Goal: Task Accomplishment & Management: Complete application form

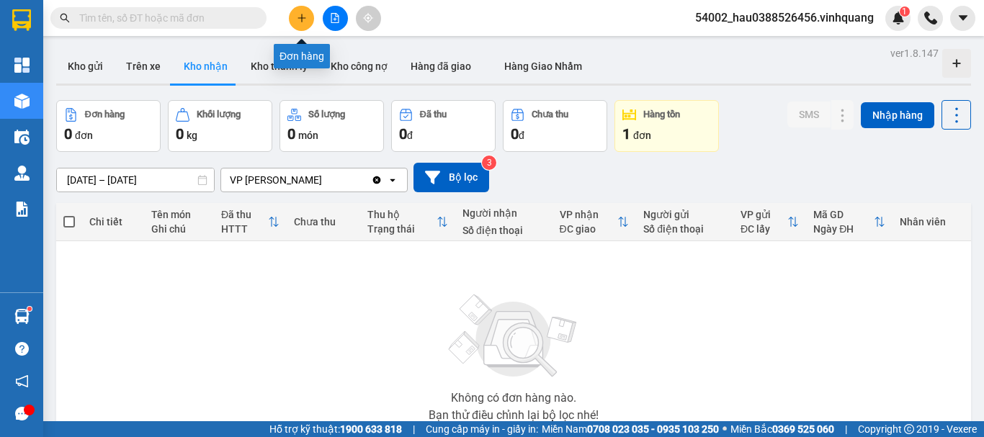
click at [303, 19] on icon "plus" at bounding box center [302, 18] width 10 height 10
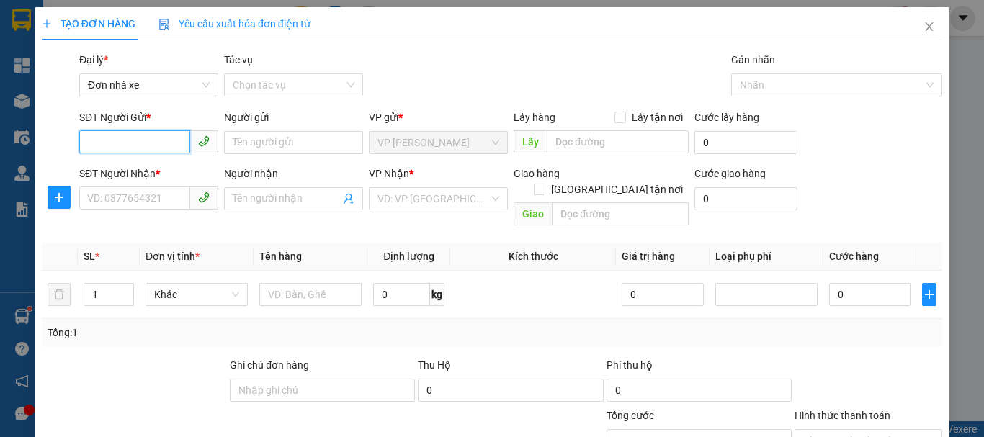
click at [149, 149] on input "SĐT Người Gửi *" at bounding box center [134, 141] width 111 height 23
click at [926, 28] on icon "close" at bounding box center [930, 26] width 8 height 9
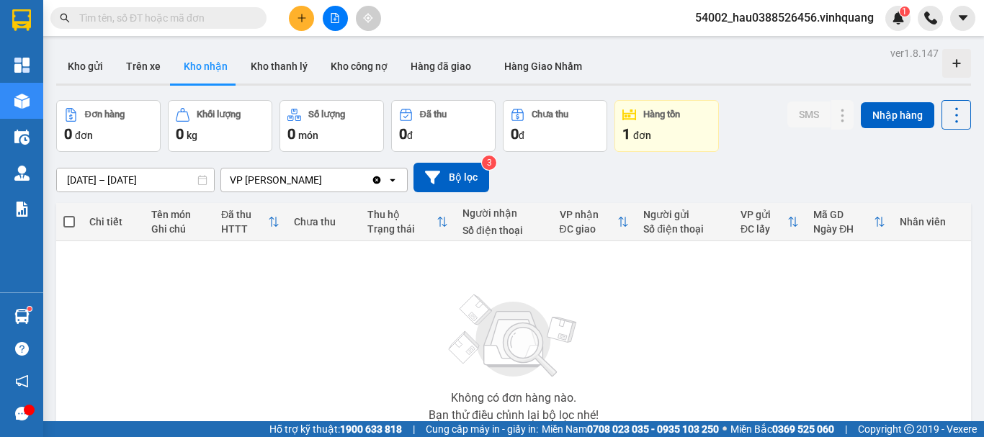
click at [193, 20] on input "text" at bounding box center [164, 18] width 170 height 16
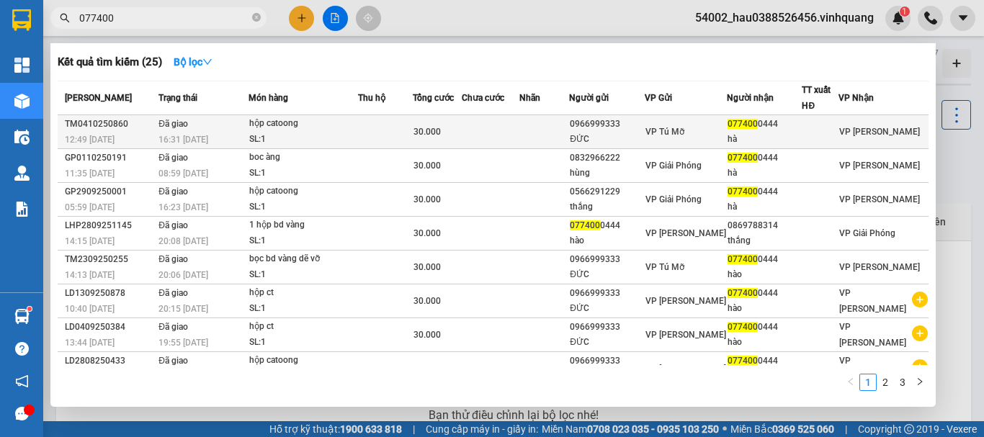
type input "077400"
drag, startPoint x: 584, startPoint y: 126, endPoint x: 636, endPoint y: 128, distance: 51.2
click at [636, 128] on td "0966999333 [GEOGRAPHIC_DATA]" at bounding box center [606, 132] width 75 height 34
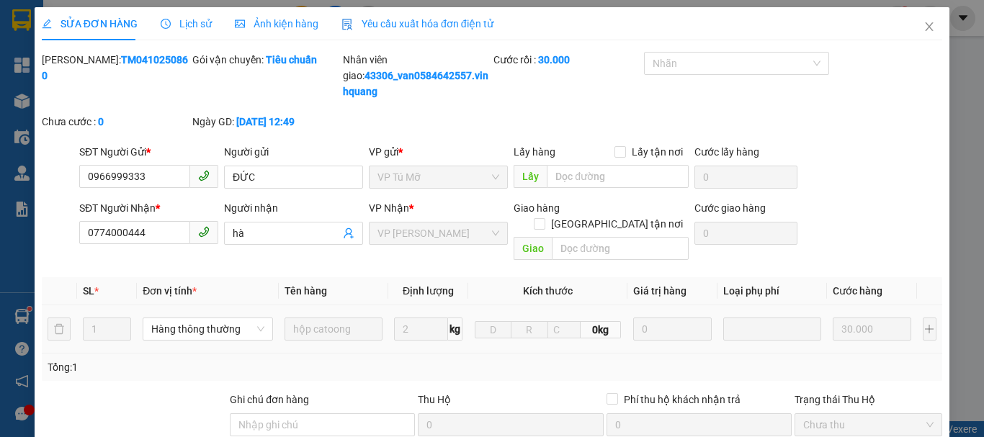
type input "0966999333"
type input "ĐỨC"
type input "0774000444"
type input "hà"
type input "0"
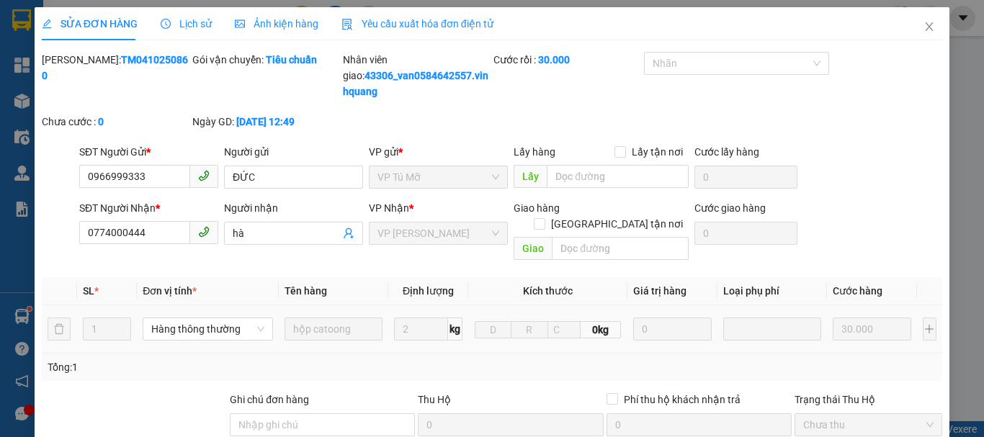
type input "30.000"
click at [924, 32] on icon "close" at bounding box center [930, 27] width 12 height 12
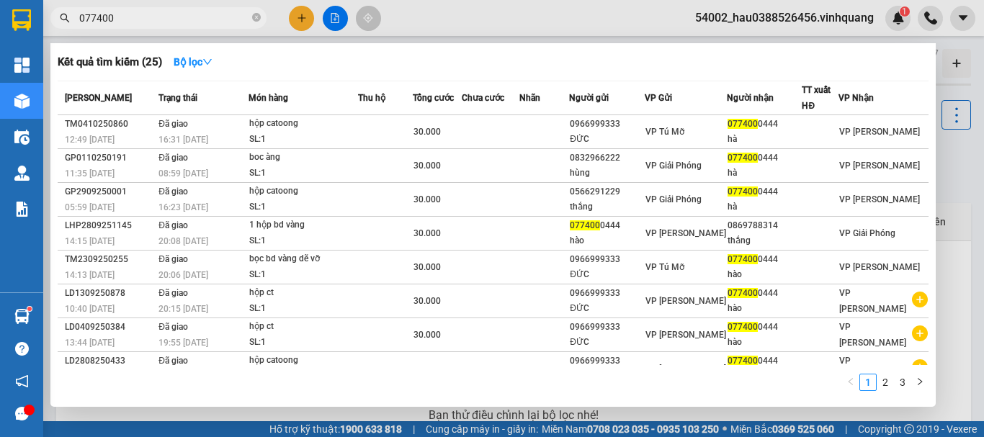
click at [134, 16] on input "077400" at bounding box center [164, 18] width 170 height 16
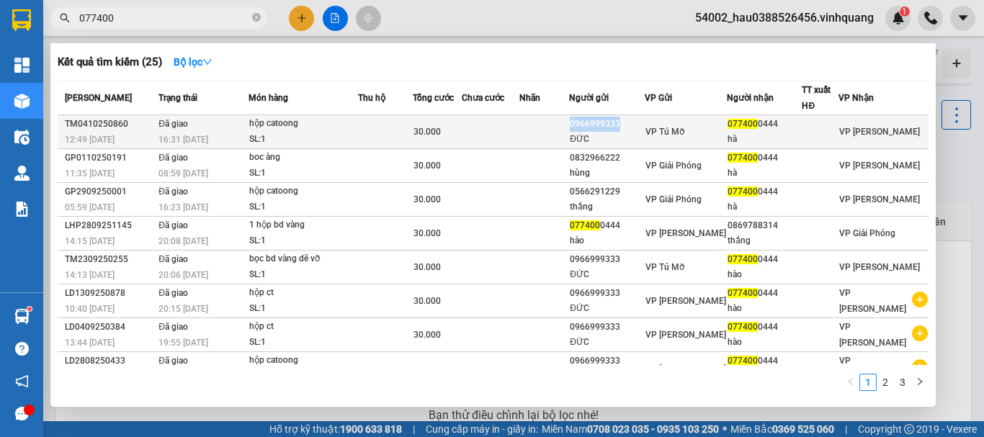
copy div "0966999333"
drag, startPoint x: 581, startPoint y: 123, endPoint x: 656, endPoint y: 126, distance: 74.3
click at [656, 126] on tr "TM0410250860 12:49 [DATE] Đã giao 16:31 [DATE] hộp catoong SL: 1 30.000 0966999…" at bounding box center [493, 132] width 871 height 34
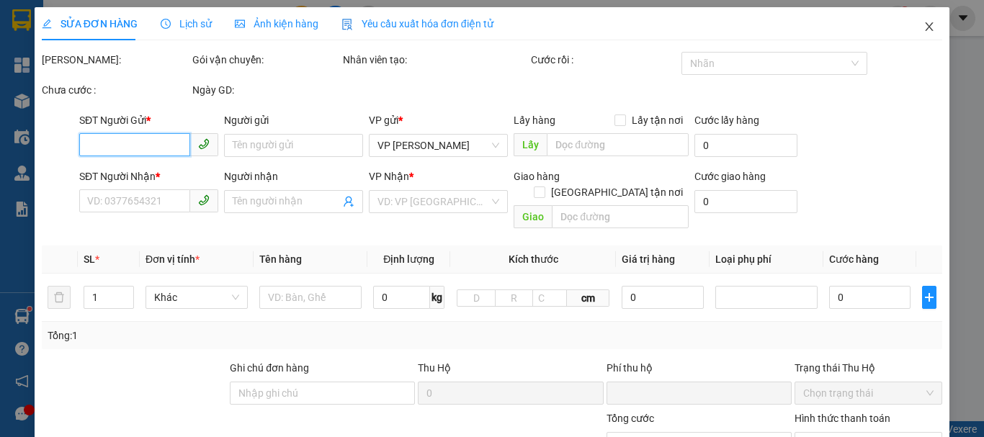
type input "0966999333"
type input "ĐỨC"
type input "0774000444"
type input "hà"
type input "0"
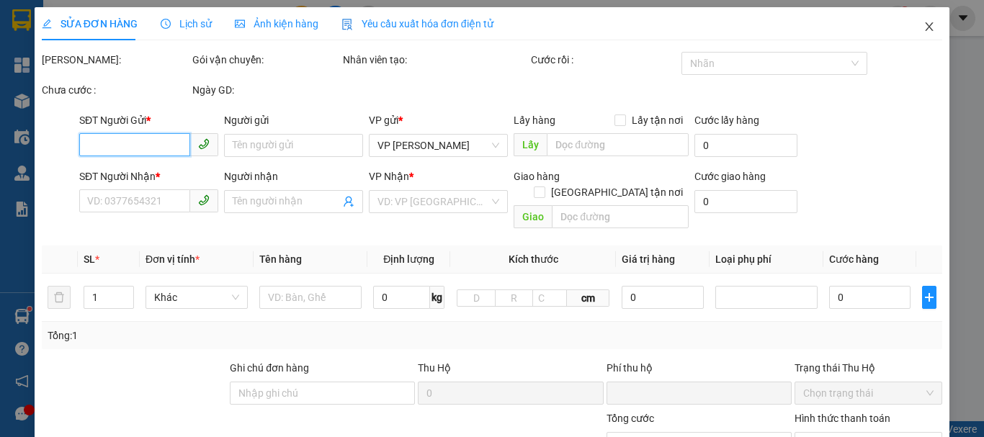
type input "30.000"
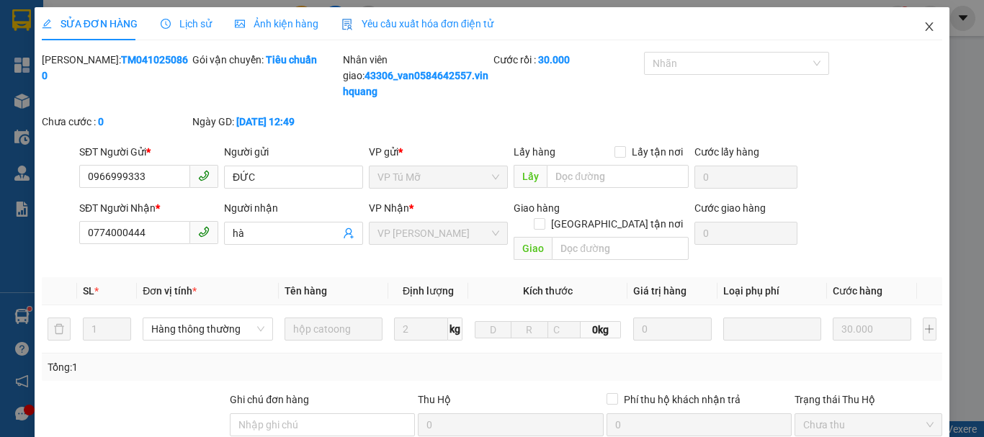
click at [924, 28] on icon "close" at bounding box center [930, 27] width 12 height 12
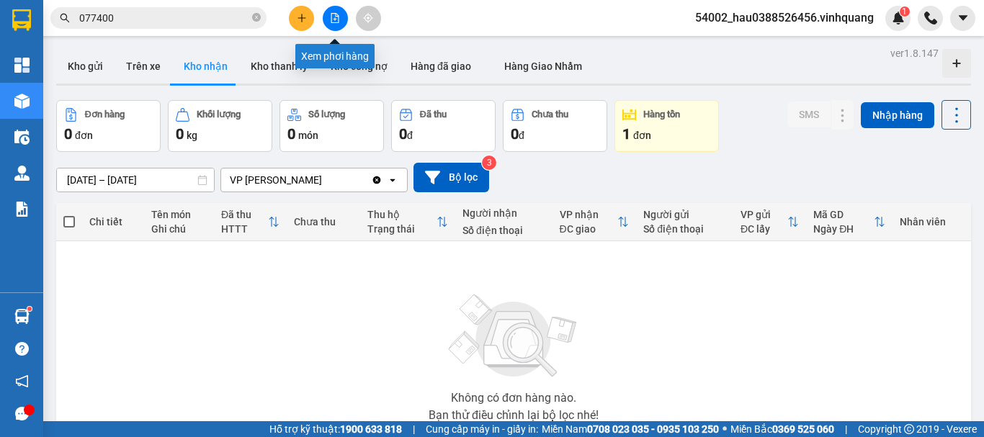
click at [340, 14] on button at bounding box center [335, 18] width 25 height 25
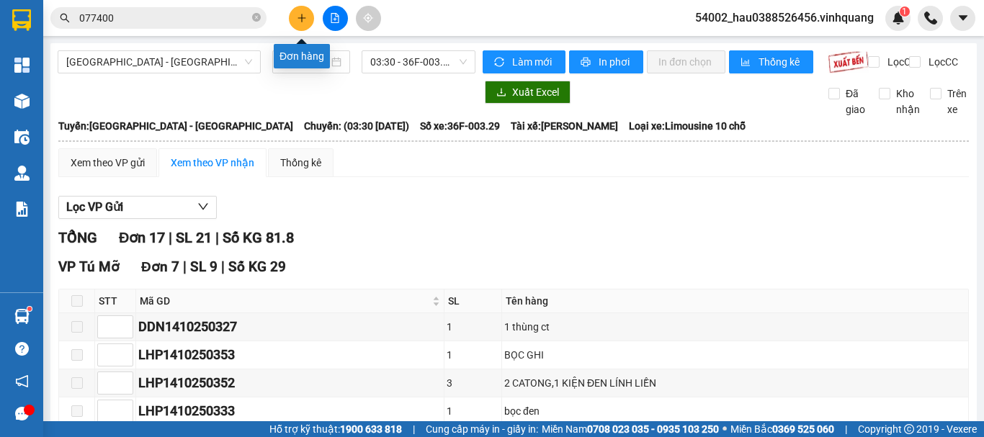
click at [312, 19] on button at bounding box center [301, 18] width 25 height 25
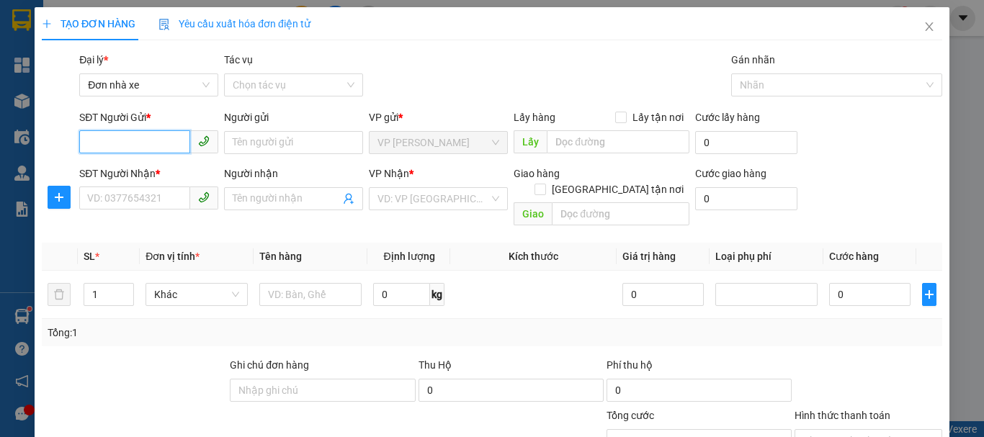
click at [307, 19] on span "Yêu cầu xuất hóa đơn điện tử" at bounding box center [235, 24] width 152 height 12
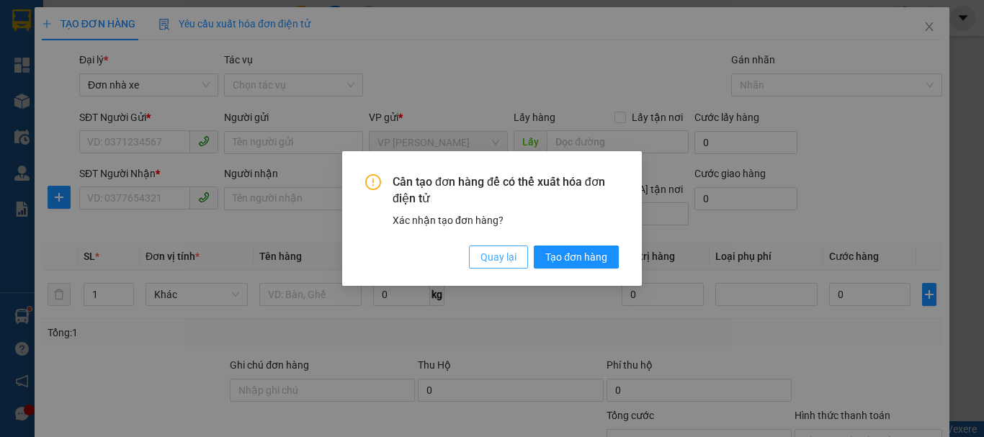
drag, startPoint x: 504, startPoint y: 257, endPoint x: 340, endPoint y: 225, distance: 166.7
click at [502, 258] on span "Quay lại" at bounding box center [499, 257] width 36 height 16
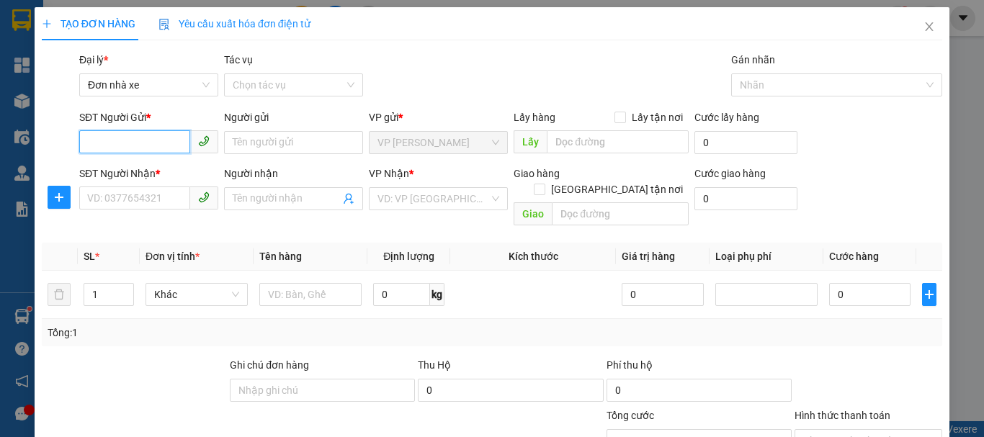
click at [146, 139] on input "SĐT Người Gửi *" at bounding box center [134, 141] width 111 height 23
paste input "0966999333"
type input "0966999333"
click at [174, 166] on div "0966999333 - [GEOGRAPHIC_DATA]" at bounding box center [168, 172] width 162 height 16
type input "ĐỨC"
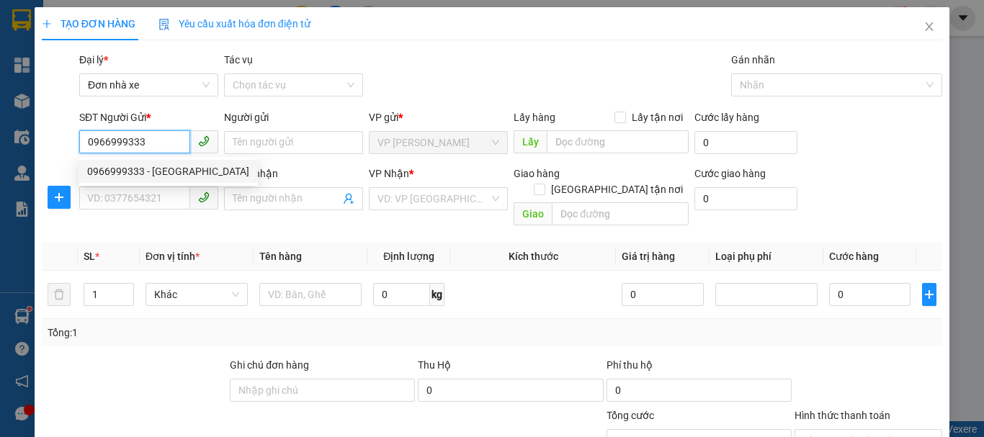
type input "0988529999"
type input "THÌN"
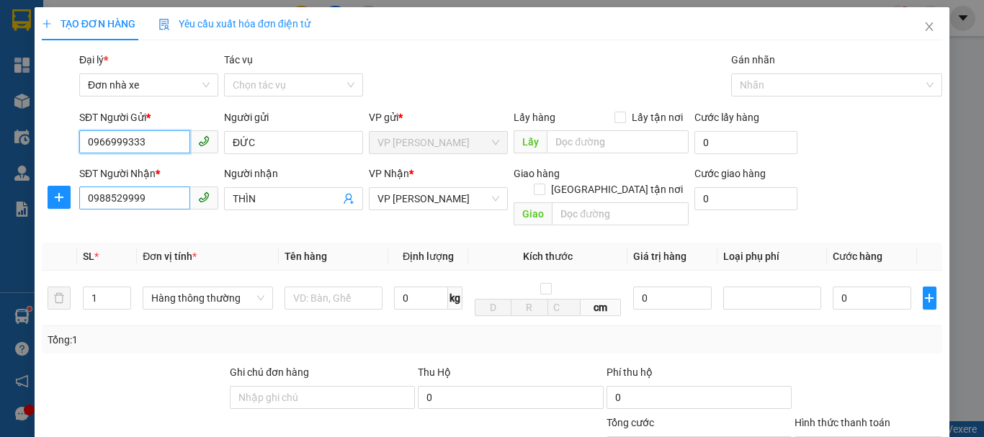
type input "0966999333"
drag, startPoint x: 174, startPoint y: 199, endPoint x: 52, endPoint y: 202, distance: 122.5
click at [52, 202] on div "SĐT Người Nhận * 0988529999 0988529999 Người nhận THÌN VP Nhận * VP [PERSON_NAM…" at bounding box center [492, 199] width 904 height 66
click at [110, 243] on th "SL *" at bounding box center [107, 257] width 60 height 28
click at [161, 198] on input "077" at bounding box center [134, 198] width 111 height 23
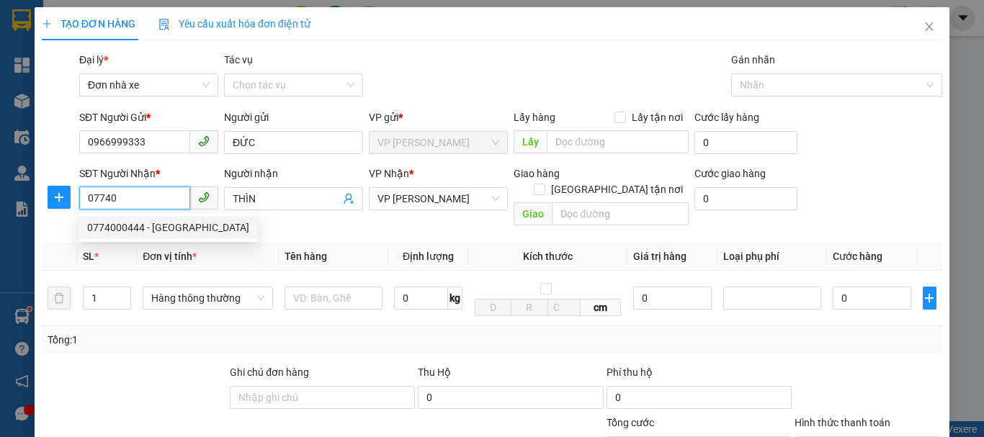
click at [147, 226] on div "0774000444 - [GEOGRAPHIC_DATA]" at bounding box center [168, 228] width 162 height 16
type input "0774000444"
type input "hà"
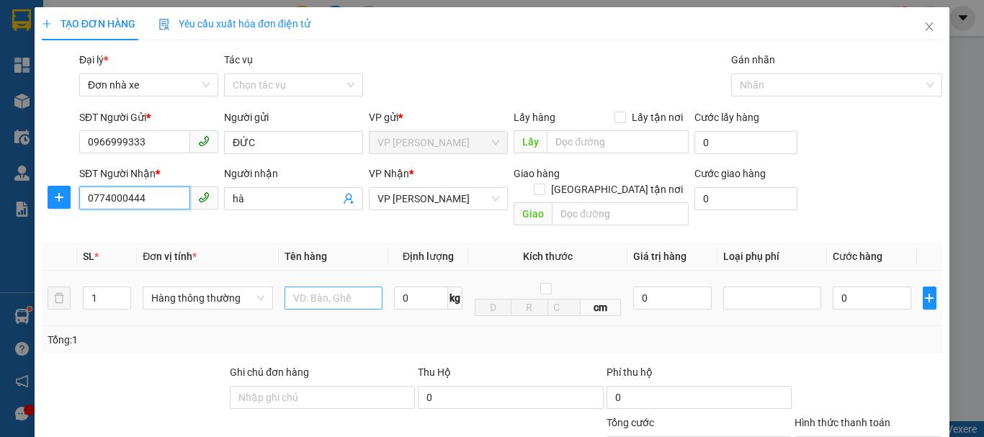
type input "0774000444"
click at [325, 287] on input "text" at bounding box center [334, 298] width 98 height 23
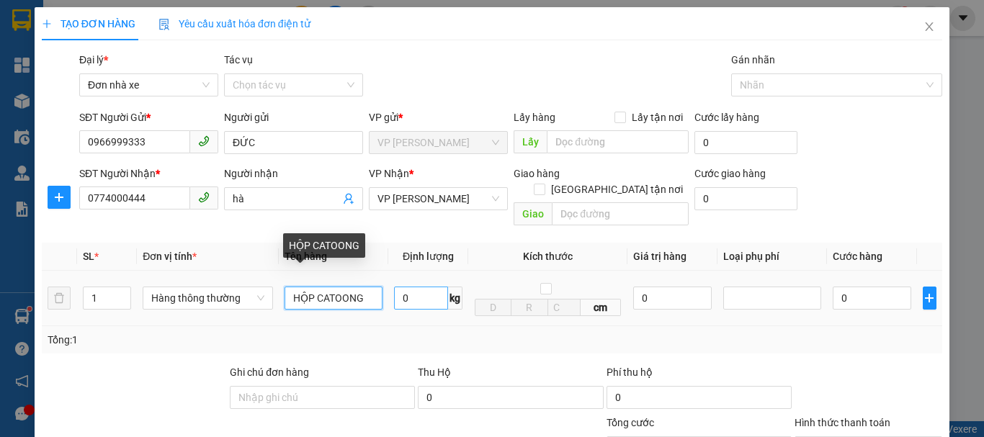
type input "HỘP CATOONG"
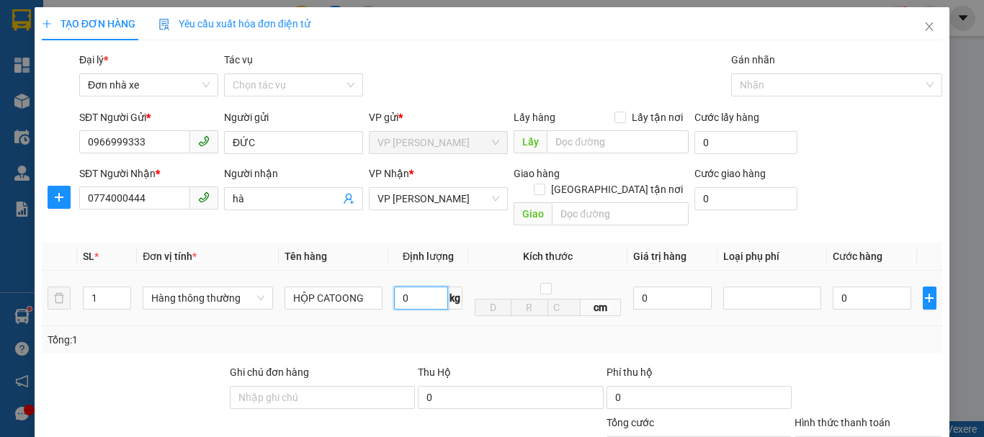
click at [413, 287] on input "0" at bounding box center [421, 298] width 54 height 23
type input "2"
click at [501, 332] on div "Tổng: 1" at bounding box center [492, 340] width 889 height 16
type input "30.000"
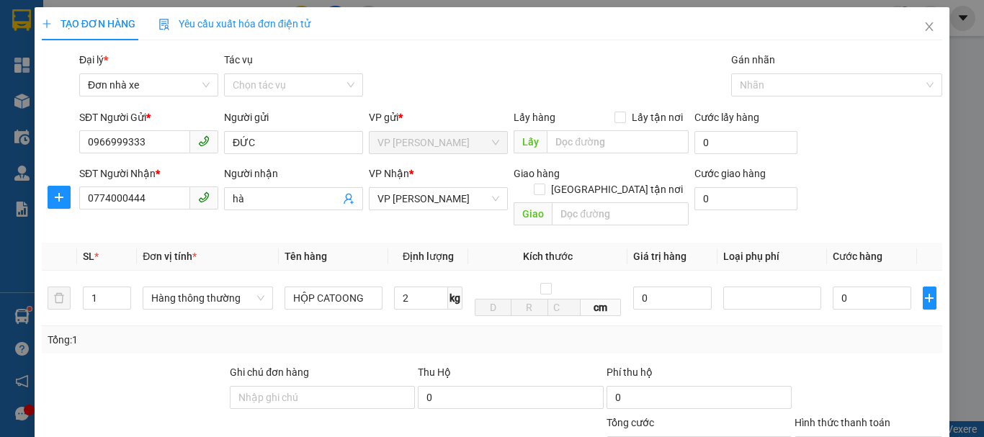
type input "30.000"
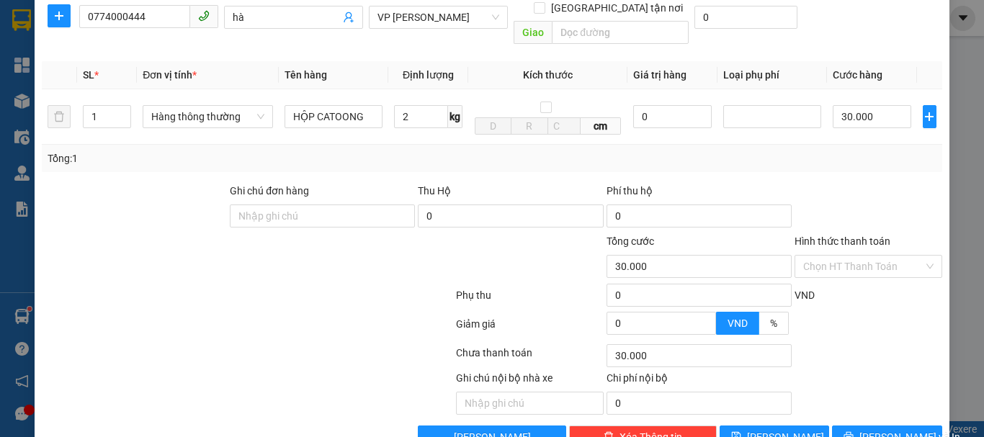
scroll to position [206, 0]
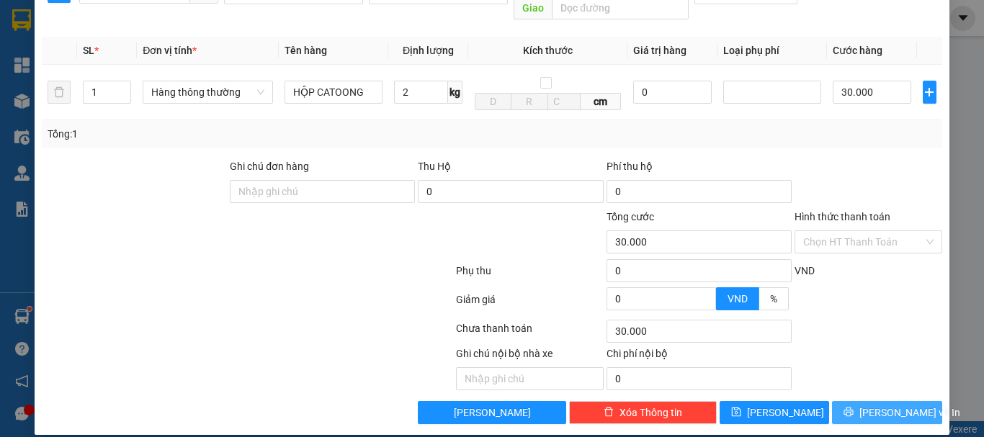
click at [867, 405] on span "[PERSON_NAME] và In" at bounding box center [910, 413] width 101 height 16
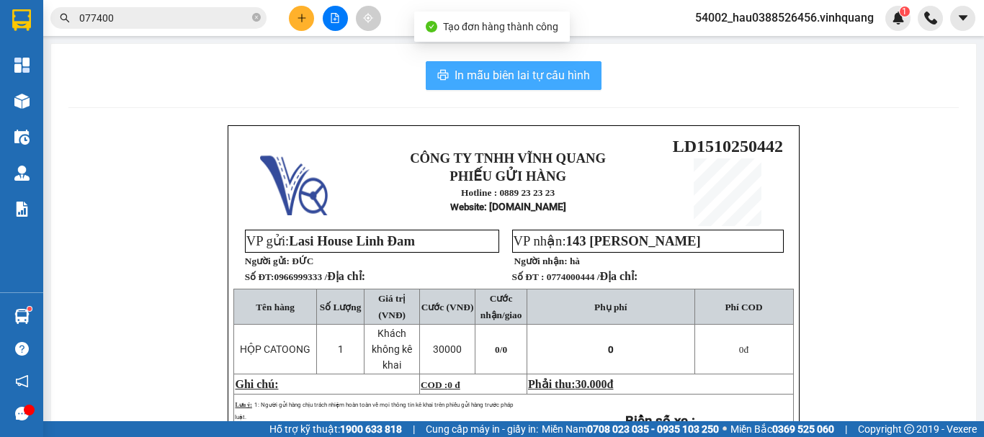
click at [526, 74] on span "In mẫu biên lai tự cấu hình" at bounding box center [522, 75] width 135 height 18
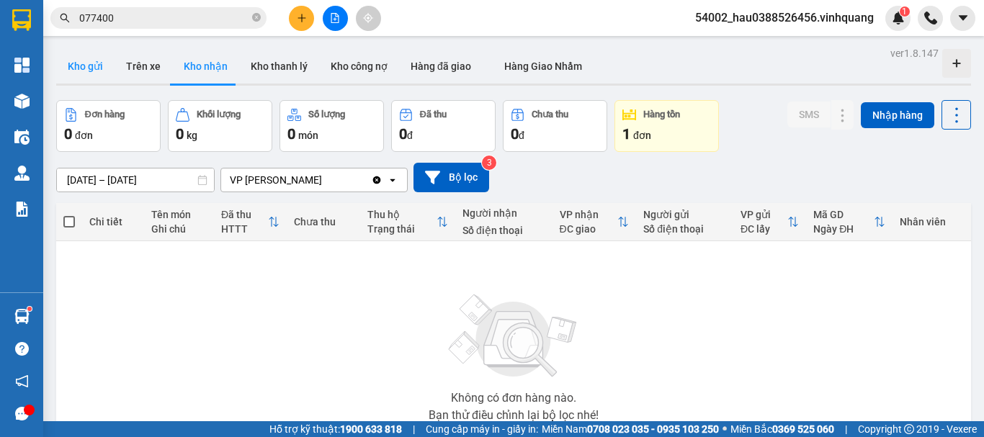
click at [102, 69] on button "Kho gửi" at bounding box center [85, 66] width 58 height 35
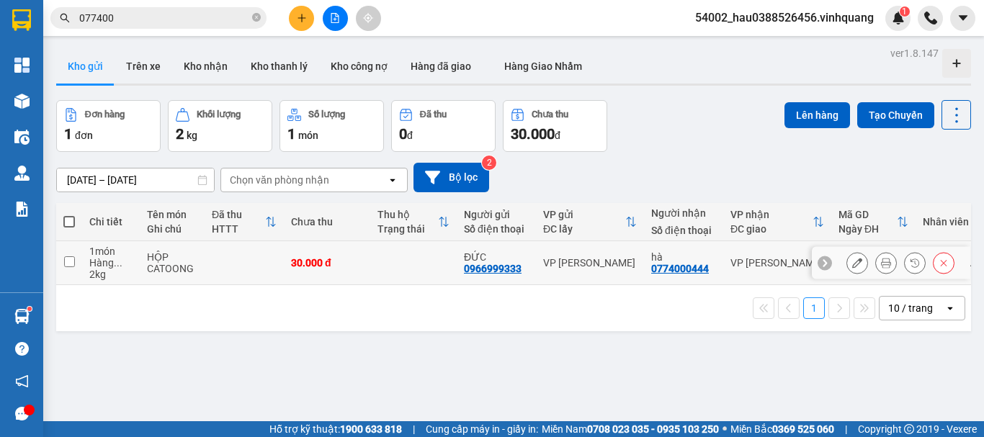
click at [74, 261] on input "checkbox" at bounding box center [69, 262] width 11 height 11
checkbox input "true"
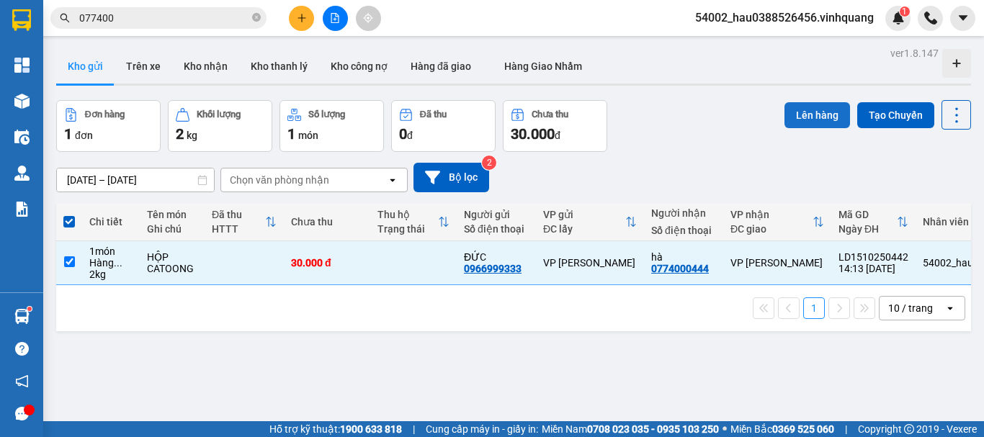
click at [795, 118] on button "Lên hàng" at bounding box center [818, 115] width 66 height 26
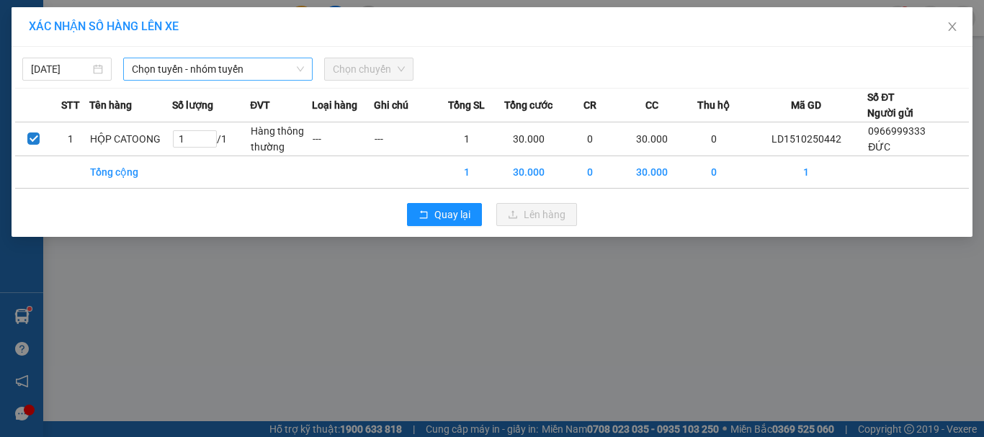
click at [161, 71] on span "Chọn tuyến - nhóm tuyến" at bounding box center [218, 69] width 172 height 22
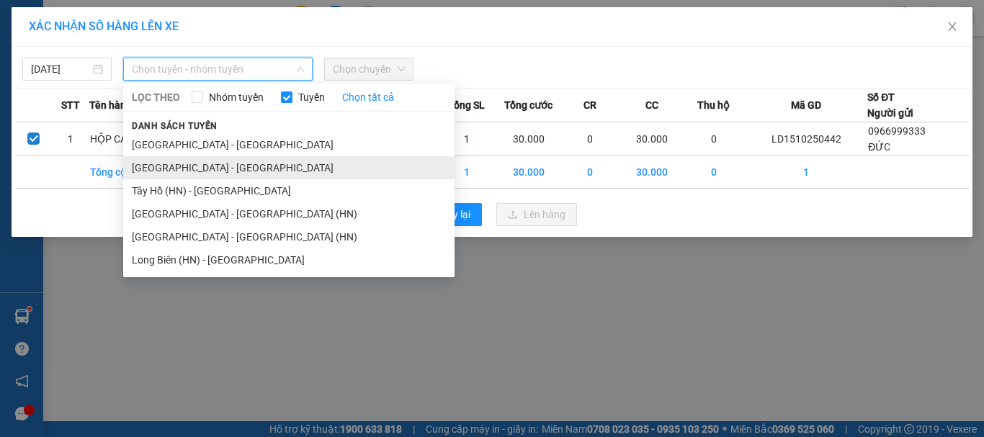
click at [213, 164] on li "[GEOGRAPHIC_DATA] - [GEOGRAPHIC_DATA]" at bounding box center [288, 167] width 331 height 23
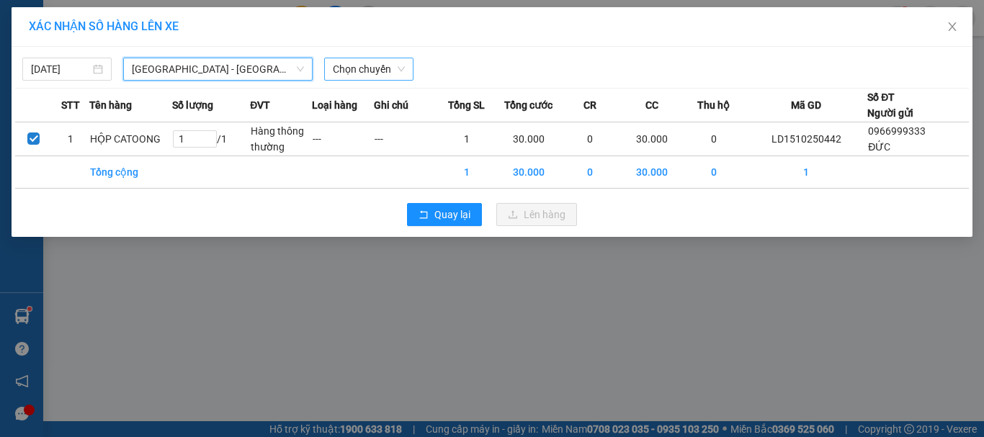
click at [351, 69] on span "Chọn chuyến" at bounding box center [369, 69] width 72 height 22
click at [249, 68] on span "[GEOGRAPHIC_DATA] - [GEOGRAPHIC_DATA]" at bounding box center [218, 69] width 172 height 22
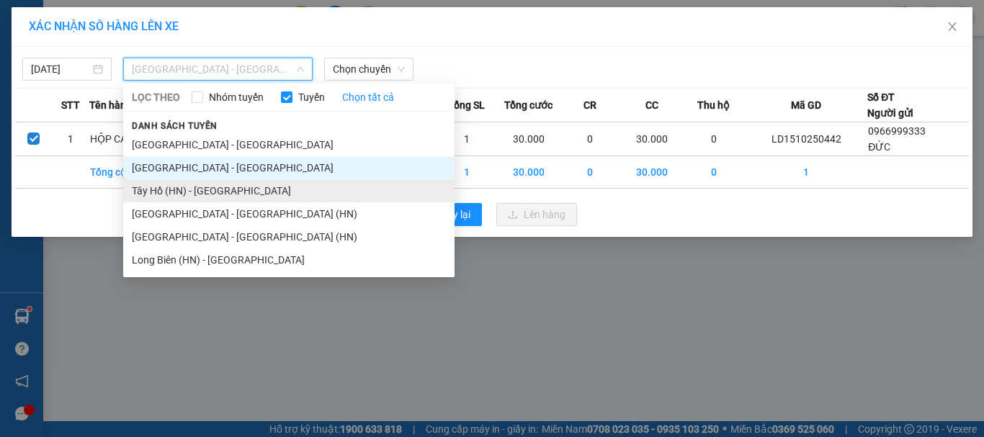
click at [166, 193] on li "Tây Hồ (HN) - [GEOGRAPHIC_DATA]" at bounding box center [288, 190] width 331 height 23
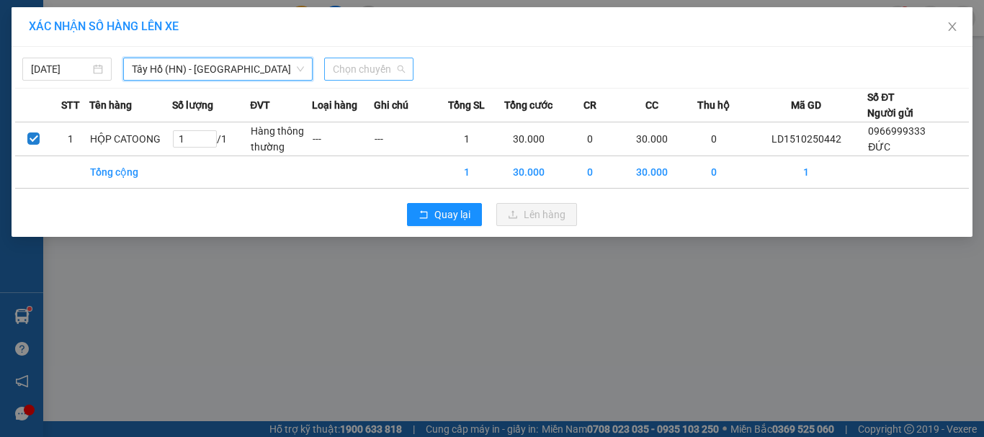
click at [347, 73] on span "Chọn chuyến" at bounding box center [369, 69] width 72 height 22
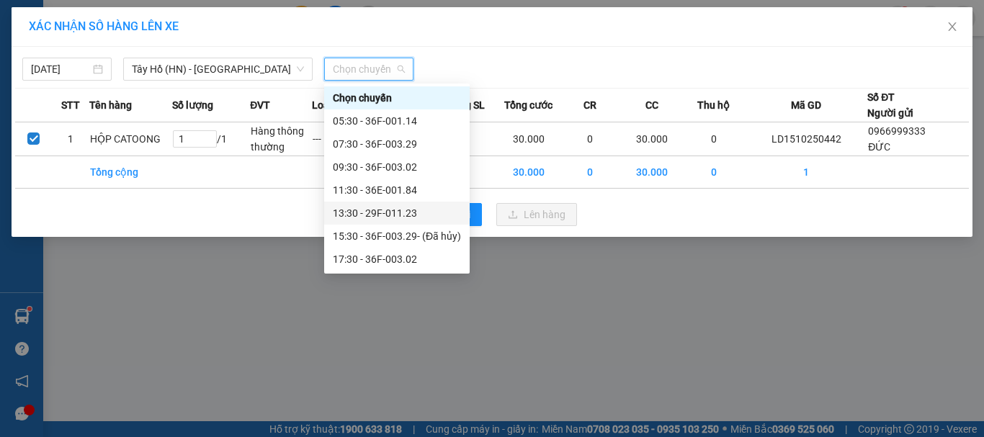
click at [374, 210] on div "13:30 - 29F-011.23" at bounding box center [397, 213] width 128 height 16
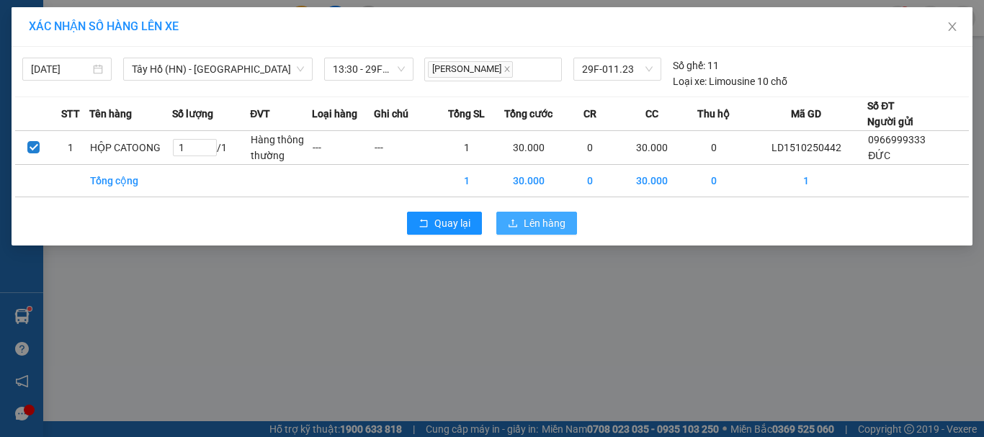
click at [532, 226] on span "Lên hàng" at bounding box center [545, 223] width 42 height 16
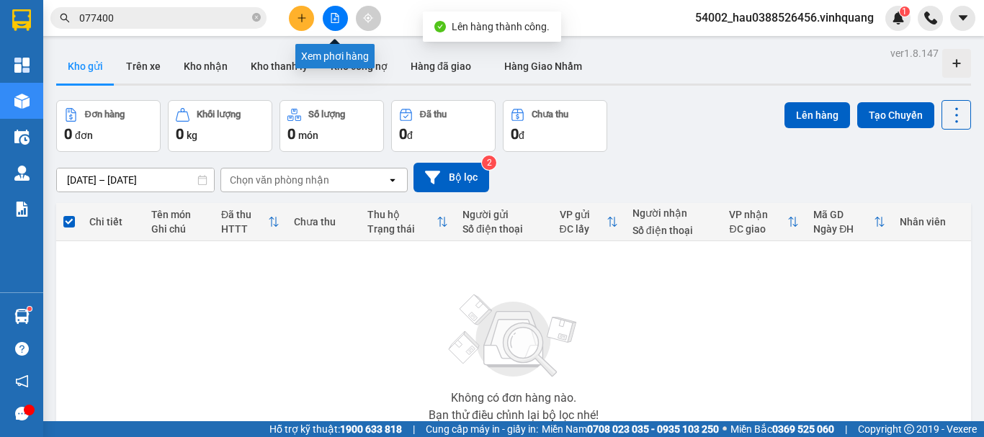
click at [335, 15] on icon "file-add" at bounding box center [335, 18] width 10 height 10
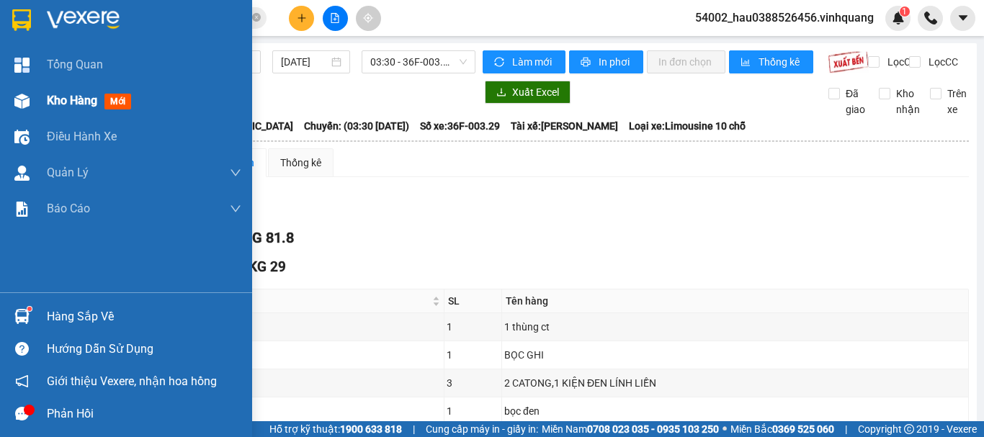
click at [45, 98] on div "Kho hàng mới" at bounding box center [126, 101] width 252 height 36
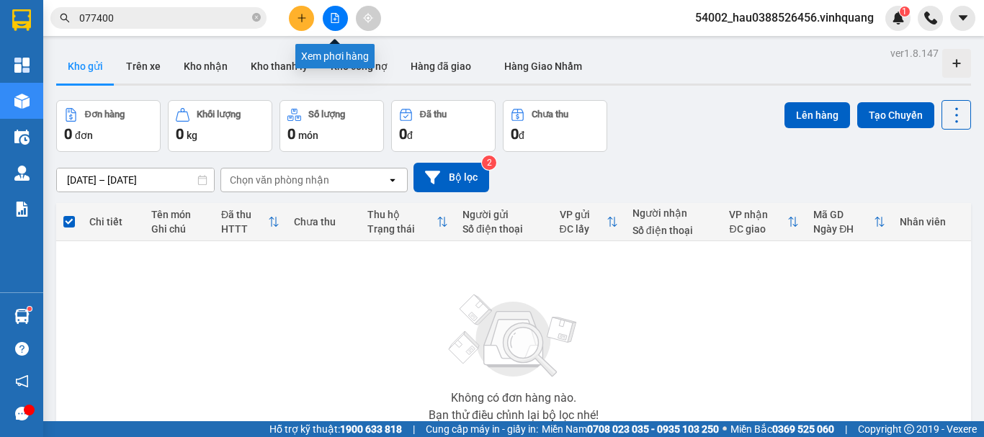
click at [329, 21] on button at bounding box center [335, 18] width 25 height 25
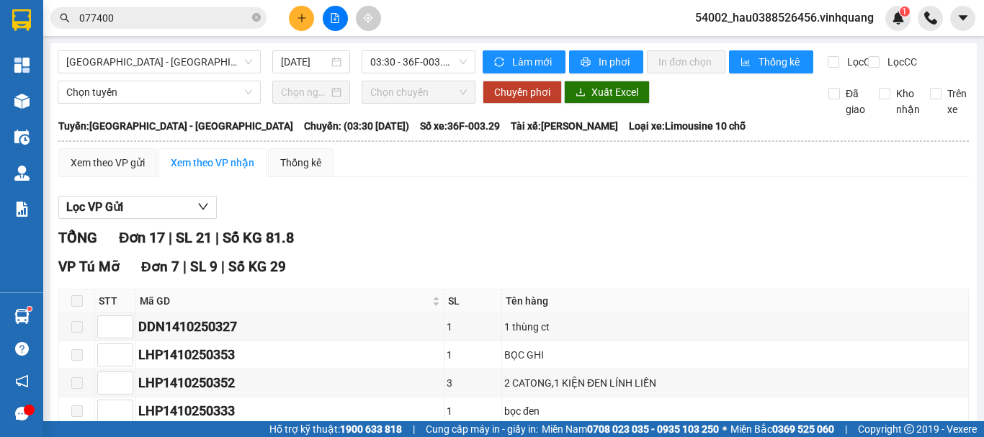
scroll to position [674, 0]
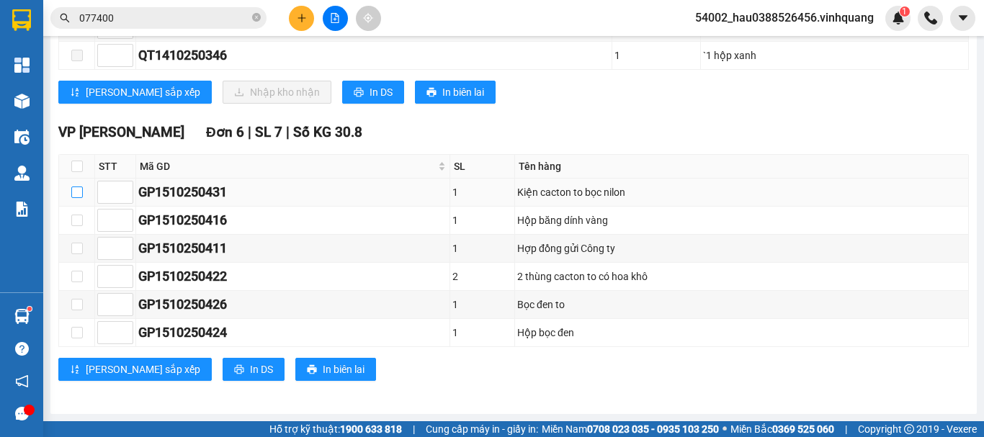
click at [78, 192] on input "checkbox" at bounding box center [77, 193] width 12 height 12
checkbox input "true"
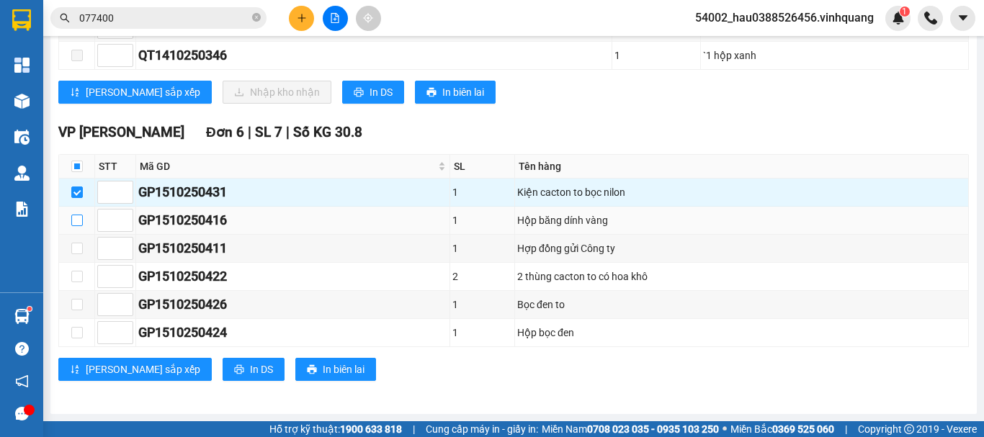
click at [79, 222] on input "checkbox" at bounding box center [77, 221] width 12 height 12
checkbox input "true"
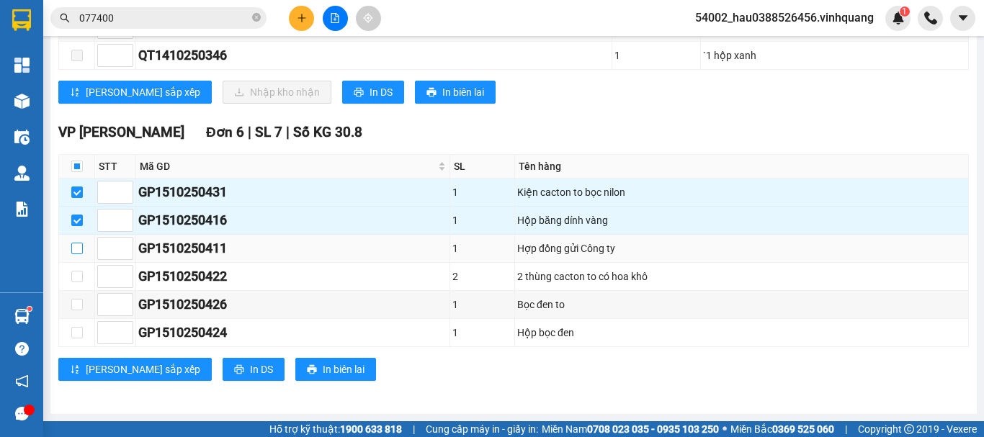
click at [79, 254] on label at bounding box center [77, 249] width 12 height 16
click at [79, 254] on input "checkbox" at bounding box center [77, 249] width 12 height 12
checkbox input "true"
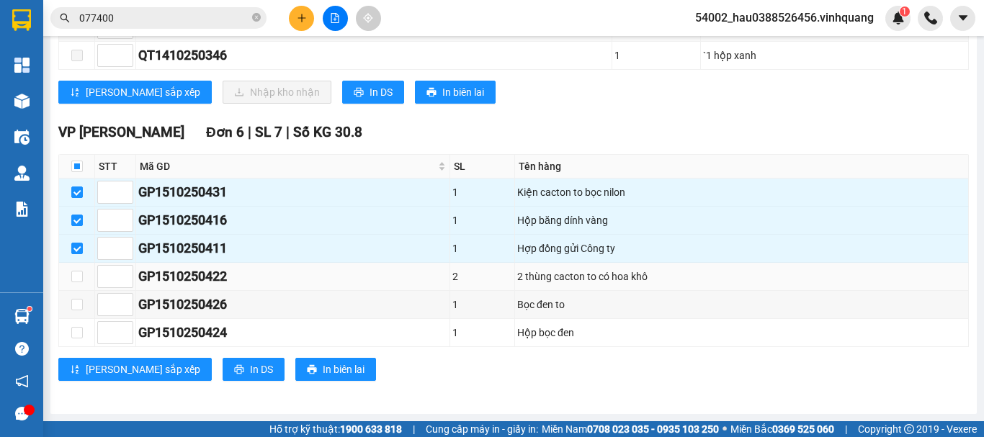
click at [76, 285] on td at bounding box center [77, 277] width 36 height 28
click at [83, 275] on td at bounding box center [77, 277] width 36 height 28
click at [76, 275] on input "checkbox" at bounding box center [77, 277] width 12 height 12
checkbox input "true"
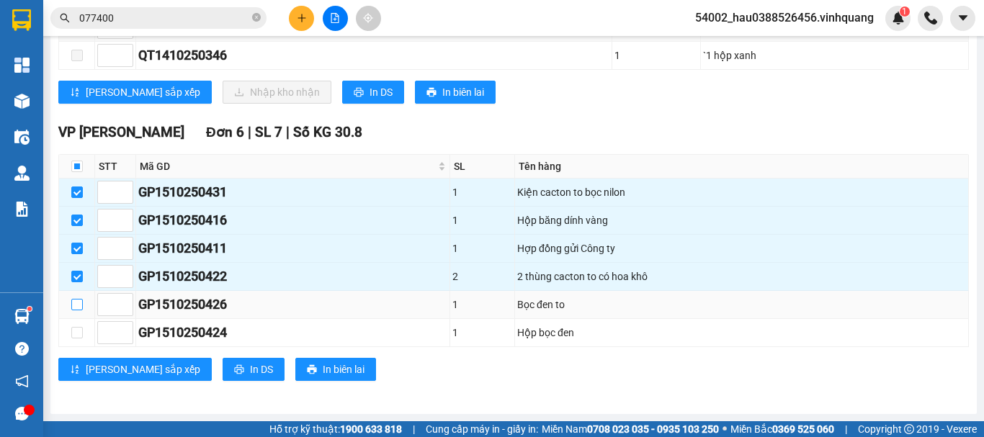
click at [76, 306] on input "checkbox" at bounding box center [77, 305] width 12 height 12
checkbox input "true"
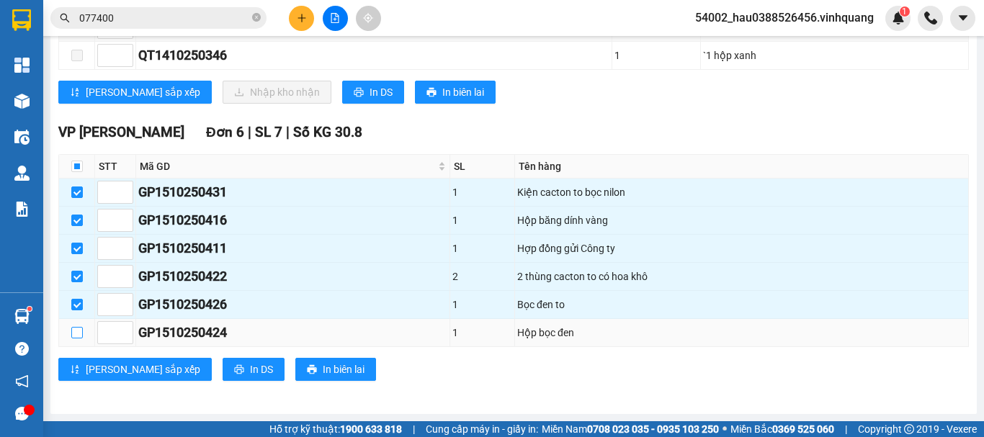
click at [75, 334] on input "checkbox" at bounding box center [77, 333] width 12 height 12
checkbox input "true"
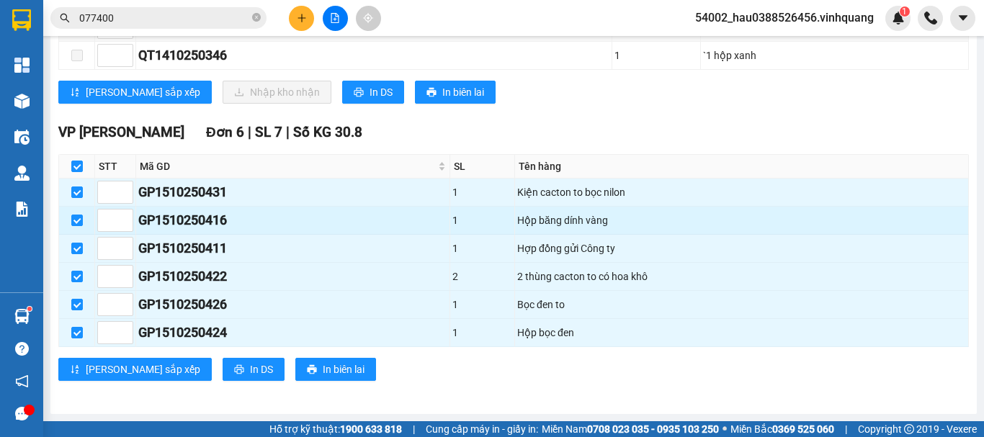
scroll to position [0, 0]
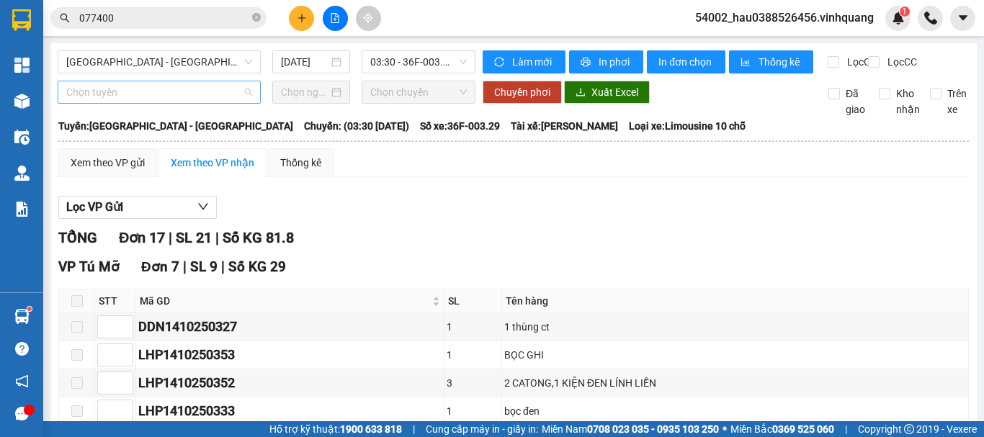
click at [209, 103] on span "Chọn tuyến" at bounding box center [159, 92] width 186 height 22
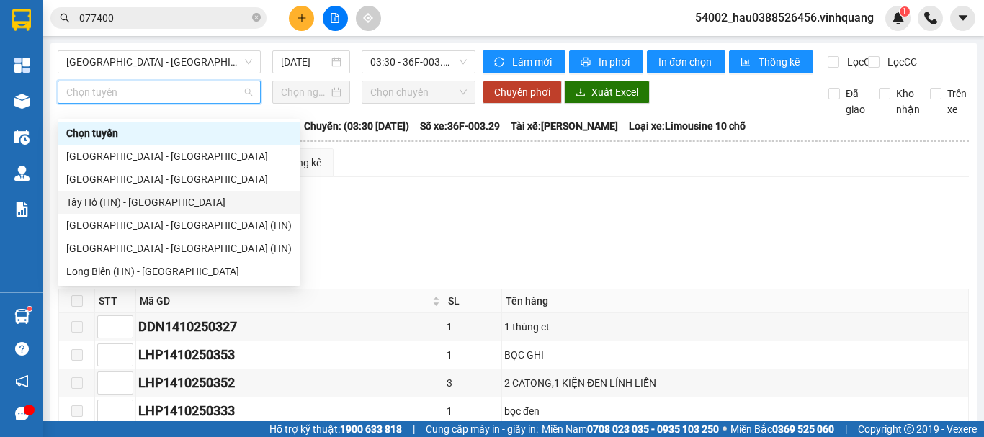
click at [130, 204] on div "Tây Hồ (HN) - [GEOGRAPHIC_DATA]" at bounding box center [179, 203] width 226 height 16
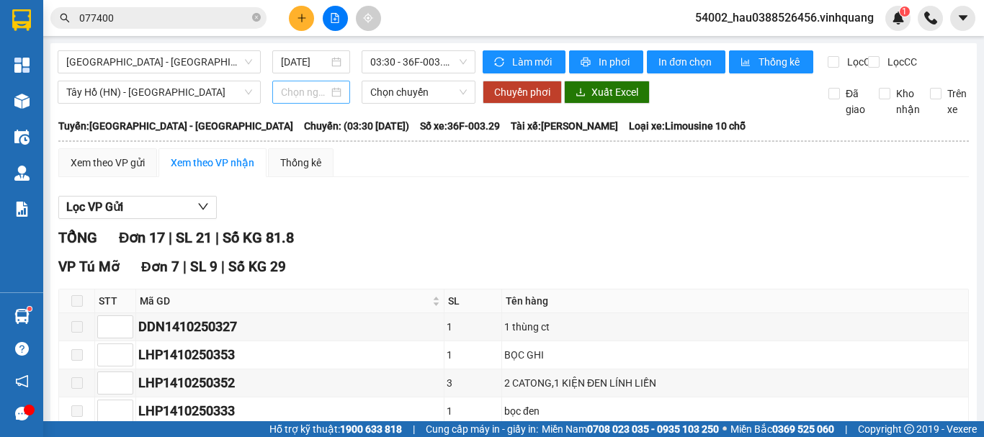
click at [331, 100] on div at bounding box center [311, 92] width 61 height 16
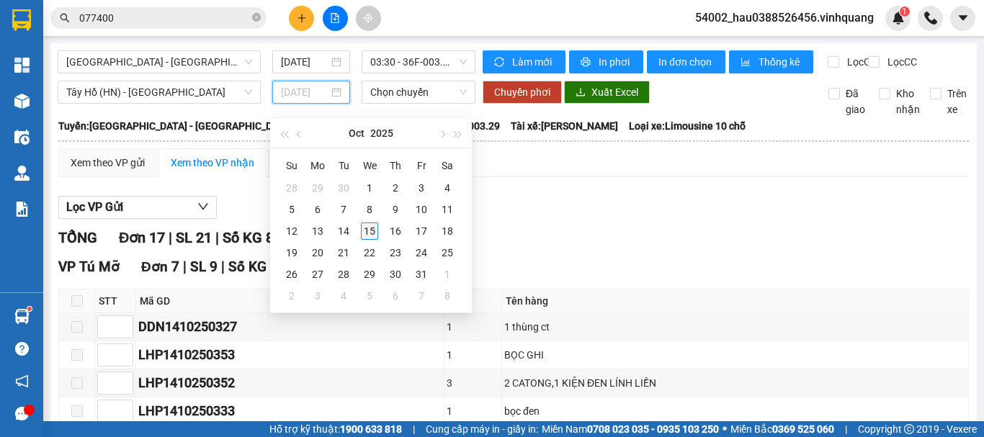
type input "[DATE]"
click at [370, 224] on div "15" at bounding box center [369, 231] width 17 height 17
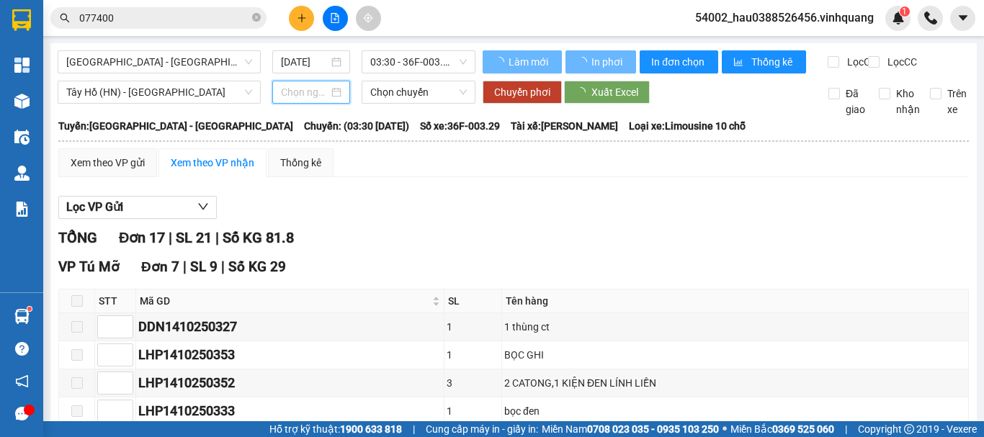
type input "[DATE]"
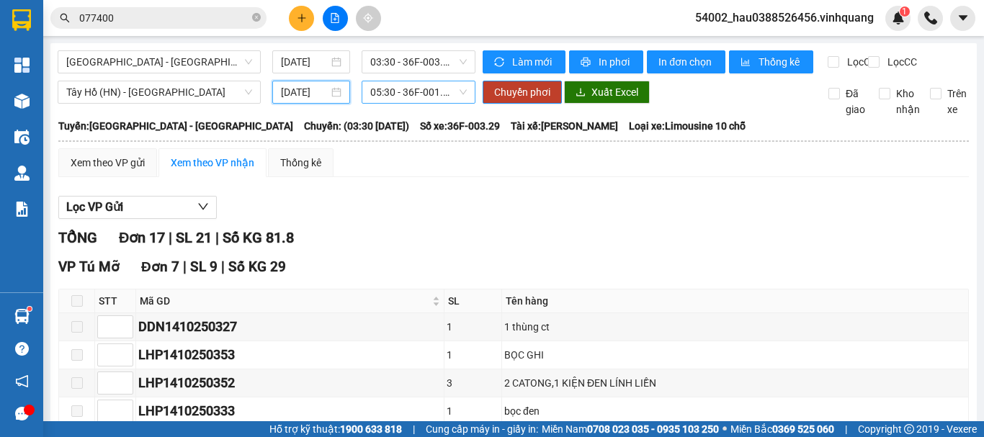
click at [387, 102] on span "05:30 - 36F-001.14" at bounding box center [418, 92] width 97 height 22
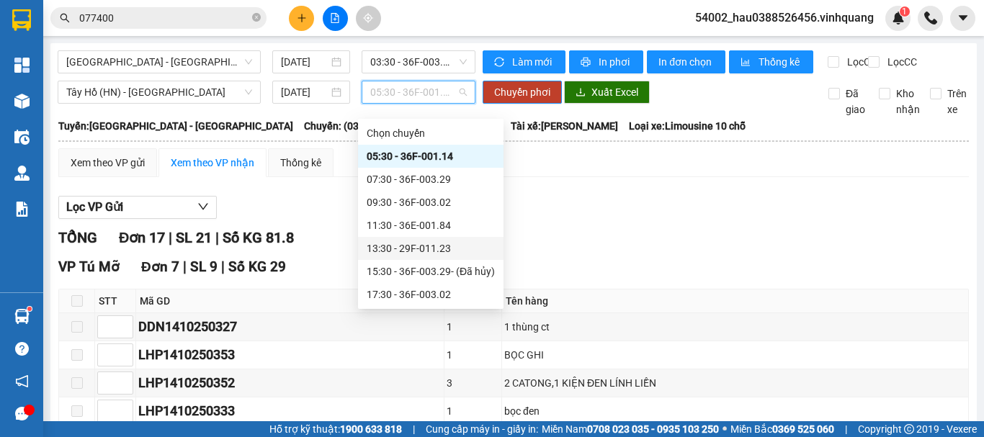
click at [403, 248] on div "13:30 - 29F-011.23" at bounding box center [431, 249] width 128 height 16
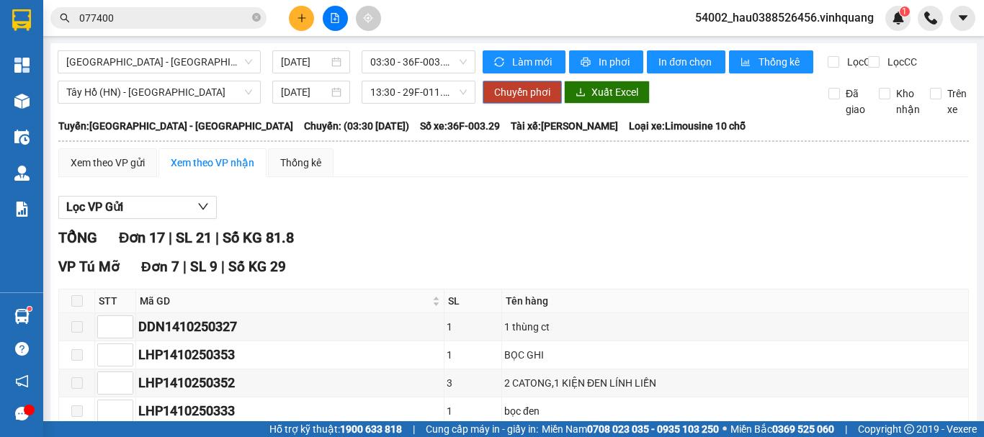
click at [513, 99] on span "Chuyển phơi" at bounding box center [522, 92] width 56 height 16
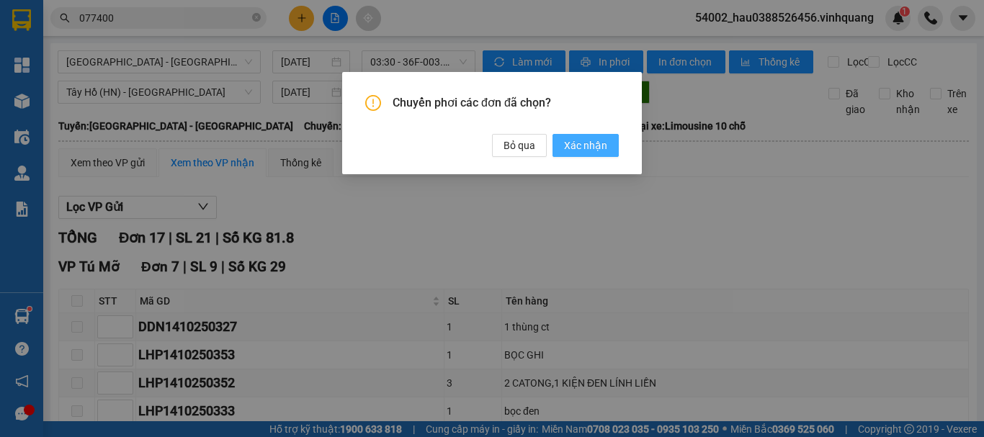
click at [581, 148] on span "Xác nhận" at bounding box center [585, 146] width 43 height 16
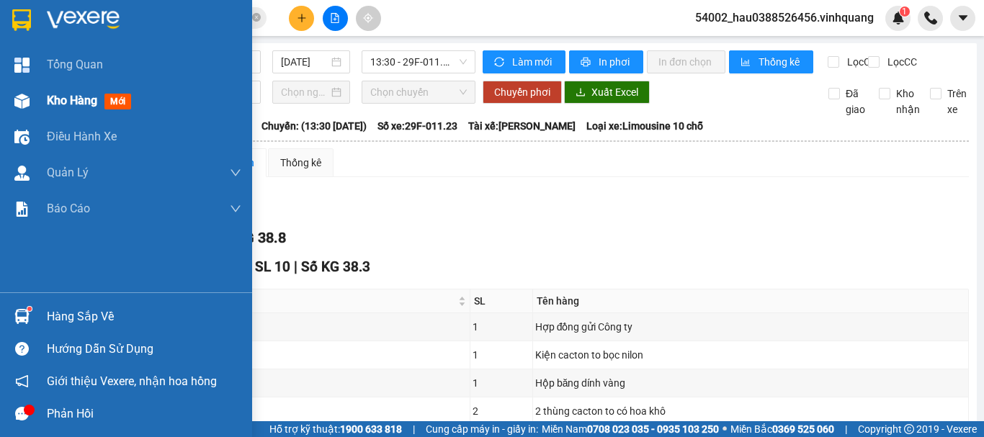
click at [58, 99] on span "Kho hàng" at bounding box center [72, 101] width 50 height 14
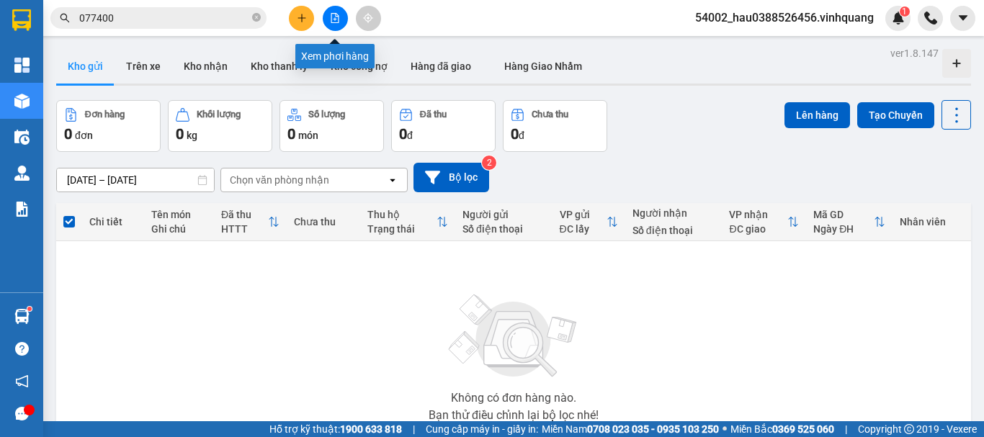
click at [335, 18] on icon "file-add" at bounding box center [335, 18] width 10 height 10
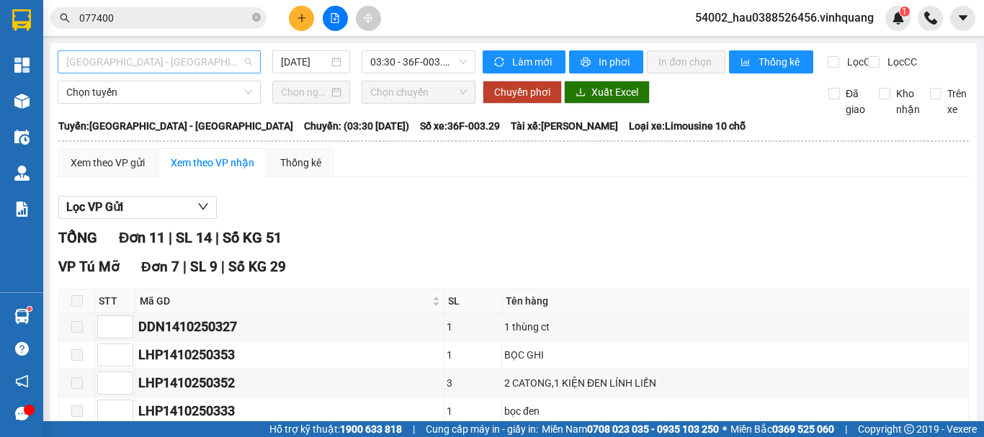
click at [156, 64] on span "[GEOGRAPHIC_DATA] - [GEOGRAPHIC_DATA]" at bounding box center [159, 62] width 186 height 22
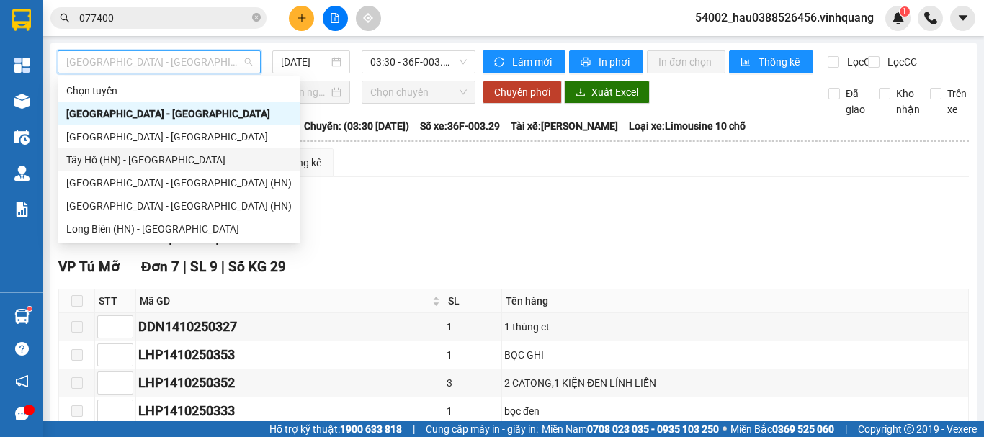
click at [137, 157] on div "Tây Hồ (HN) - [GEOGRAPHIC_DATA]" at bounding box center [179, 160] width 226 height 16
type input "[DATE]"
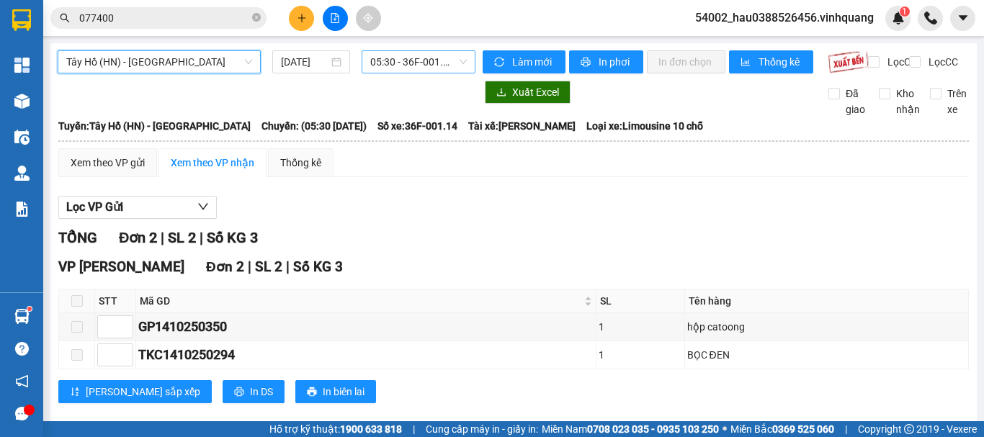
click at [416, 66] on span "05:30 - 36F-001.14" at bounding box center [418, 62] width 97 height 22
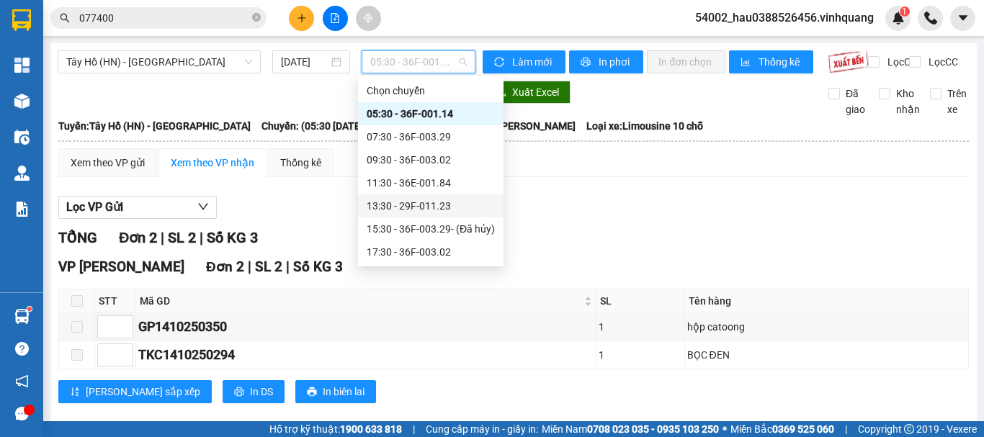
click at [411, 206] on div "13:30 - 29F-011.23" at bounding box center [431, 206] width 128 height 16
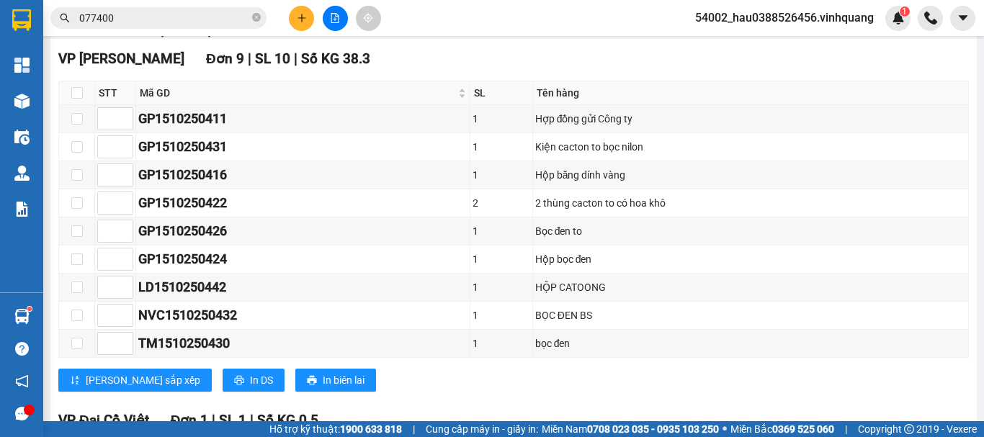
scroll to position [210, 0]
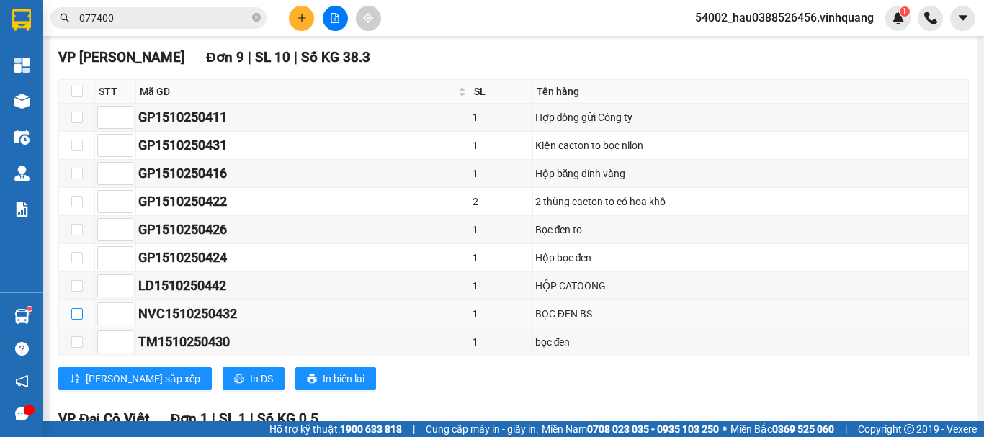
drag, startPoint x: 77, startPoint y: 327, endPoint x: 99, endPoint y: 324, distance: 22.5
click at [77, 320] on input "checkbox" at bounding box center [77, 314] width 12 height 12
checkbox input "true"
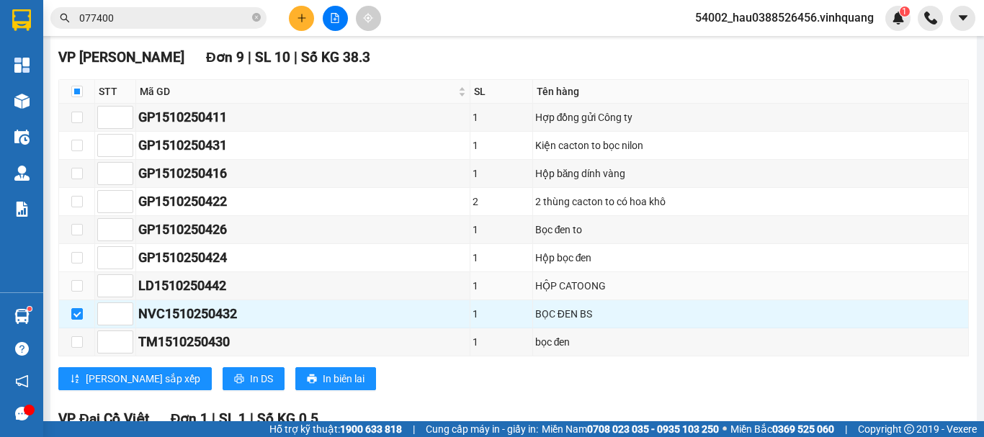
scroll to position [0, 0]
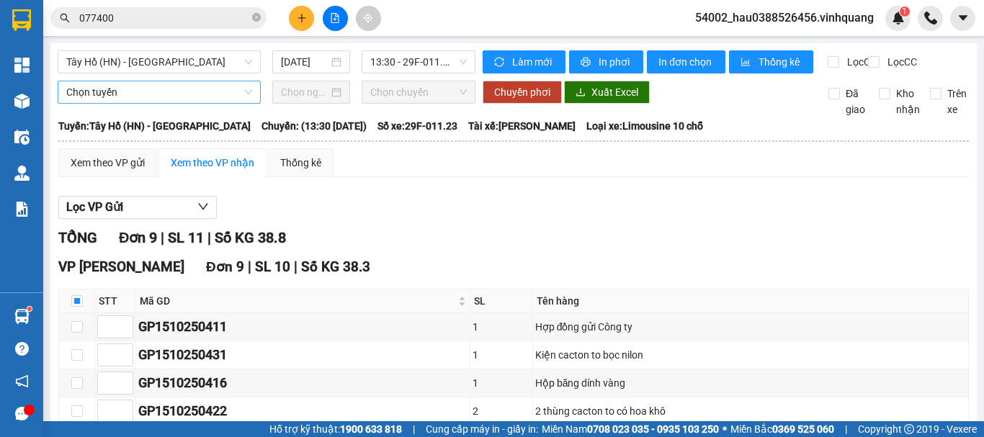
click at [208, 93] on div "[GEOGRAPHIC_DATA] (HN) - [GEOGRAPHIC_DATA] [DATE] 13:30 - 29F-011.23 Làm mới In…" at bounding box center [513, 406] width 927 height 727
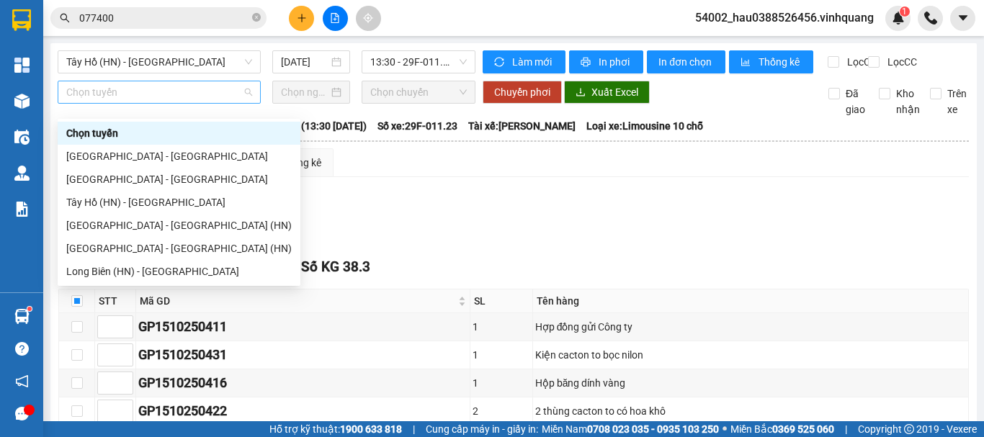
click at [208, 99] on span "Chọn tuyến" at bounding box center [159, 92] width 186 height 22
drag, startPoint x: 148, startPoint y: 185, endPoint x: 158, endPoint y: 182, distance: 10.5
click at [148, 185] on div "[GEOGRAPHIC_DATA] - [GEOGRAPHIC_DATA]" at bounding box center [179, 179] width 226 height 16
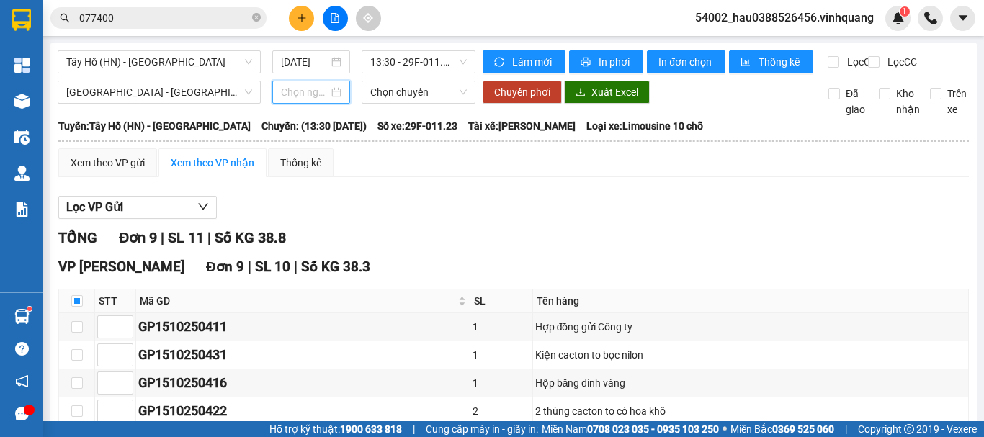
click at [323, 100] on input at bounding box center [305, 92] width 48 height 16
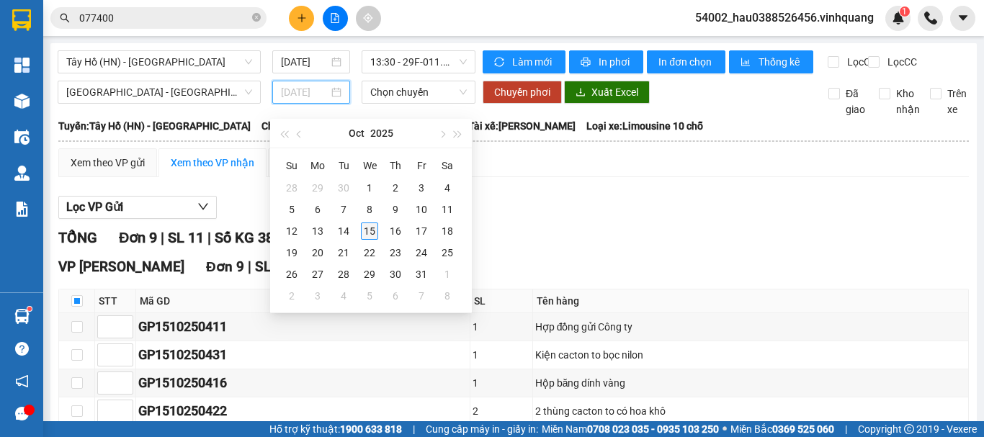
type input "[DATE]"
click at [369, 233] on div "15" at bounding box center [369, 231] width 17 height 17
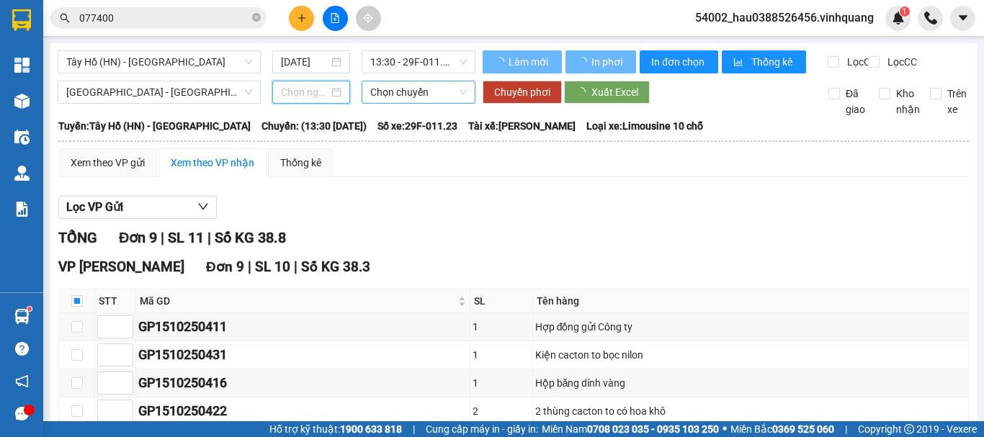
type input "[DATE]"
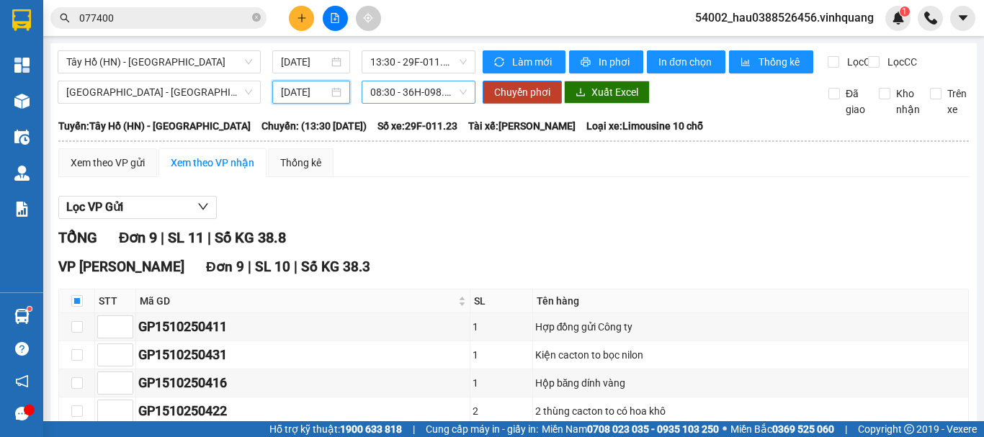
click at [391, 103] on span "08:30 - 36H-098.27 - (Đã hủy)" at bounding box center [418, 92] width 97 height 22
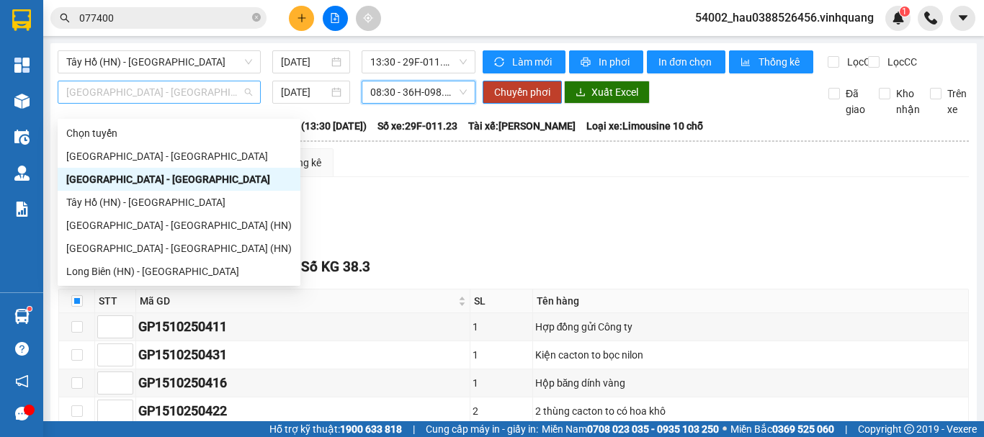
click at [208, 103] on span "[GEOGRAPHIC_DATA] - [GEOGRAPHIC_DATA]" at bounding box center [159, 92] width 186 height 22
click at [127, 200] on div "Tây Hồ (HN) - [GEOGRAPHIC_DATA]" at bounding box center [179, 203] width 226 height 16
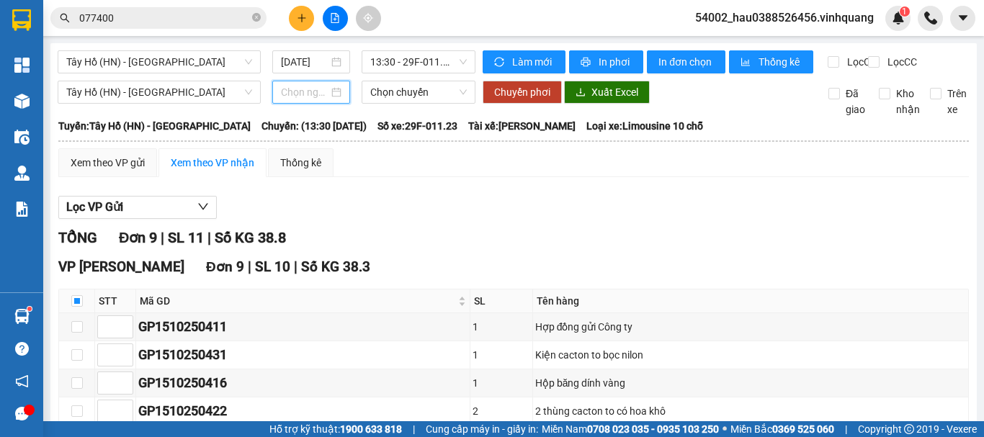
click at [314, 100] on input at bounding box center [305, 92] width 48 height 16
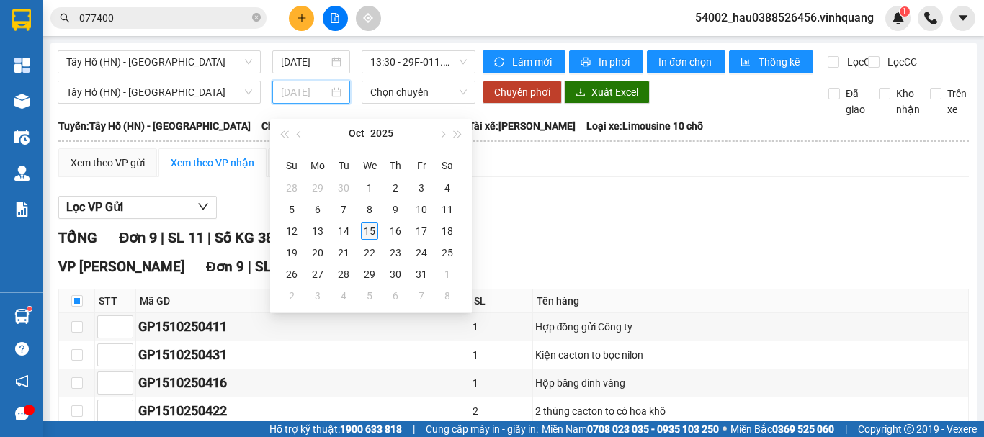
type input "[DATE]"
drag, startPoint x: 367, startPoint y: 232, endPoint x: 386, endPoint y: 122, distance: 111.2
click at [367, 231] on div "15" at bounding box center [369, 231] width 17 height 17
type input "[DATE]"
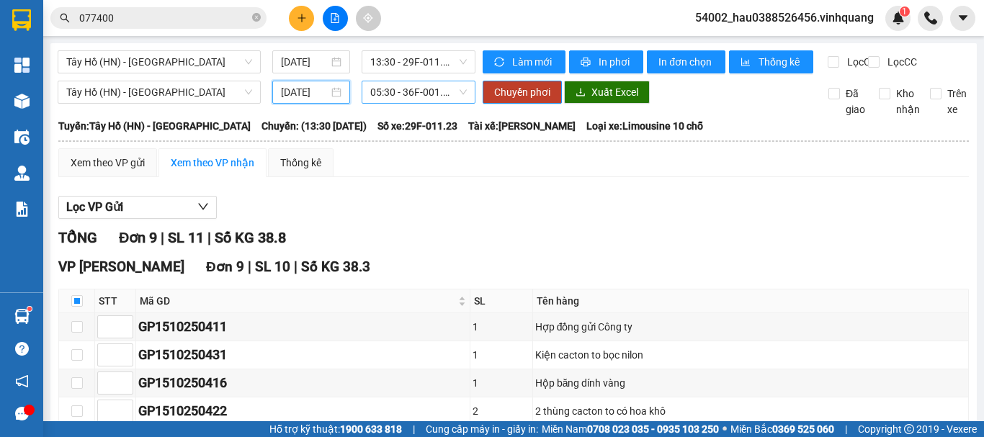
click at [400, 103] on span "05:30 - 36F-001.14" at bounding box center [418, 92] width 97 height 22
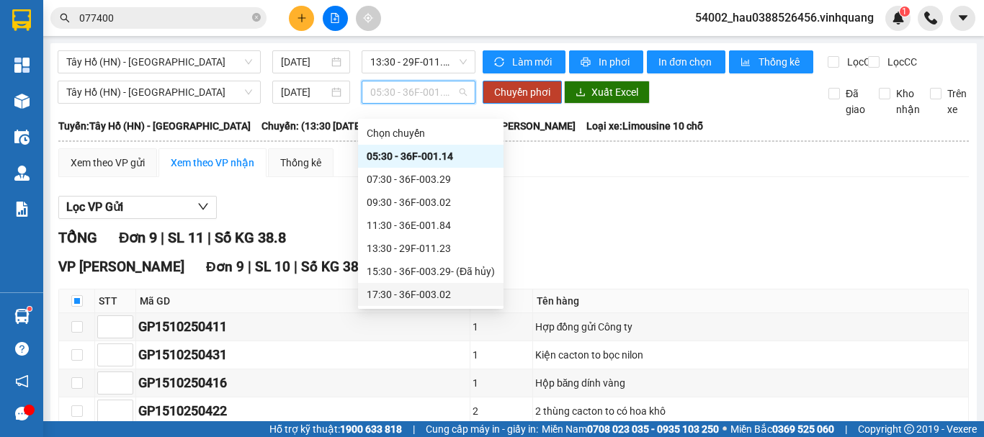
click at [419, 298] on div "17:30 - 36F-003.02" at bounding box center [431, 295] width 128 height 16
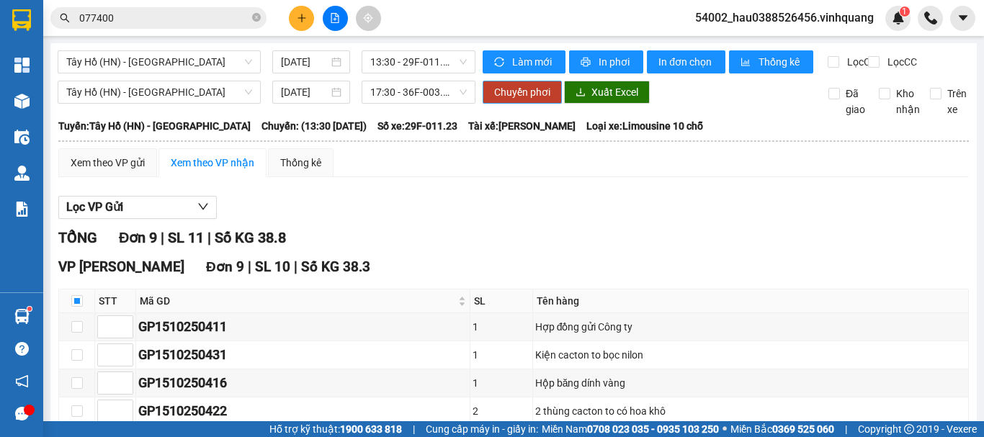
click at [505, 97] on span "Chuyển phơi" at bounding box center [522, 92] width 56 height 16
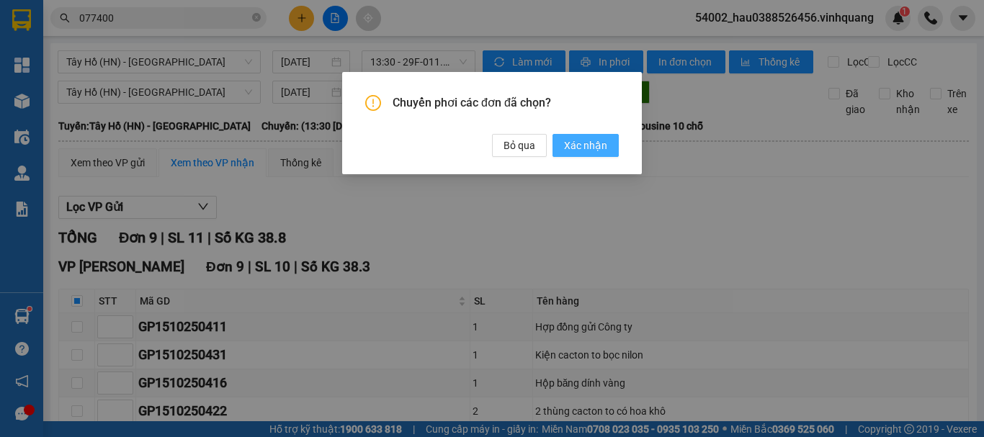
click at [571, 144] on span "Xác nhận" at bounding box center [585, 146] width 43 height 16
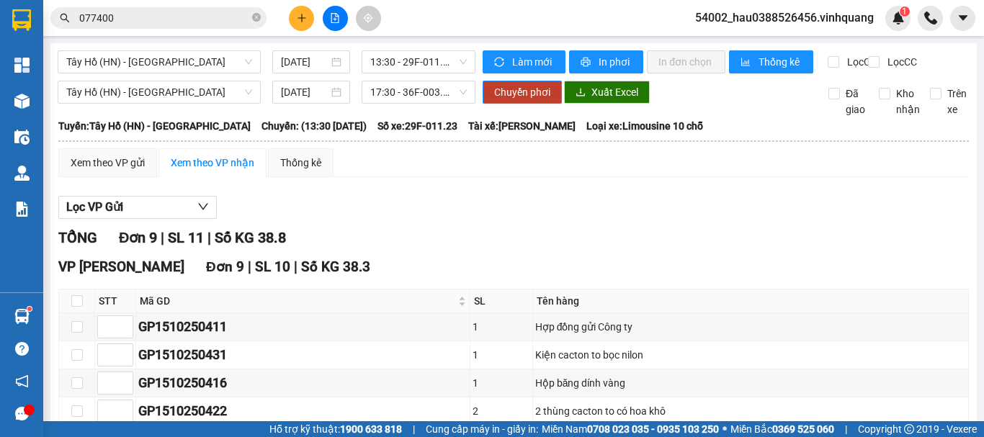
click at [691, 177] on div "Xem theo VP gửi Xem theo VP nhận Thống kê" at bounding box center [513, 162] width 911 height 29
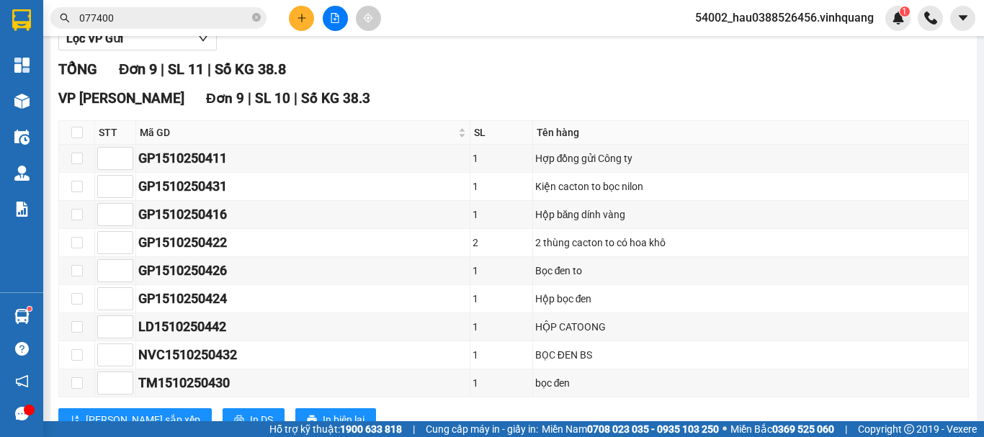
scroll to position [211, 0]
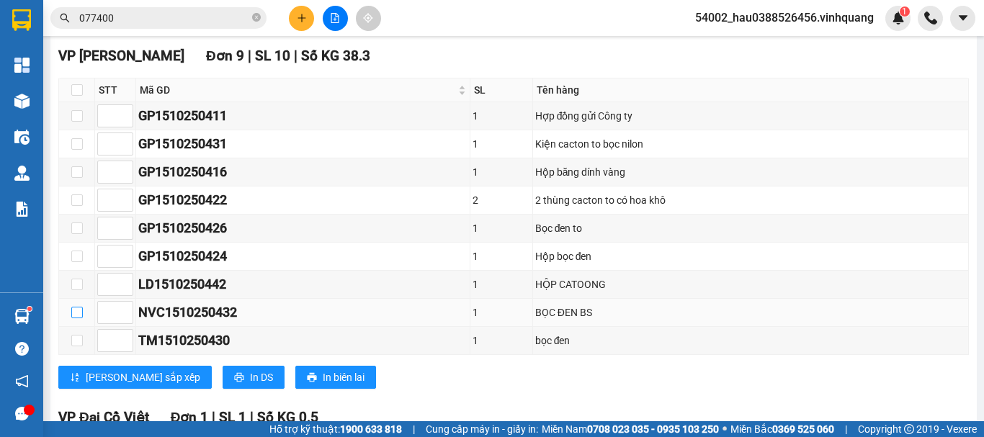
click at [79, 318] on input "checkbox" at bounding box center [77, 313] width 12 height 12
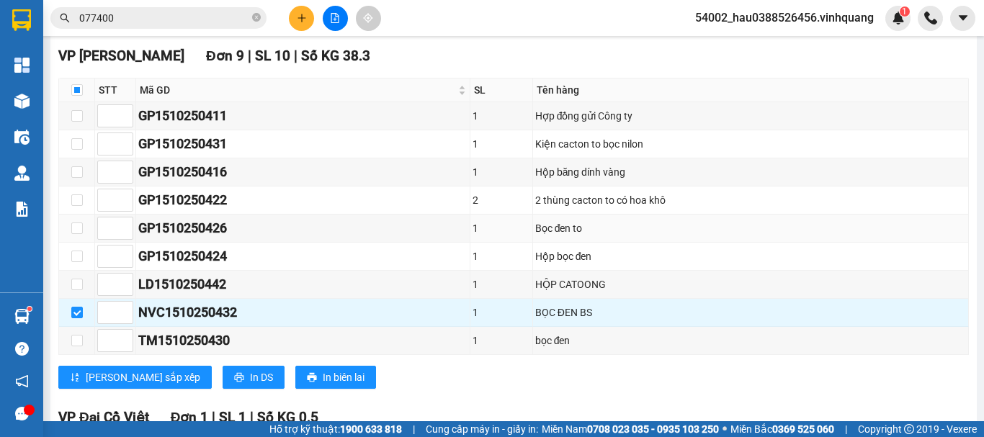
scroll to position [0, 0]
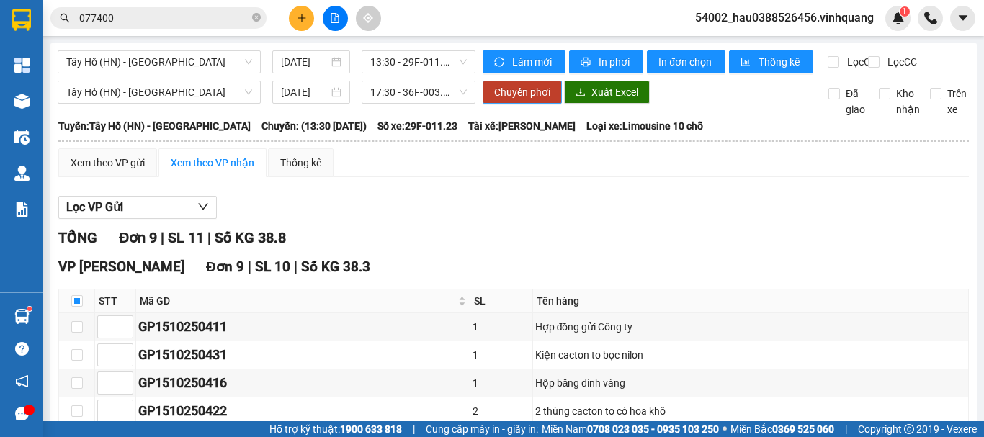
click at [527, 100] on span "Chuyển phơi" at bounding box center [522, 92] width 56 height 16
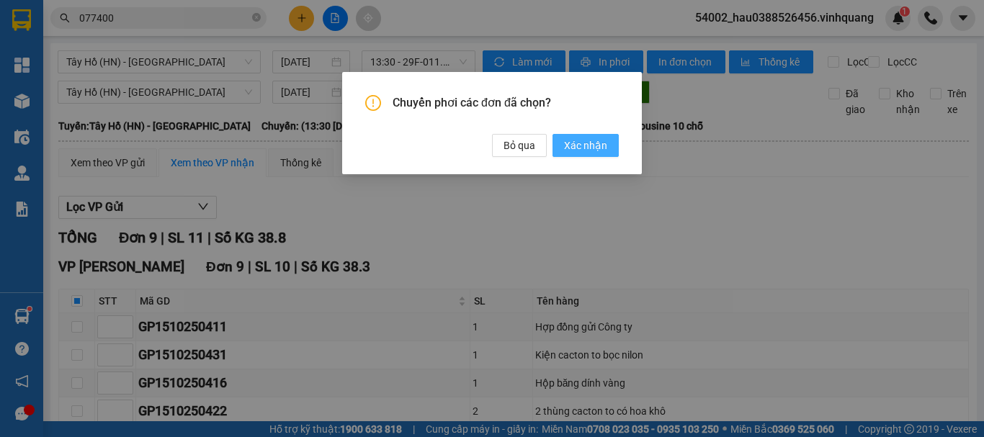
click at [602, 143] on span "Xác nhận" at bounding box center [585, 146] width 43 height 16
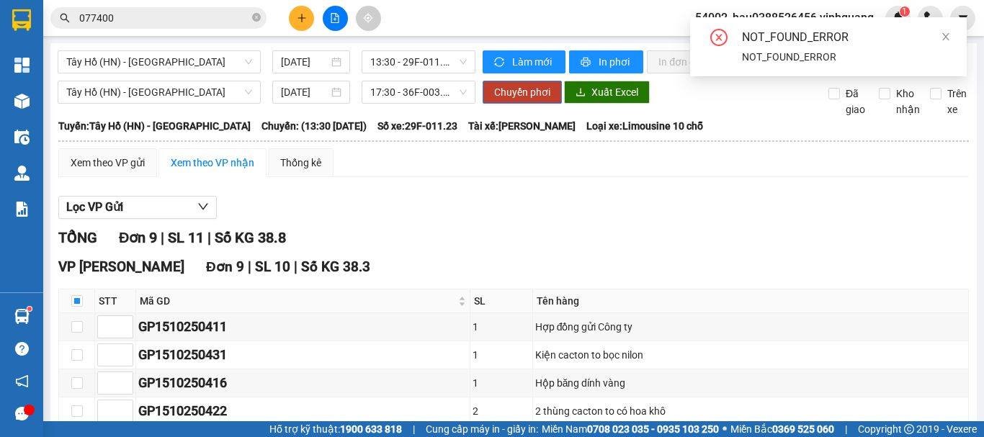
checkbox input "false"
click at [104, 171] on div "Xem theo VP gửi" at bounding box center [108, 163] width 74 height 16
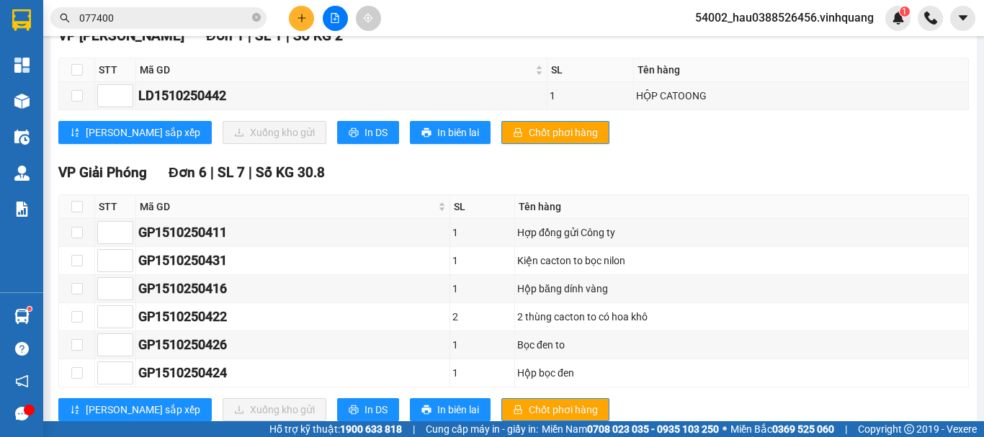
scroll to position [230, 0]
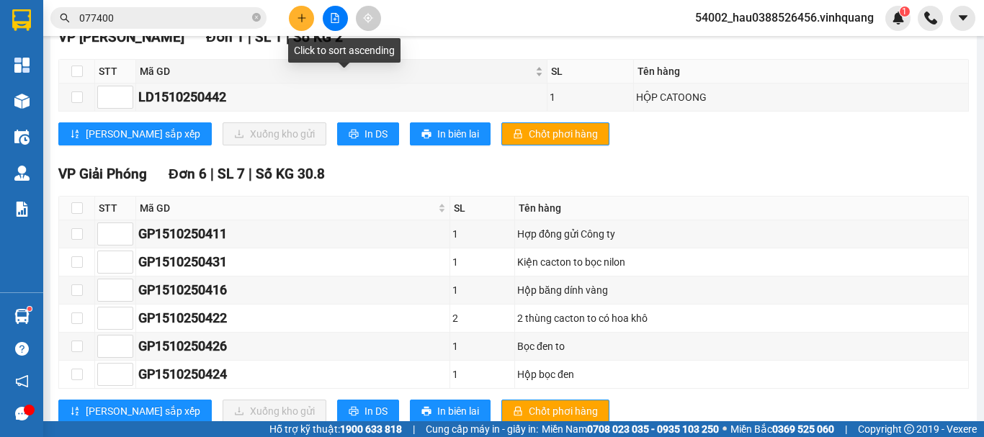
click at [361, 74] on div "Mã GD" at bounding box center [341, 71] width 403 height 16
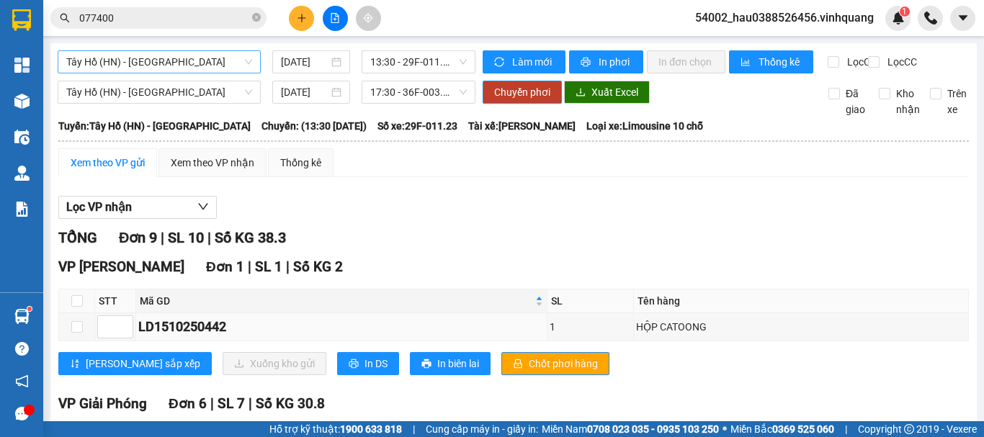
click at [108, 65] on span "Tây Hồ (HN) - [GEOGRAPHIC_DATA]" at bounding box center [159, 62] width 186 height 22
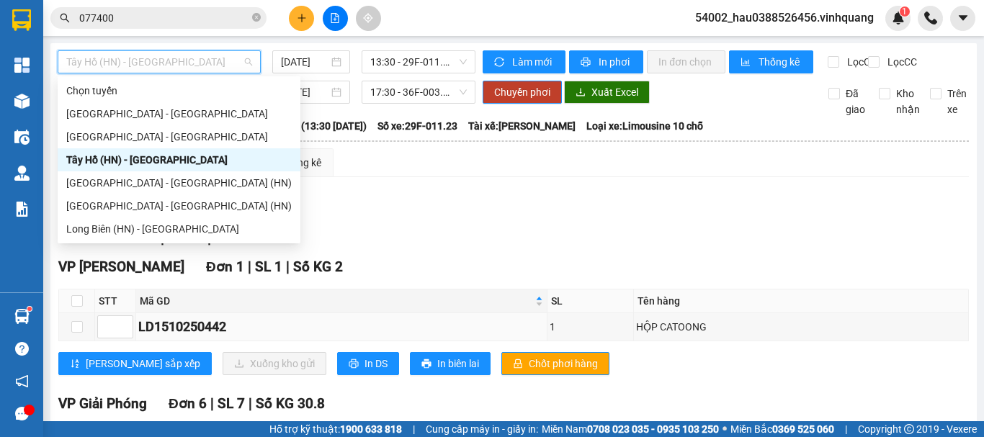
click at [109, 158] on div "Tây Hồ (HN) - [GEOGRAPHIC_DATA]" at bounding box center [179, 160] width 226 height 16
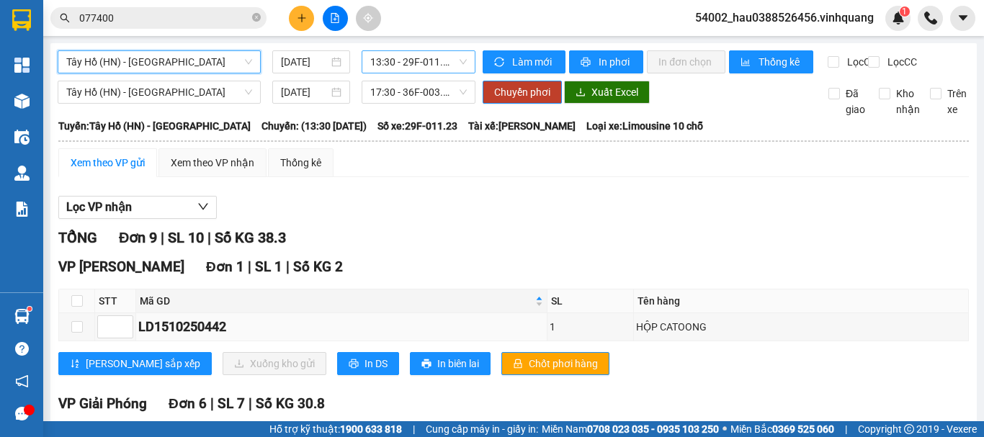
click at [393, 60] on span "13:30 - 29F-011.23" at bounding box center [418, 62] width 97 height 22
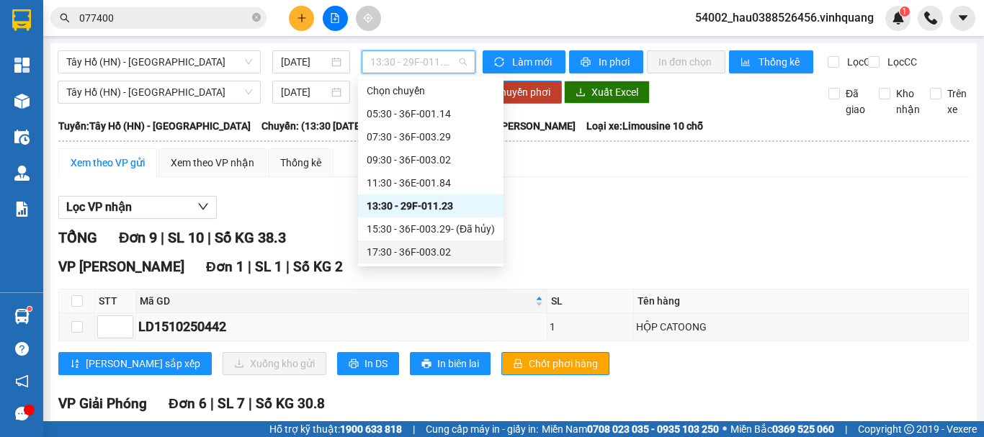
click at [416, 246] on div "17:30 - 36F-003.02" at bounding box center [431, 252] width 128 height 16
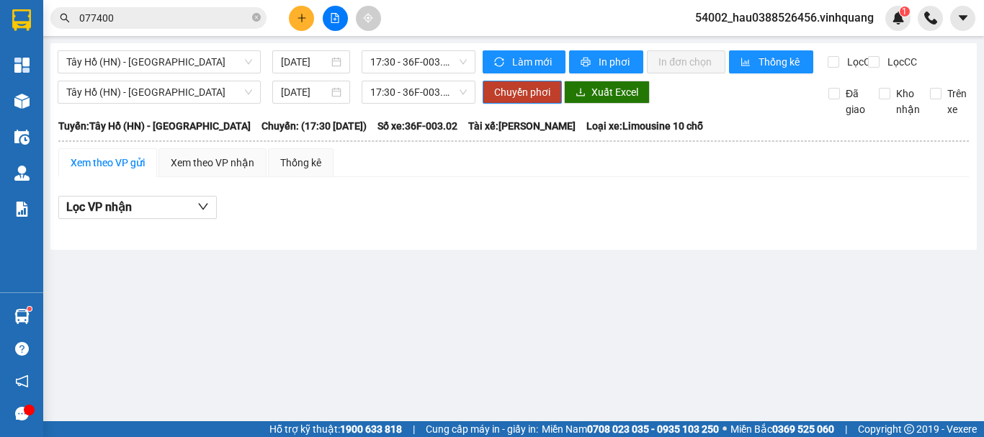
click at [478, 198] on div "Xem theo VP gửi Xem theo VP nhận Thống kê Lọc VP nhận" at bounding box center [513, 191] width 911 height 86
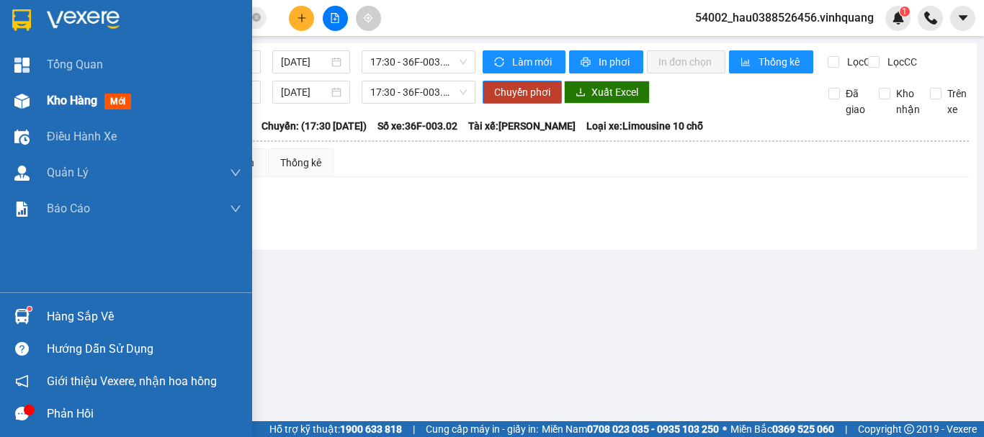
click at [70, 99] on span "Kho hàng" at bounding box center [72, 101] width 50 height 14
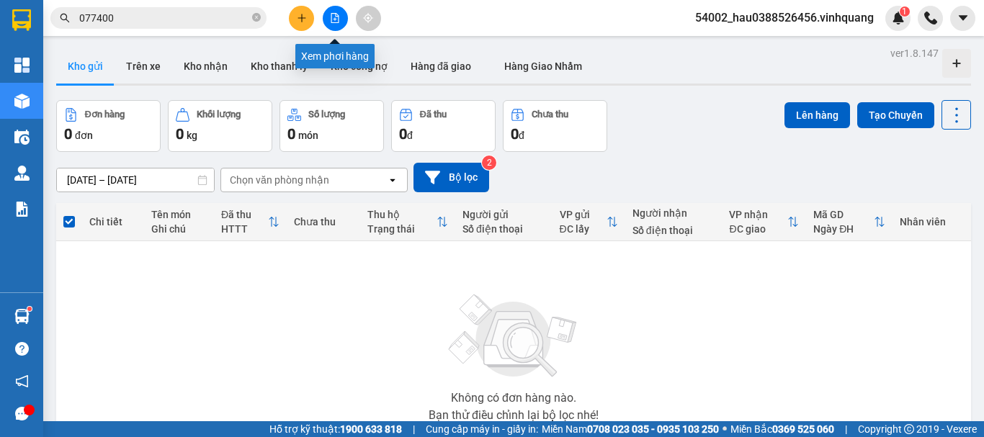
click at [335, 17] on icon "file-add" at bounding box center [335, 18] width 10 height 10
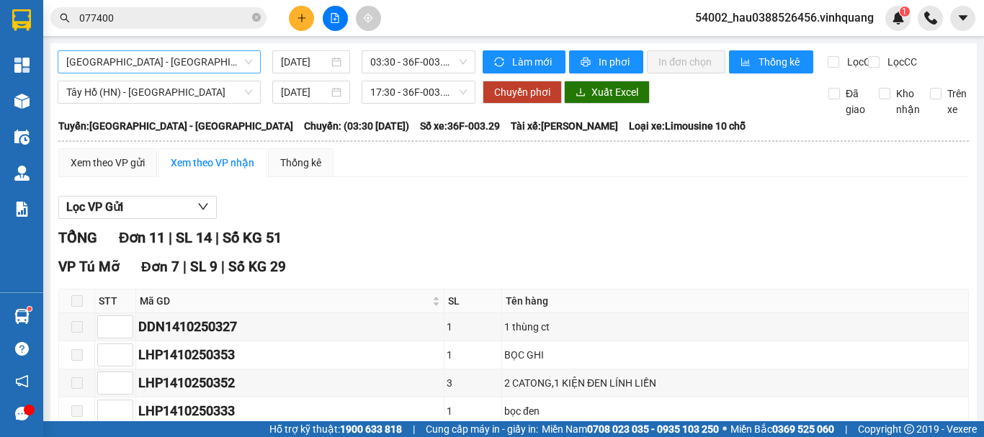
click at [181, 55] on span "[GEOGRAPHIC_DATA] - [GEOGRAPHIC_DATA]" at bounding box center [159, 62] width 186 height 22
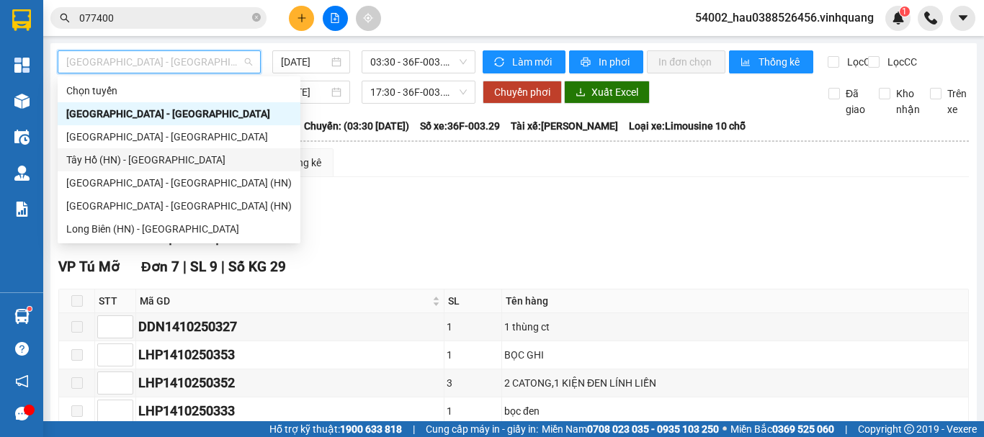
click at [140, 159] on div "Tây Hồ (HN) - [GEOGRAPHIC_DATA]" at bounding box center [179, 160] width 226 height 16
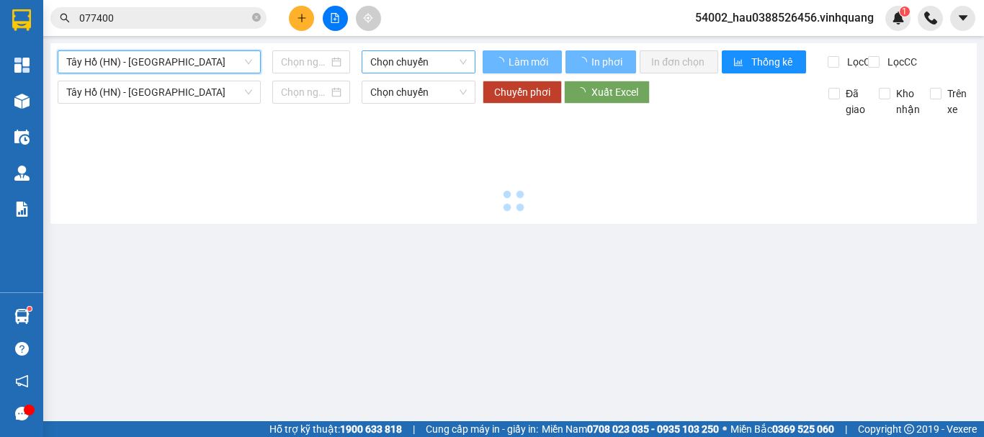
type input "[DATE]"
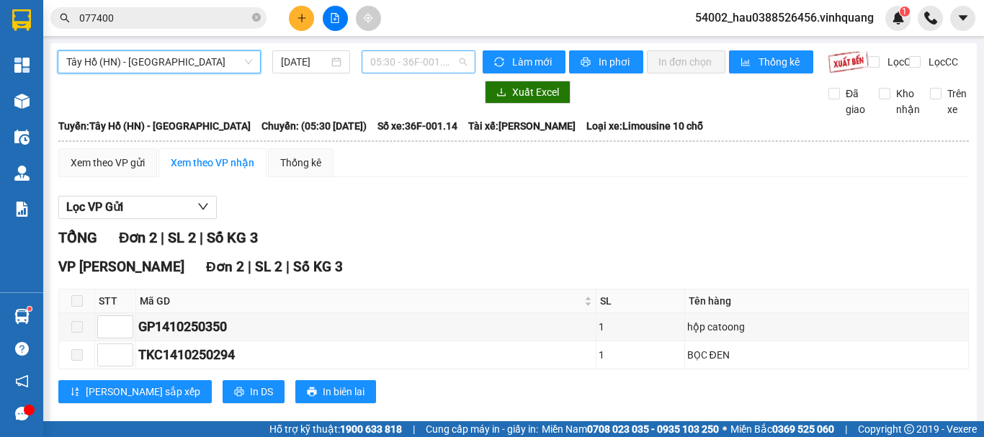
click at [391, 62] on span "05:30 - 36F-001.14" at bounding box center [418, 62] width 97 height 22
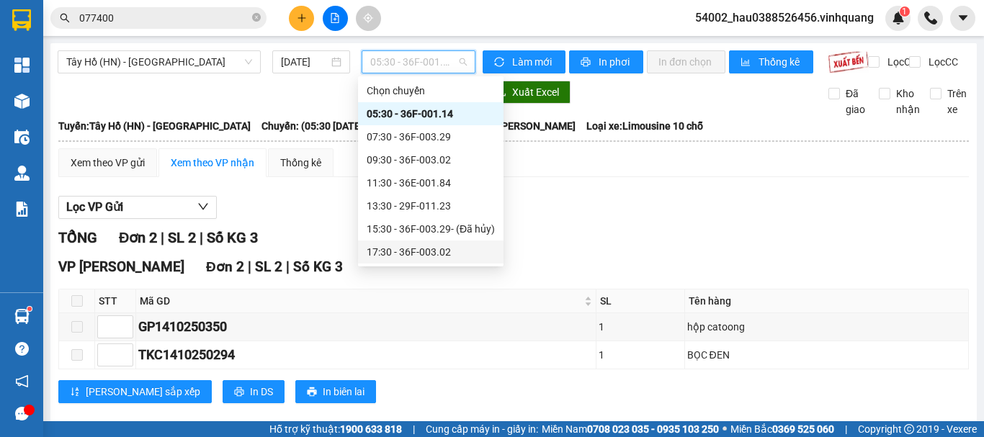
click at [409, 251] on div "17:30 - 36F-003.02" at bounding box center [431, 252] width 128 height 16
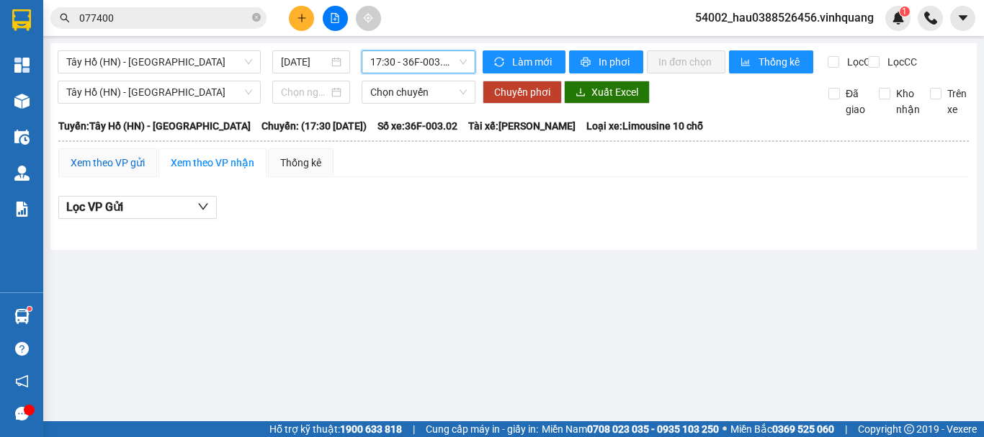
click at [94, 170] on div "Xem theo VP gửi" at bounding box center [108, 163] width 74 height 16
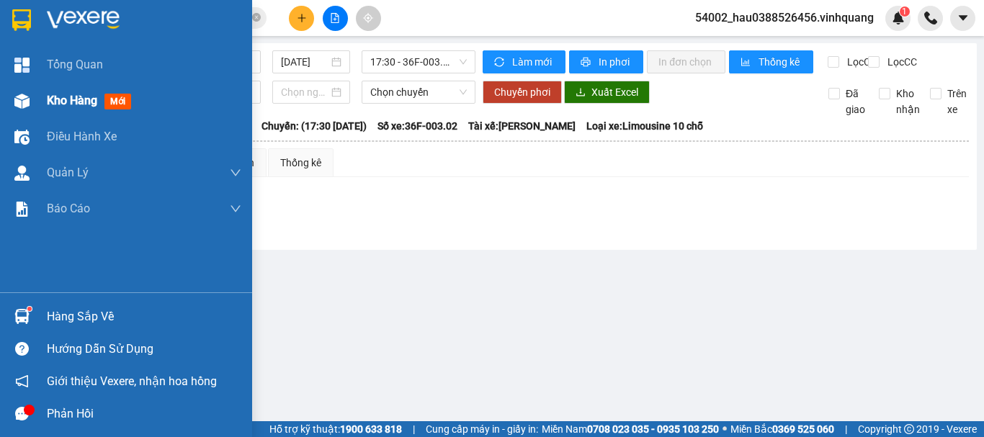
click at [62, 100] on span "Kho hàng" at bounding box center [72, 101] width 50 height 14
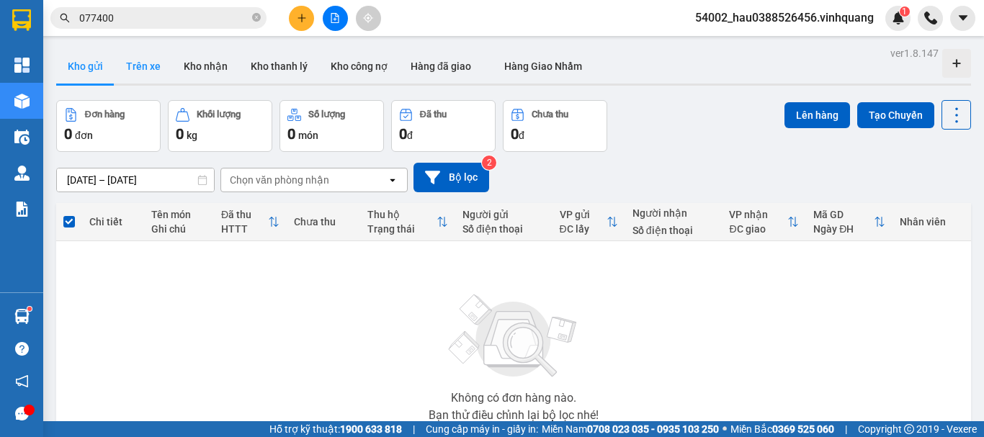
click at [157, 70] on button "Trên xe" at bounding box center [144, 66] width 58 height 35
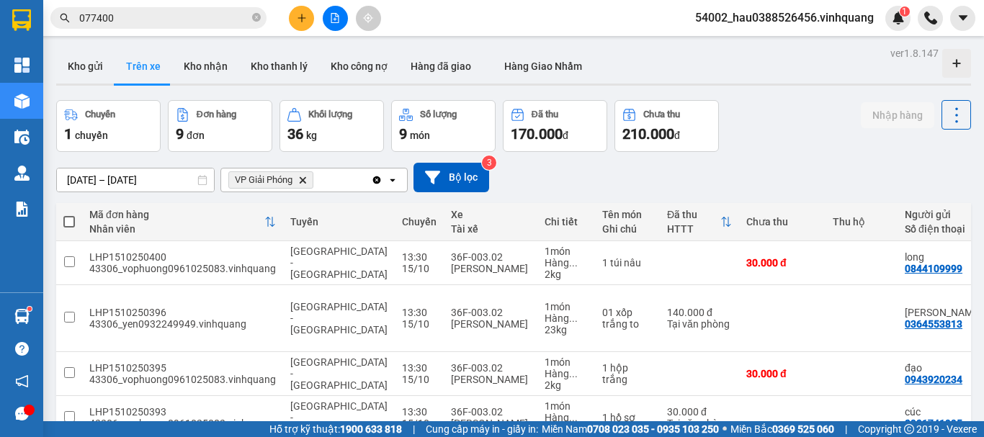
click at [307, 180] on icon "Delete" at bounding box center [302, 180] width 9 height 9
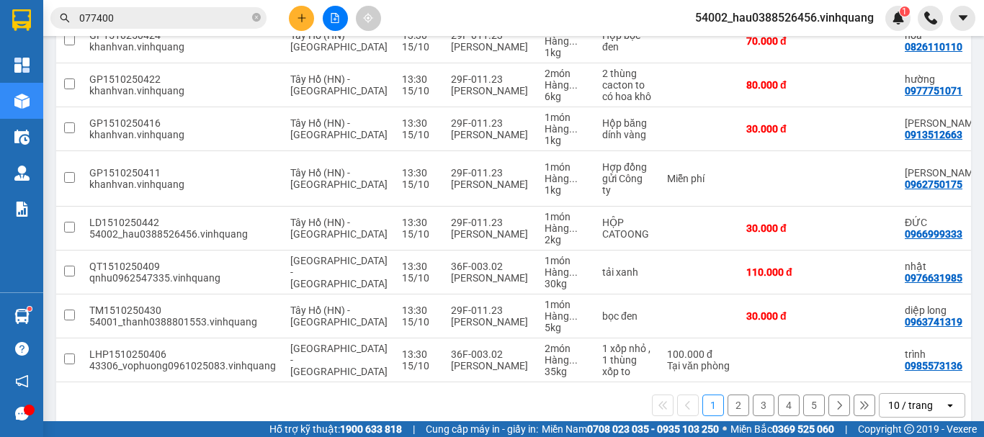
scroll to position [311, 0]
click at [729, 411] on button "2" at bounding box center [739, 405] width 22 height 22
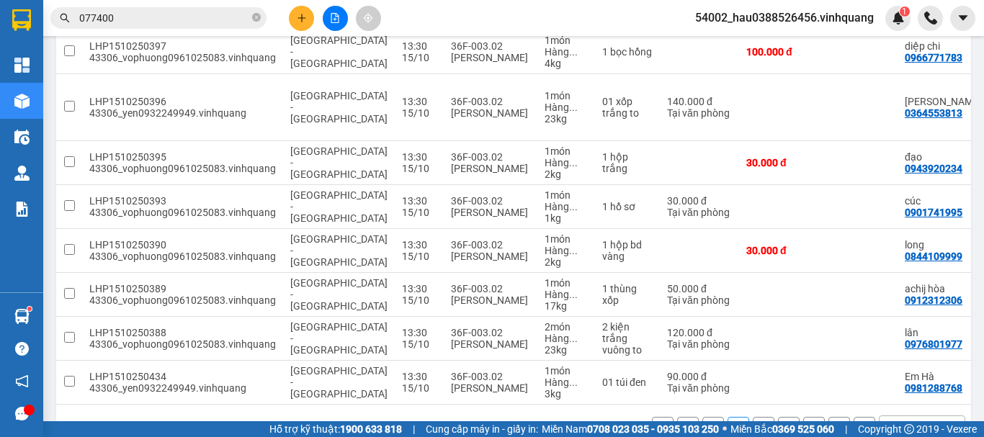
scroll to position [303, 0]
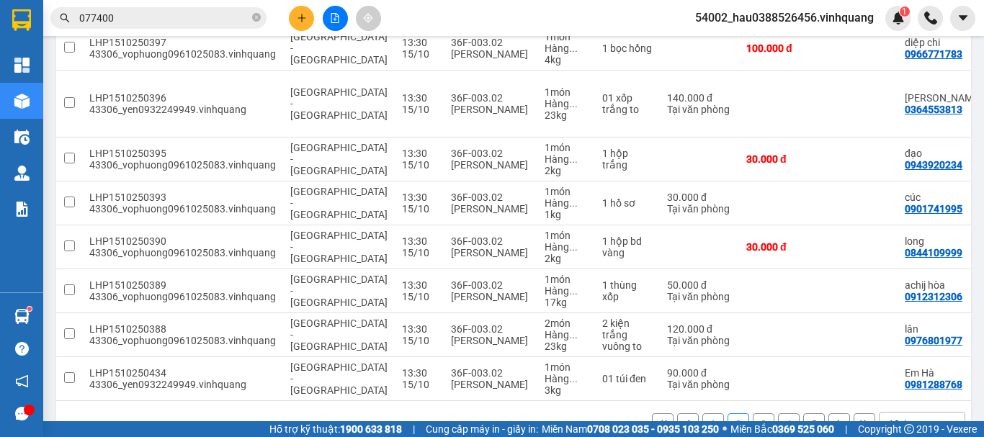
click at [753, 414] on button "3" at bounding box center [764, 425] width 22 height 22
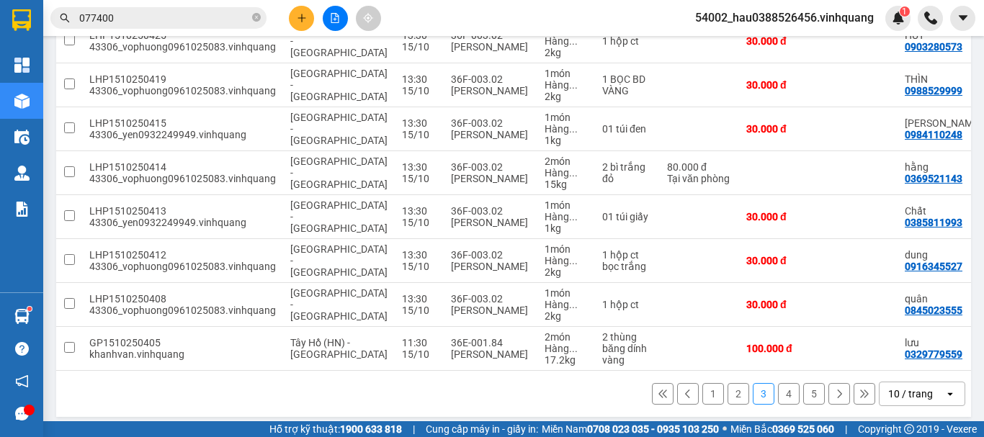
scroll to position [315, 0]
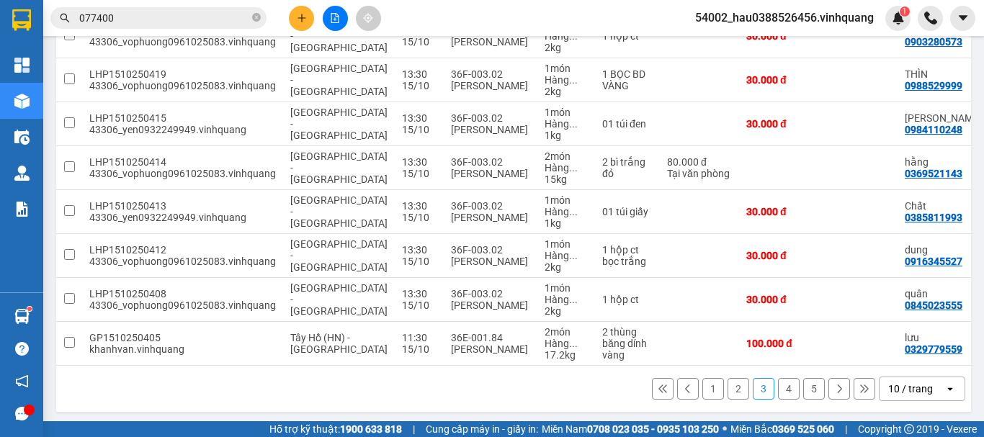
click at [778, 393] on button "4" at bounding box center [789, 389] width 22 height 22
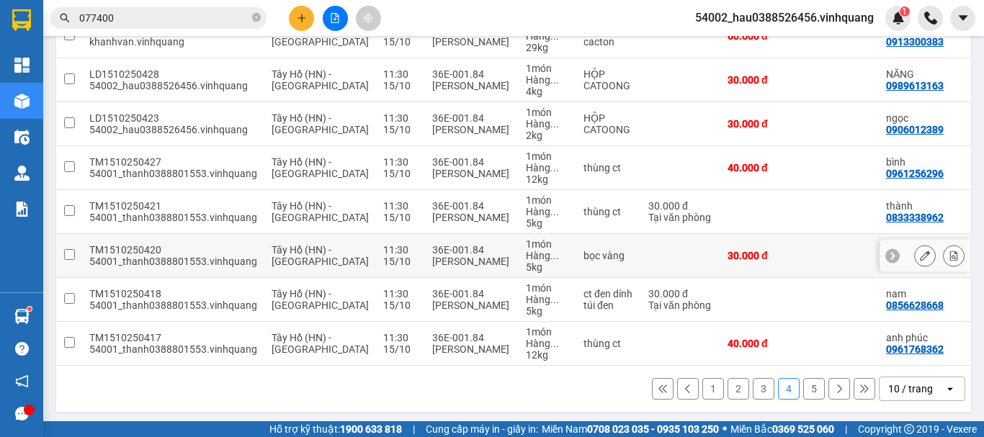
scroll to position [0, 0]
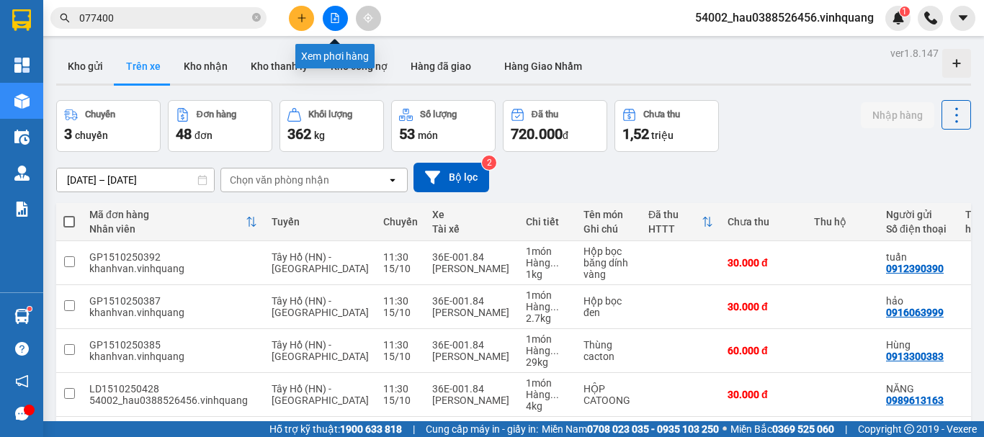
click at [344, 16] on button at bounding box center [335, 18] width 25 height 25
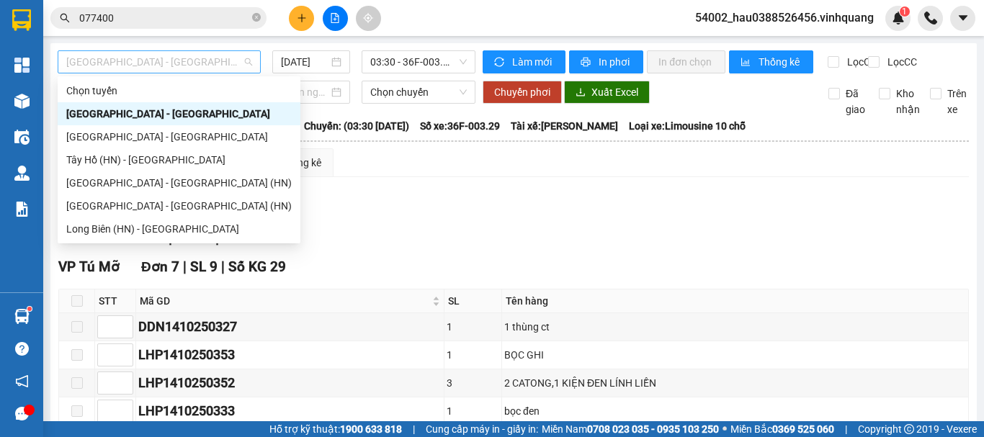
click at [188, 58] on span "[GEOGRAPHIC_DATA] - [GEOGRAPHIC_DATA]" at bounding box center [159, 62] width 186 height 22
click at [137, 166] on div "Tây Hồ (HN) - [GEOGRAPHIC_DATA]" at bounding box center [179, 160] width 226 height 16
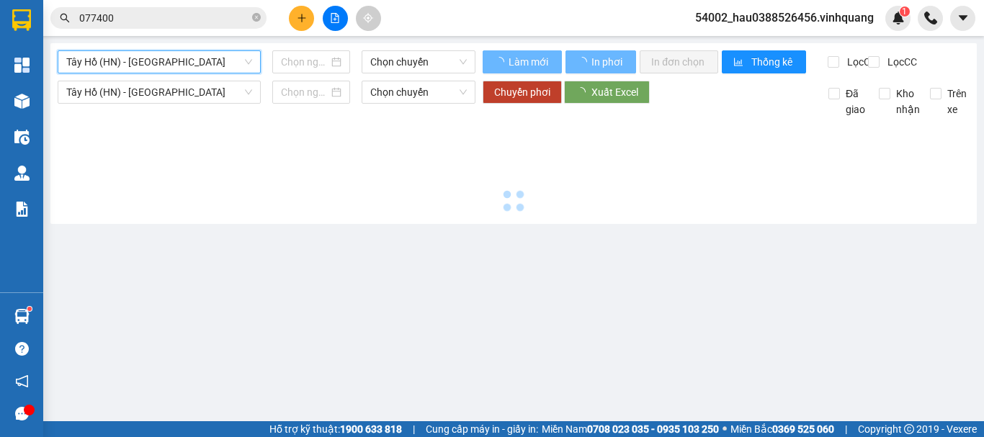
type input "[DATE]"
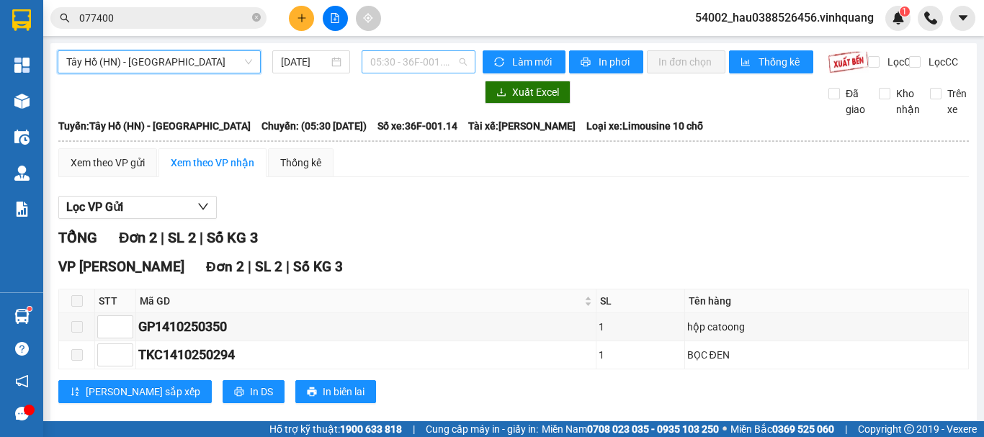
click at [375, 68] on span "05:30 - 36F-001.14" at bounding box center [418, 62] width 97 height 22
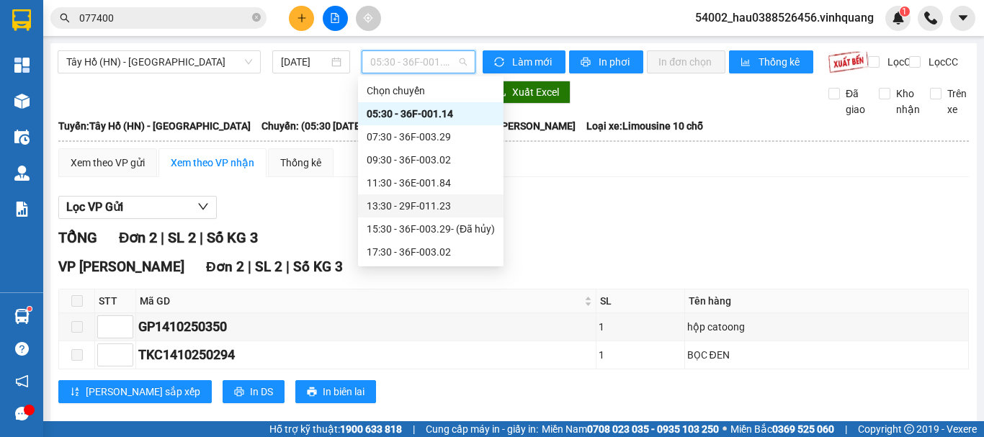
click at [410, 210] on div "13:30 - 29F-011.23" at bounding box center [431, 206] width 128 height 16
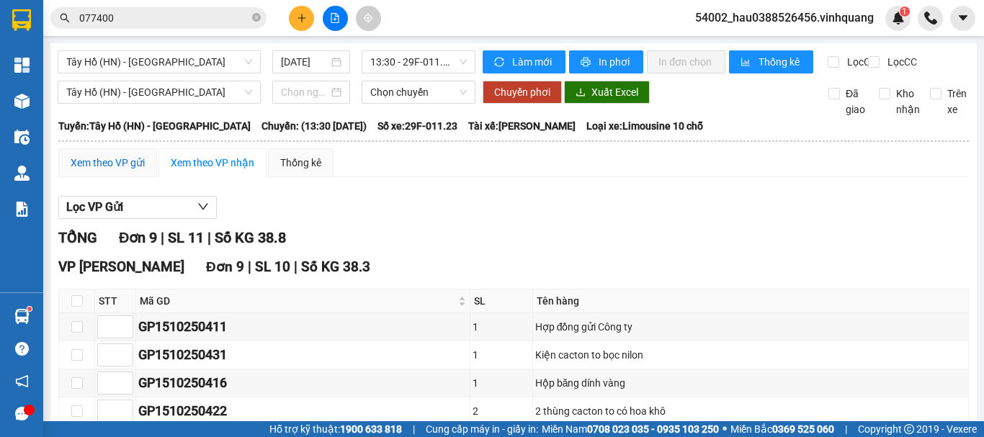
click at [98, 171] on div "Xem theo VP gửi" at bounding box center [108, 163] width 74 height 16
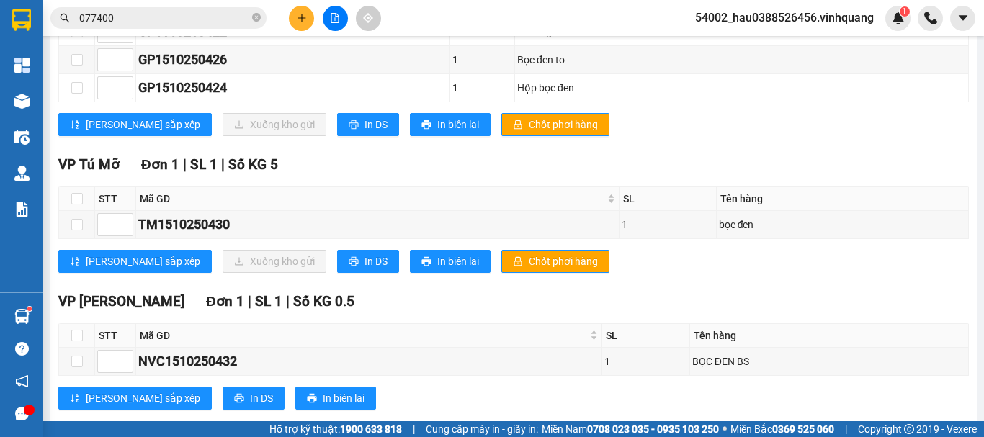
scroll to position [558, 0]
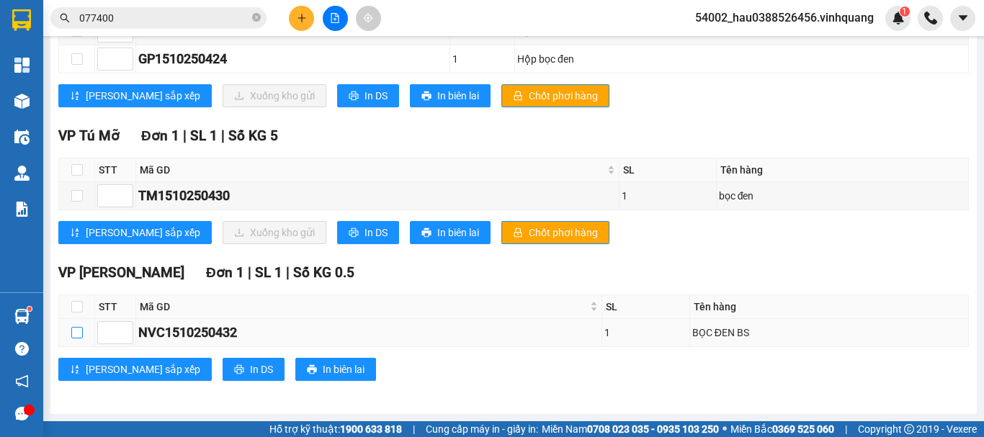
click at [73, 333] on input "checkbox" at bounding box center [77, 333] width 12 height 12
checkbox input "true"
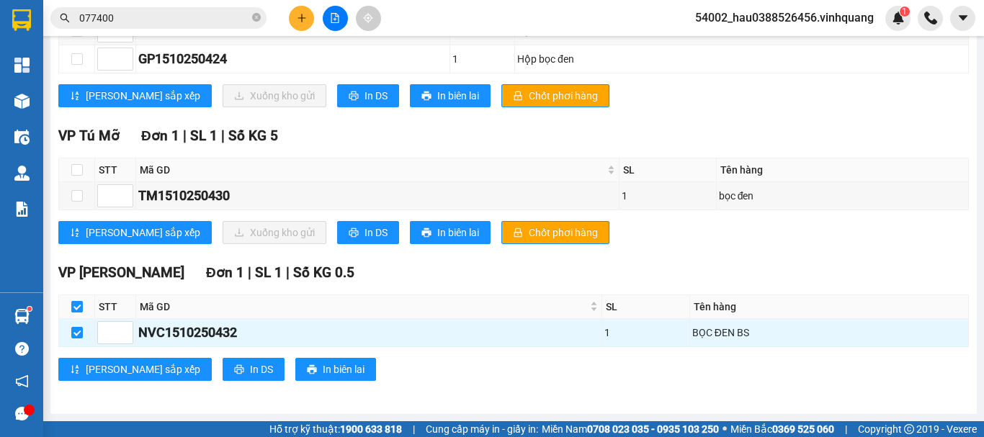
click at [78, 308] on input "checkbox" at bounding box center [77, 307] width 12 height 12
checkbox input "false"
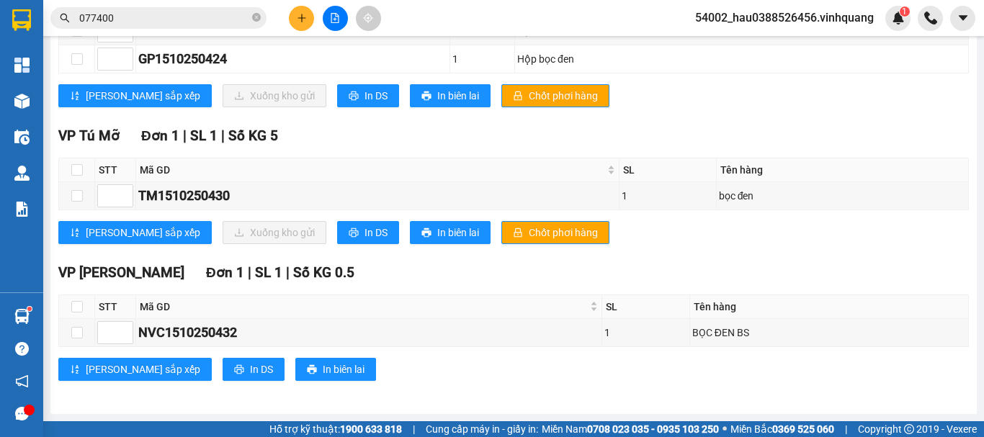
click at [562, 383] on div "VP [PERSON_NAME] Đơn 1 | SL 1 | Số KG 0.5 STT Mã GD SL Tên hàng Ký nhận NVC1510…" at bounding box center [513, 327] width 911 height 130
click at [485, 388] on div "VP [PERSON_NAME] Đơn 1 | SL 1 | Số KG 0.5 STT Mã GD SL Tên hàng Ký nhận NVC1510…" at bounding box center [513, 327] width 911 height 130
click at [437, 380] on div "[PERSON_NAME] sắp xếp In DS In biên lai" at bounding box center [513, 369] width 911 height 23
click at [437, 386] on div "VP [PERSON_NAME] Đơn 1 | SL 1 | Số KG 0.5 STT Mã GD SL Tên hàng Ký nhận NVC1510…" at bounding box center [513, 327] width 911 height 130
click at [396, 383] on div "VP [PERSON_NAME] Đơn 1 | SL 1 | Số KG 0.5 STT Mã GD SL Tên hàng Ký nhận NVC1510…" at bounding box center [513, 327] width 911 height 130
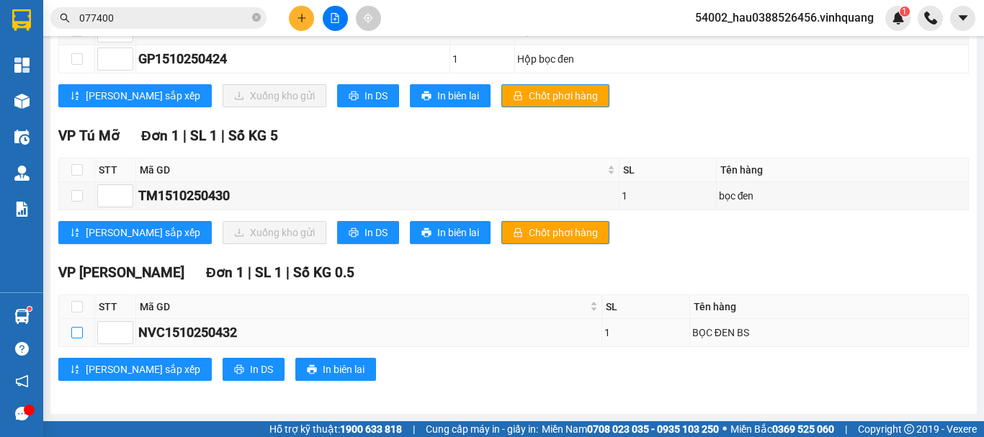
click at [73, 335] on input "checkbox" at bounding box center [77, 333] width 12 height 12
checkbox input "true"
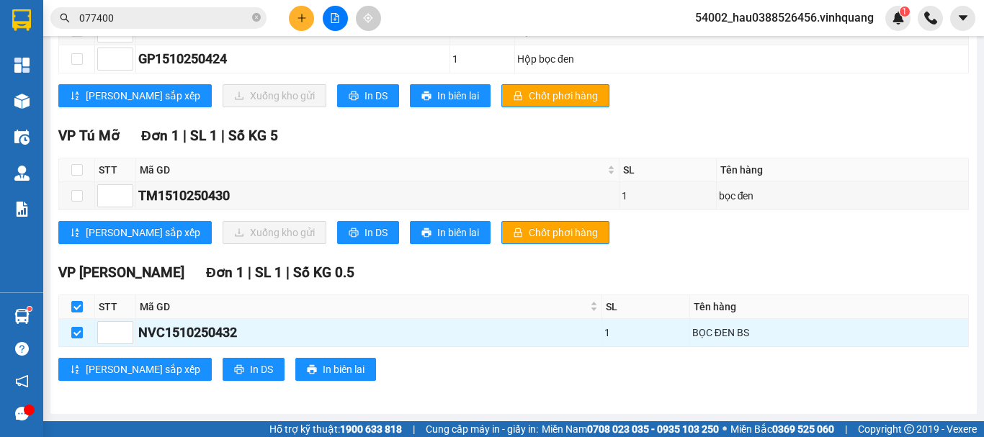
scroll to position [0, 0]
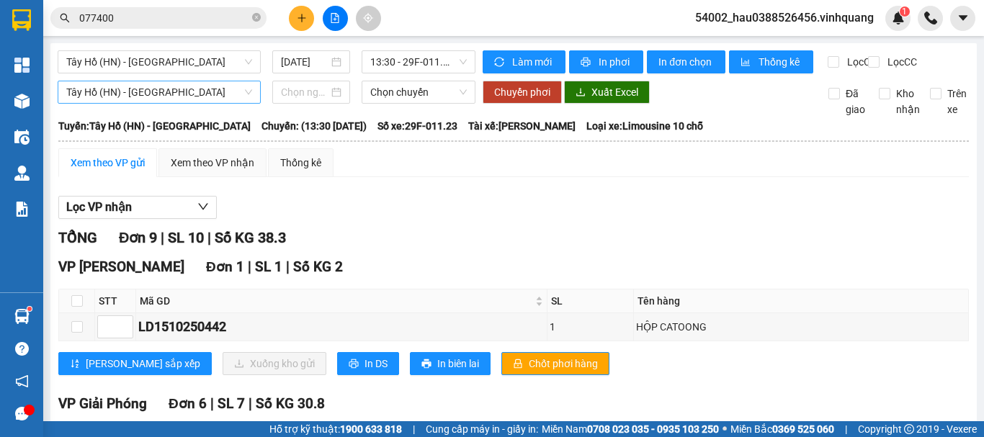
click at [191, 103] on span "Tây Hồ (HN) - [GEOGRAPHIC_DATA]" at bounding box center [159, 92] width 186 height 22
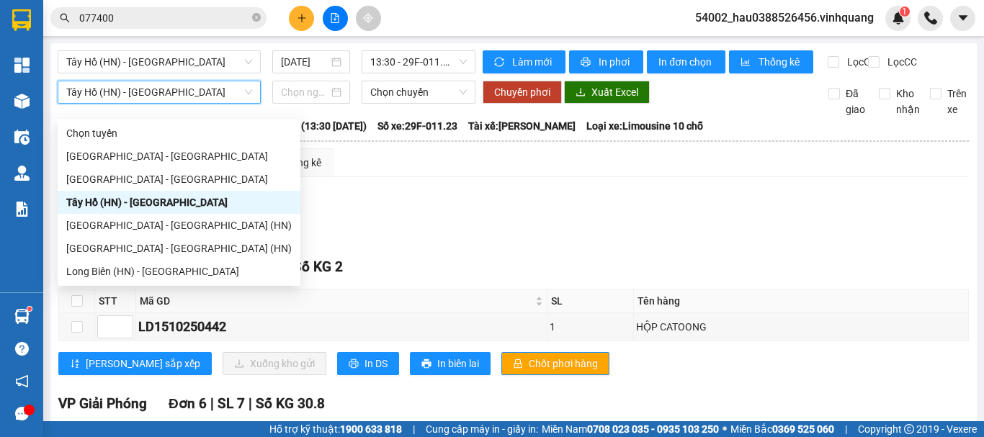
click at [191, 103] on span "Tây Hồ (HN) - [GEOGRAPHIC_DATA]" at bounding box center [159, 92] width 186 height 22
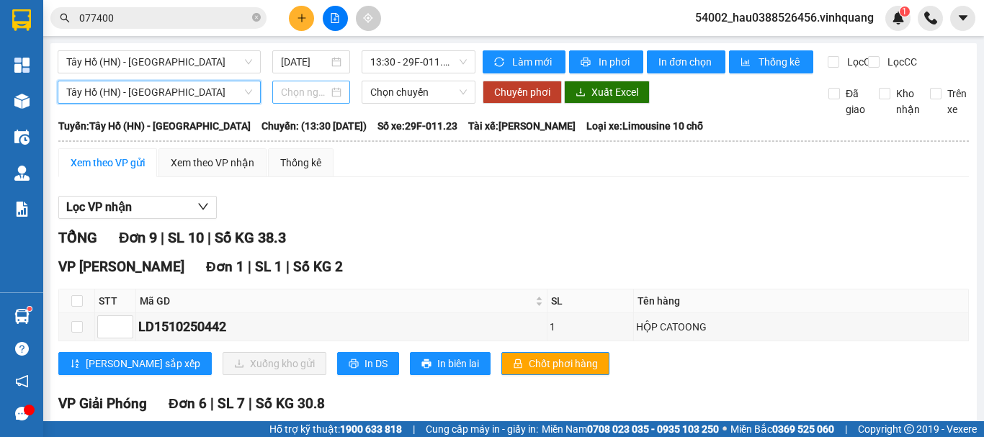
click at [334, 100] on div at bounding box center [311, 92] width 61 height 16
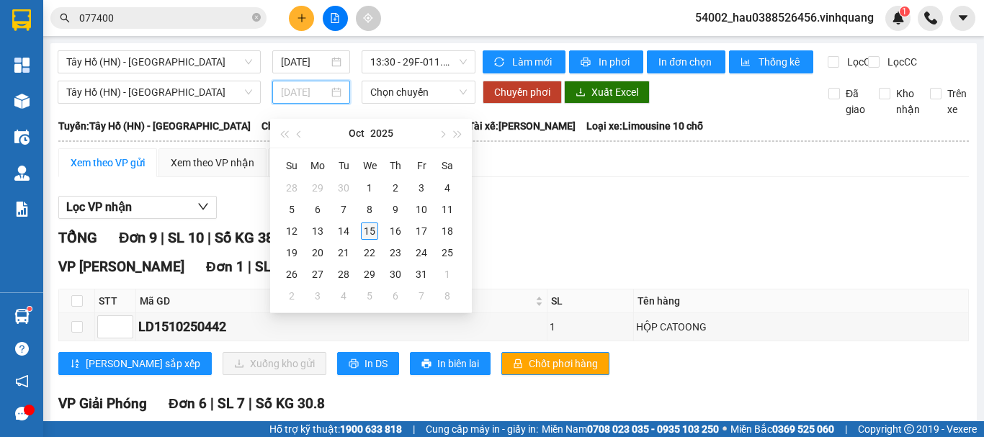
type input "[DATE]"
drag, startPoint x: 374, startPoint y: 231, endPoint x: 395, endPoint y: 150, distance: 83.4
click at [373, 231] on div "15" at bounding box center [369, 231] width 17 height 17
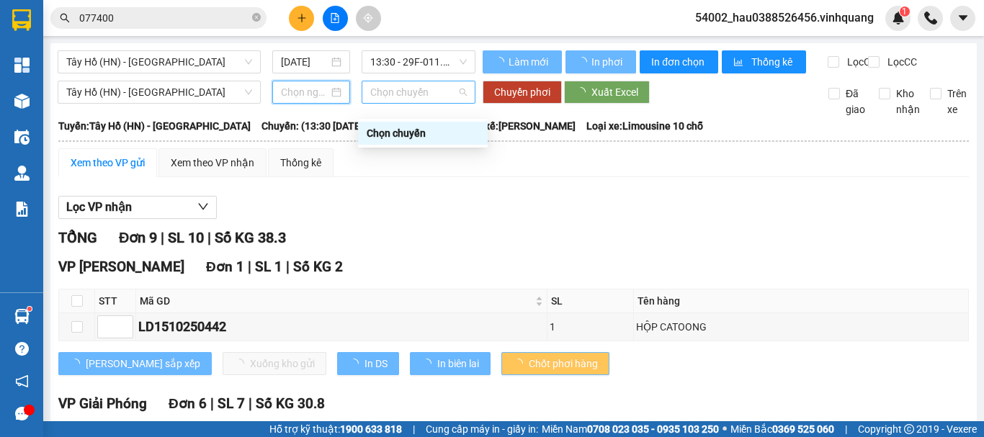
click at [406, 102] on span "Chọn chuyến" at bounding box center [418, 92] width 97 height 22
type input "[DATE]"
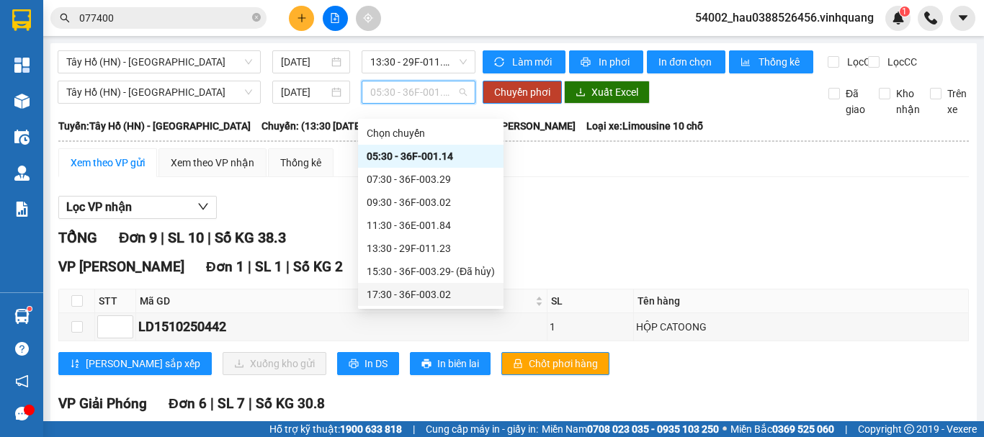
click at [409, 293] on div "17:30 - 36F-003.02" at bounding box center [431, 295] width 128 height 16
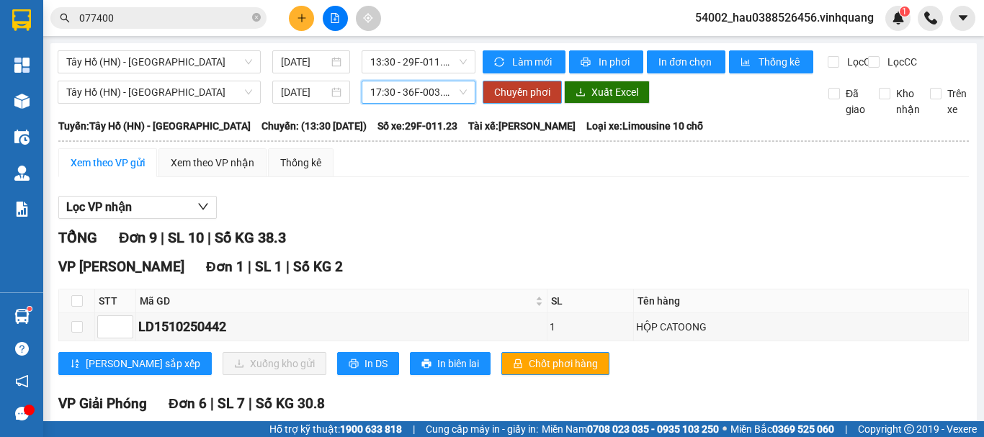
click at [501, 100] on span "Chuyển phơi" at bounding box center [522, 92] width 56 height 16
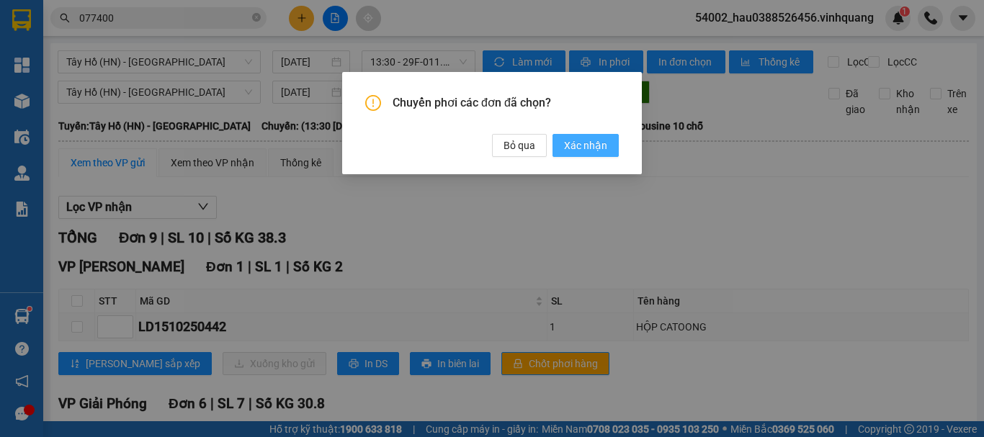
click at [583, 153] on span "Xác nhận" at bounding box center [585, 146] width 43 height 16
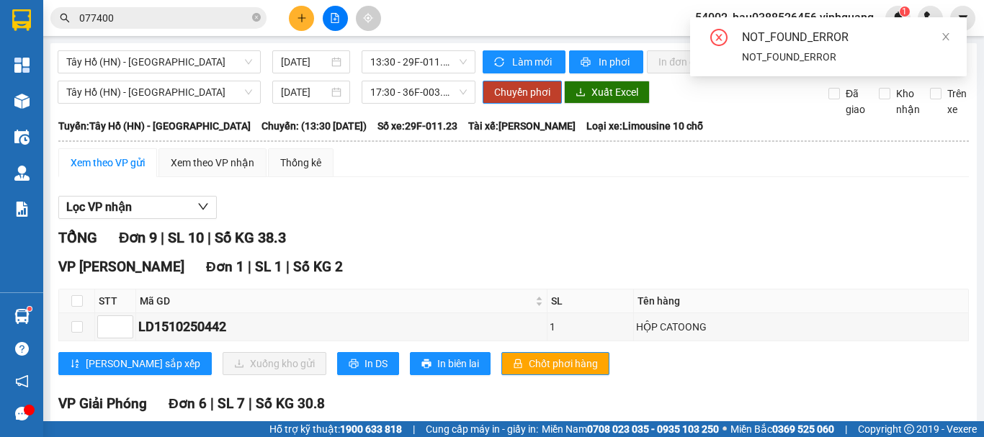
checkbox input "false"
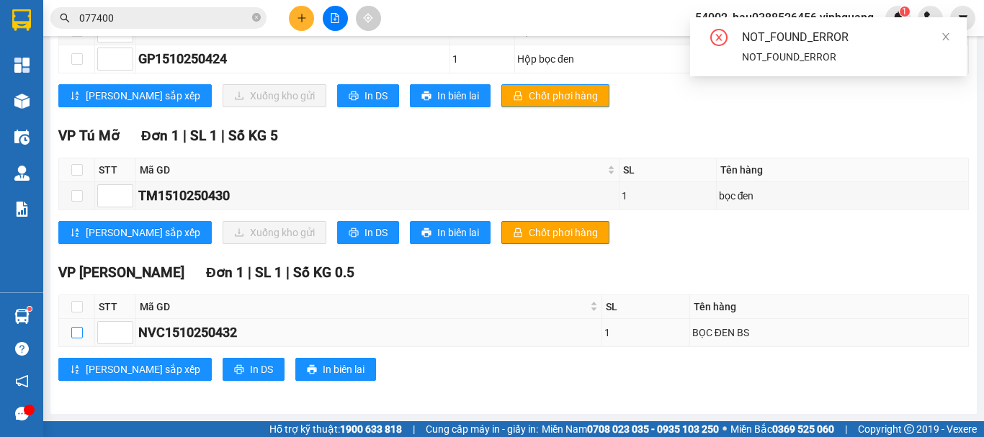
click at [73, 336] on input "checkbox" at bounding box center [77, 333] width 12 height 12
checkbox input "true"
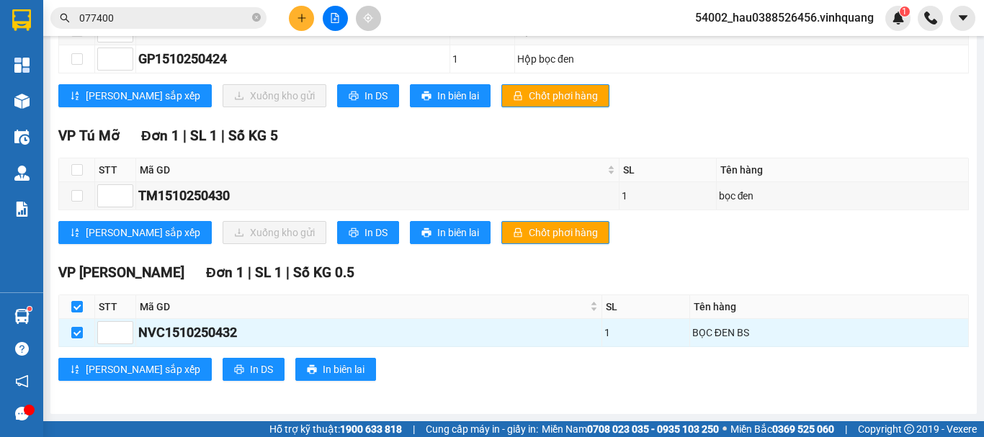
scroll to position [0, 0]
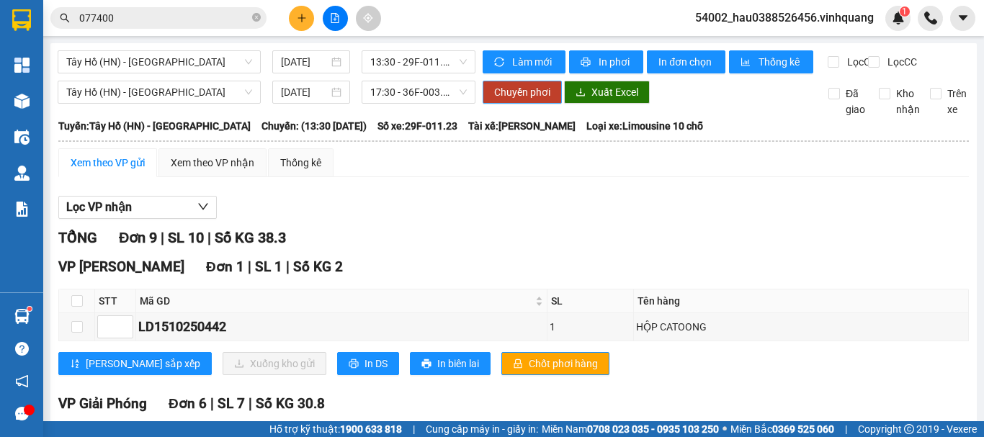
click at [520, 100] on span "Chuyển phơi" at bounding box center [522, 92] width 56 height 16
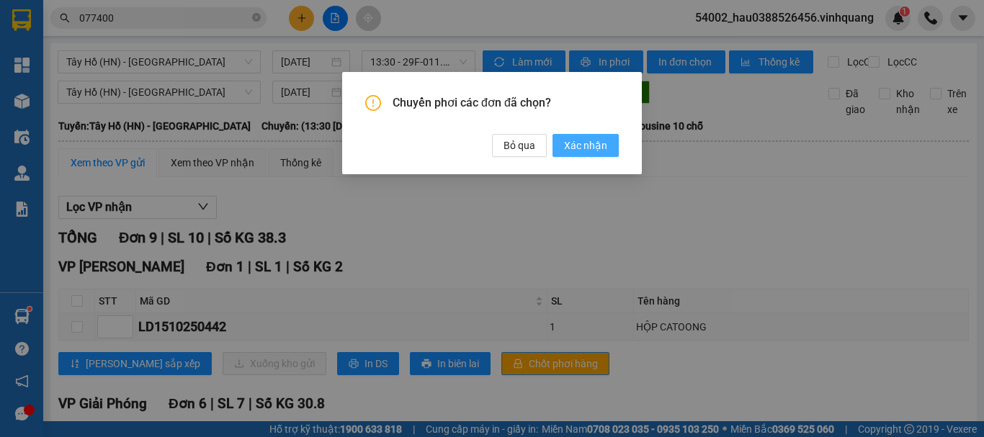
click at [579, 143] on span "Xác nhận" at bounding box center [585, 146] width 43 height 16
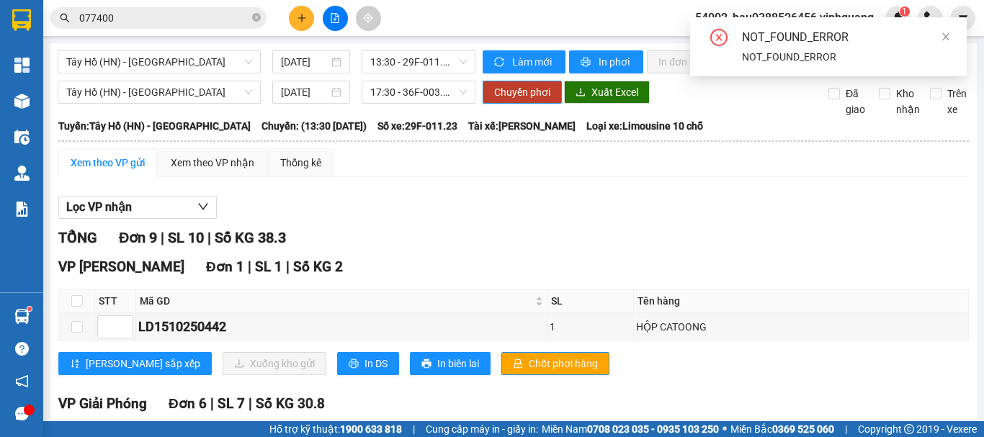
checkbox input "false"
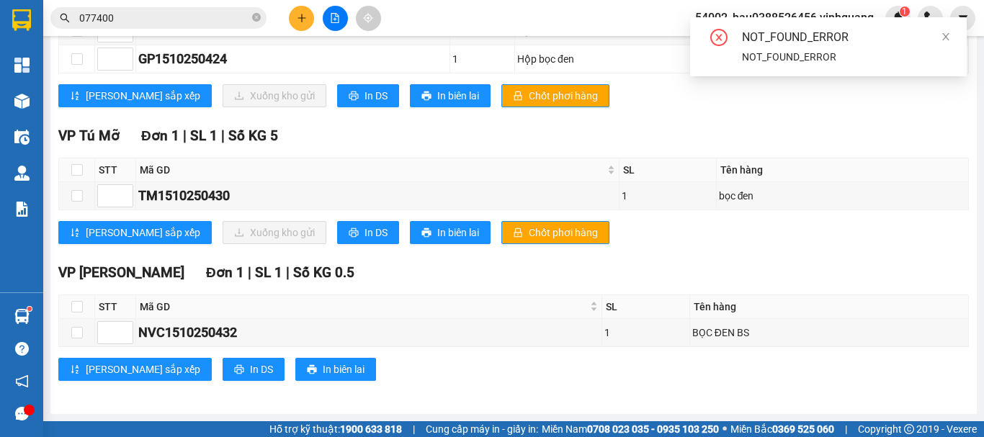
click at [907, 221] on div "[PERSON_NAME] sắp xếp Xuống kho gửi In DS In biên lai Chốt phơi hàng" at bounding box center [513, 232] width 911 height 23
click at [945, 41] on icon "close" at bounding box center [946, 37] width 10 height 10
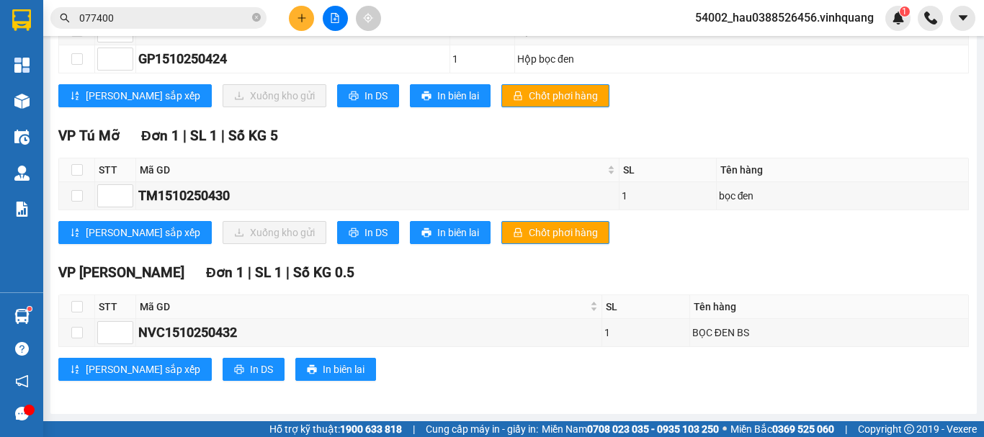
click at [813, 258] on div "TỔNG Đơn 9 | SL 10 | Số KG 38.3 VP Linh Đàm Đơn 1 | SL 1 | Số KG 2 STT Mã GD SL…" at bounding box center [513, 41] width 911 height 718
click at [76, 338] on input "checkbox" at bounding box center [77, 333] width 12 height 12
checkbox input "true"
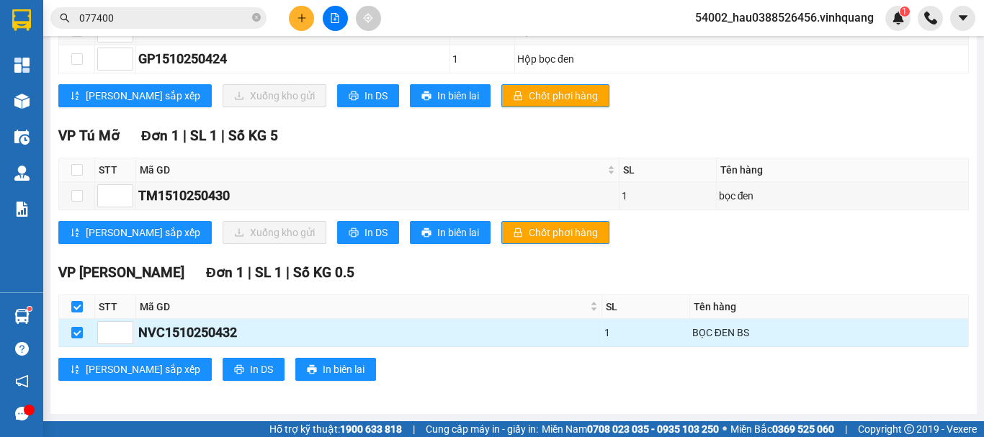
scroll to position [0, 0]
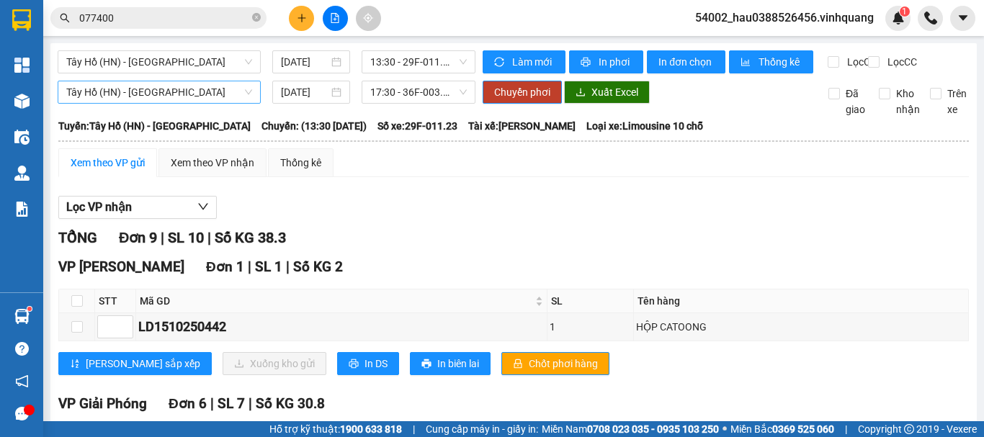
click at [223, 103] on span "Tây Hồ (HN) - [GEOGRAPHIC_DATA]" at bounding box center [159, 92] width 186 height 22
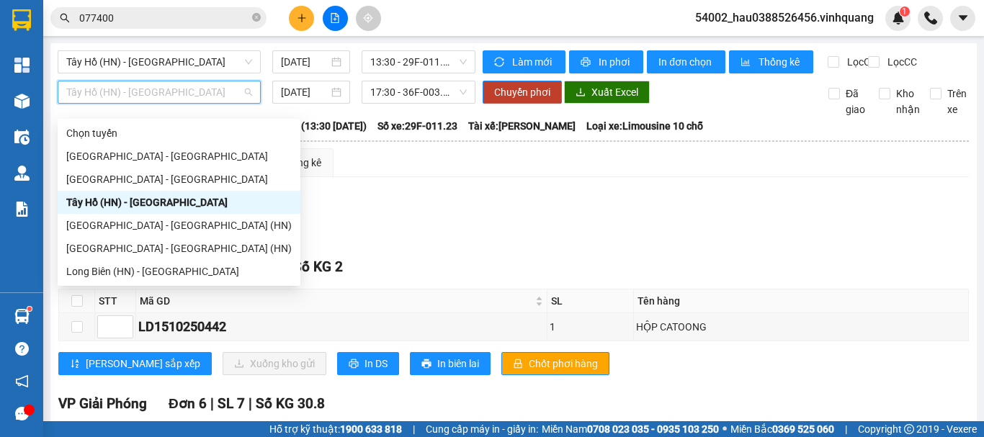
click at [107, 202] on div "Tây Hồ (HN) - [GEOGRAPHIC_DATA]" at bounding box center [179, 203] width 226 height 16
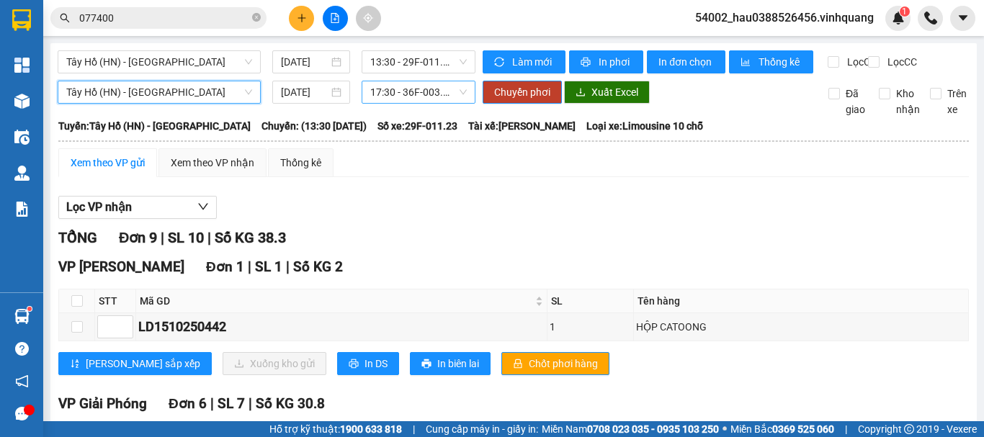
click at [409, 97] on span "17:30 - 36F-003.02" at bounding box center [418, 92] width 97 height 22
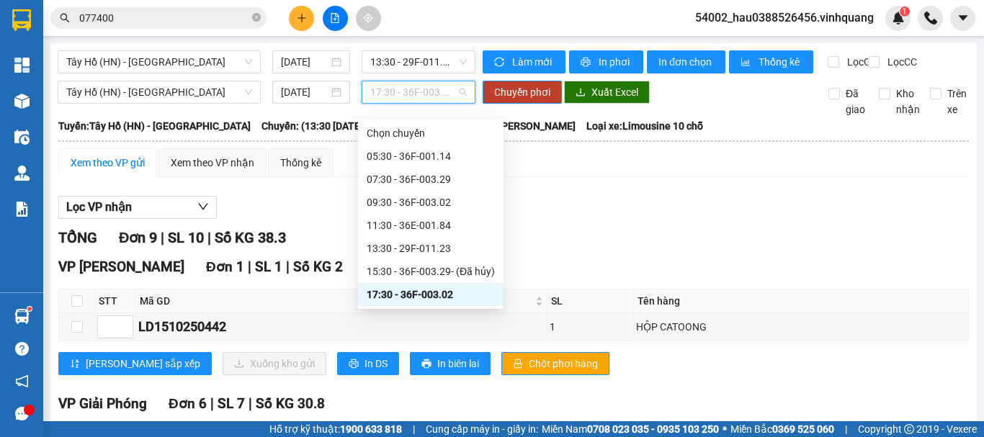
click at [436, 298] on div "17:30 - 36F-003.02" at bounding box center [431, 295] width 128 height 16
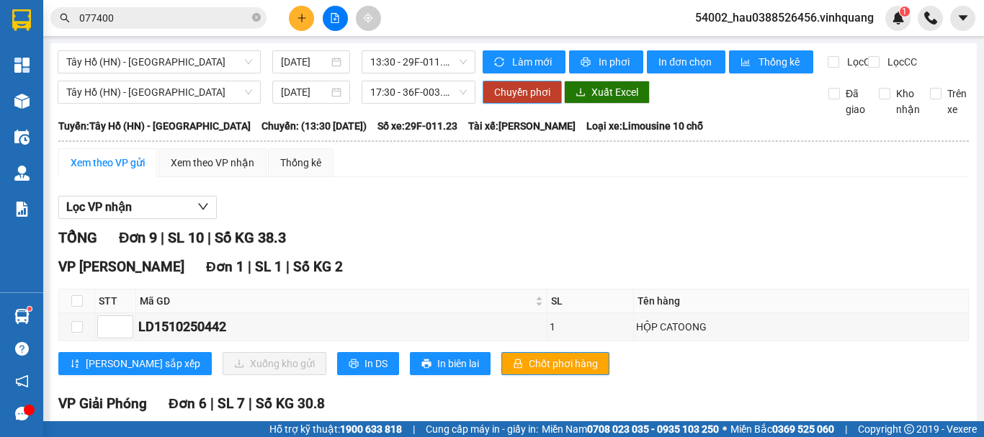
click at [516, 100] on span "Chuyển phơi" at bounding box center [522, 92] width 56 height 16
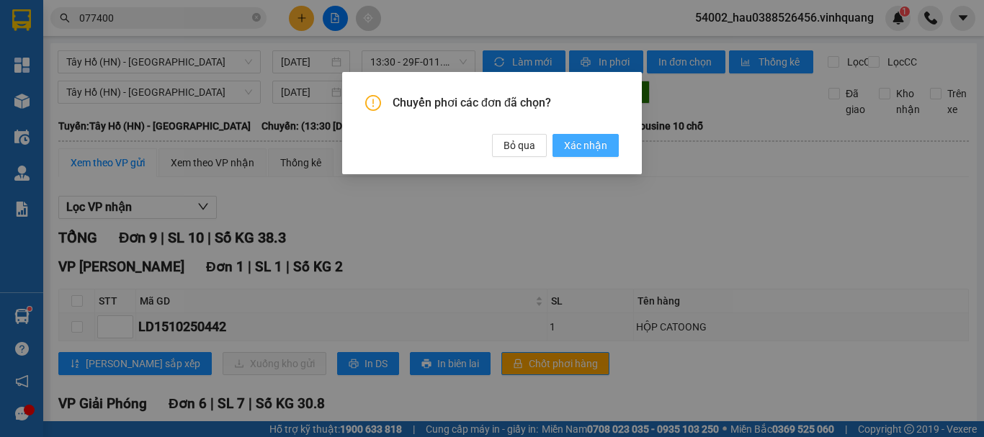
click at [577, 147] on span "Xác nhận" at bounding box center [585, 146] width 43 height 16
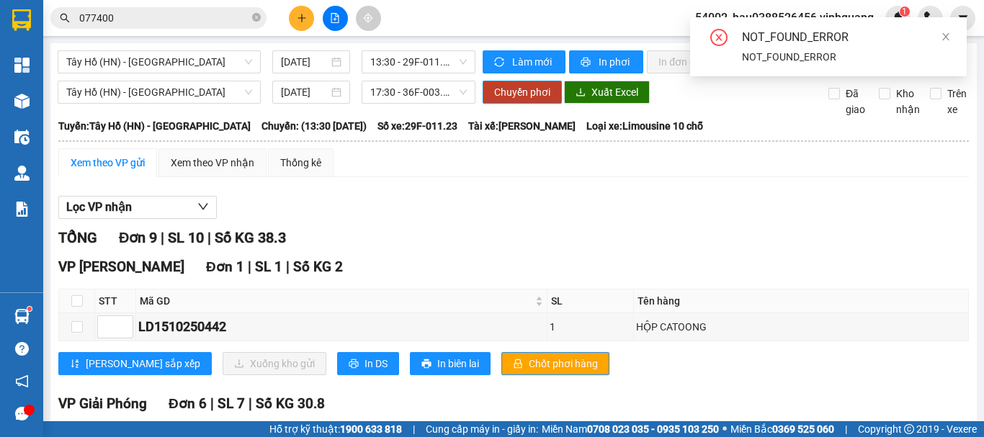
checkbox input "false"
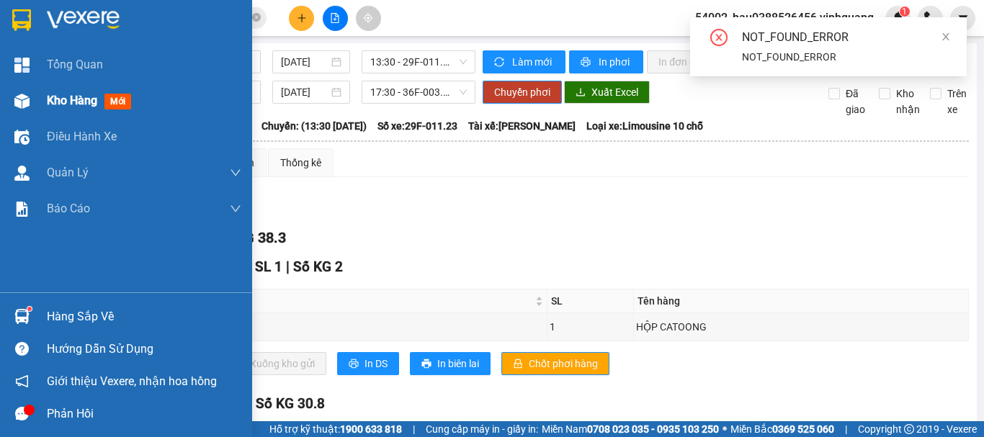
click at [71, 99] on span "Kho hàng" at bounding box center [72, 101] width 50 height 14
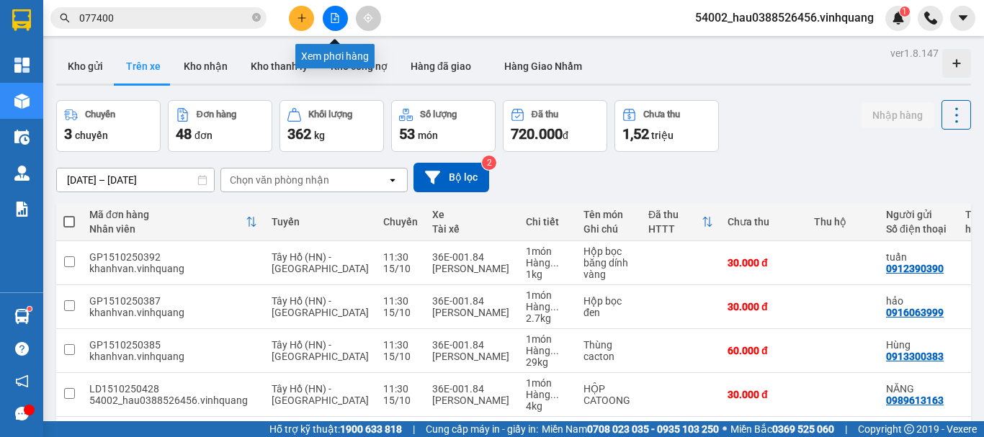
click at [335, 19] on icon "file-add" at bounding box center [335, 18] width 8 height 10
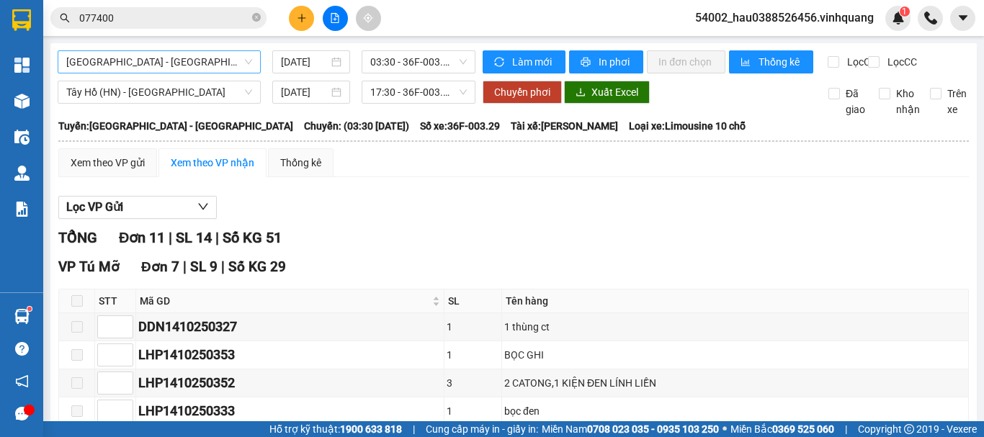
click at [208, 55] on span "[GEOGRAPHIC_DATA] - [GEOGRAPHIC_DATA]" at bounding box center [159, 62] width 186 height 22
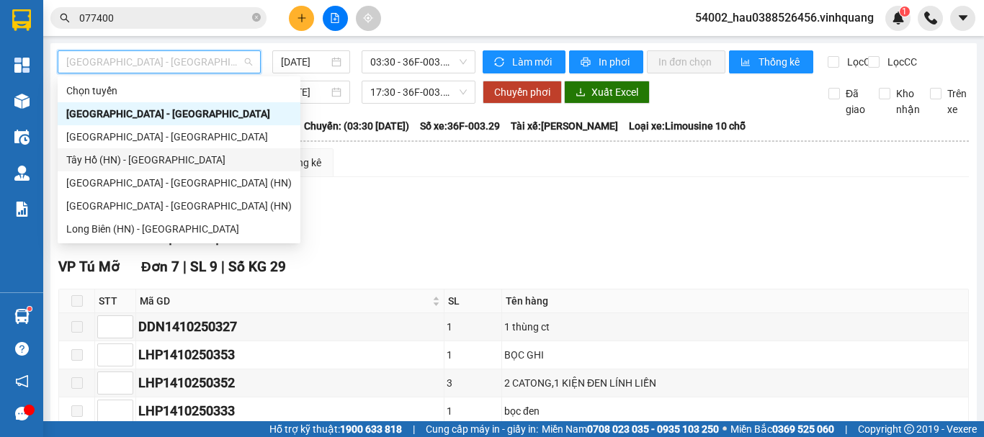
click at [161, 165] on div "Tây Hồ (HN) - [GEOGRAPHIC_DATA]" at bounding box center [179, 160] width 226 height 16
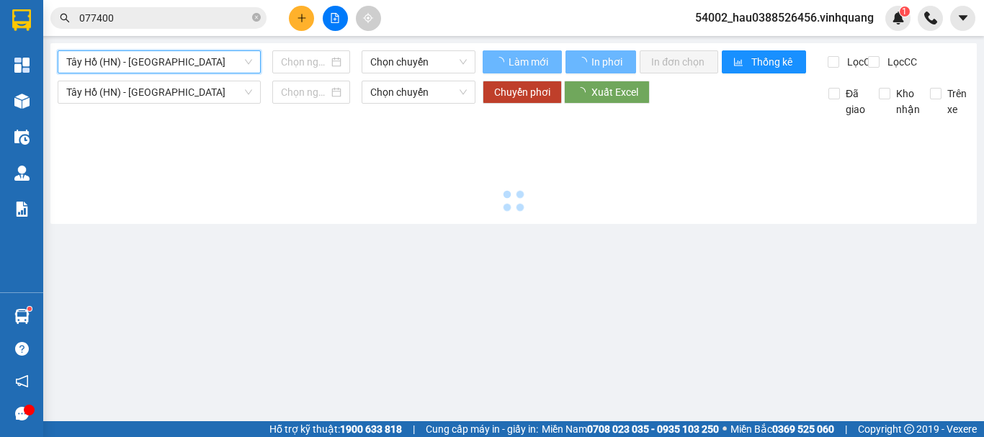
type input "[DATE]"
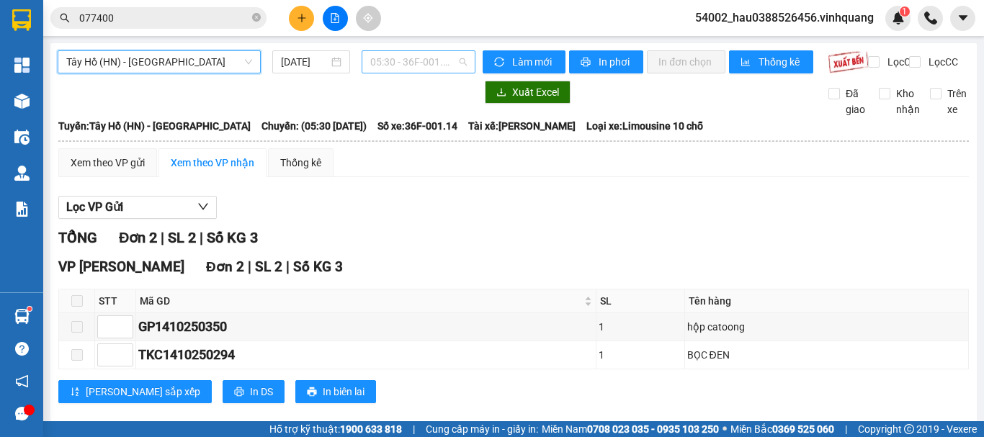
click at [396, 61] on span "05:30 - 36F-001.14" at bounding box center [418, 62] width 97 height 22
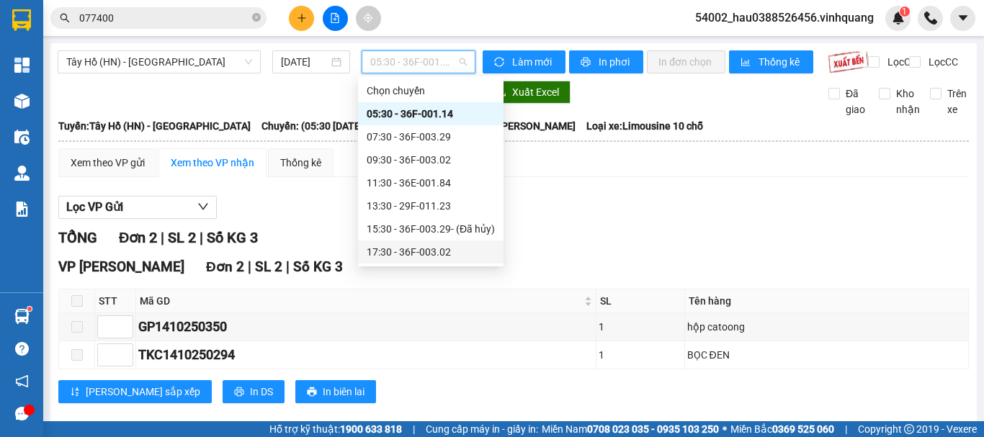
click at [406, 254] on div "17:30 - 36F-003.02" at bounding box center [431, 252] width 128 height 16
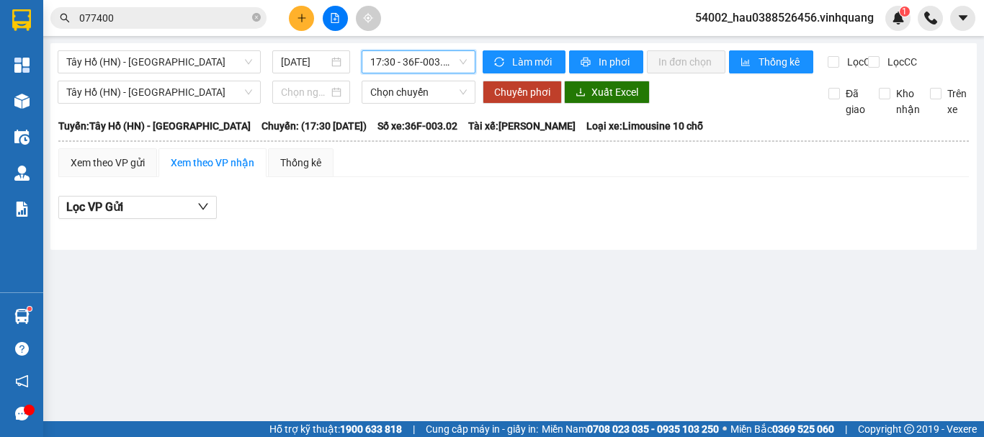
click at [385, 56] on span "17:30 - 36F-003.02" at bounding box center [418, 62] width 97 height 22
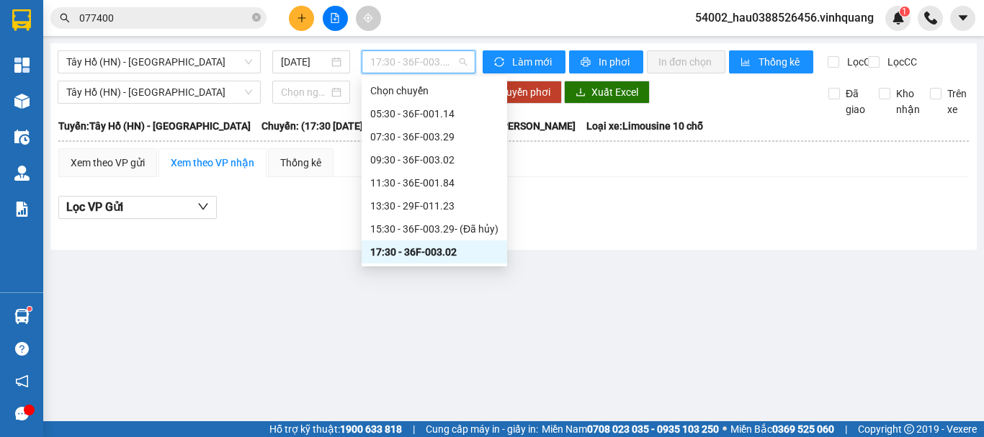
click at [359, 299] on main "[GEOGRAPHIC_DATA] (HN) - [GEOGRAPHIC_DATA] [DATE] 17:30 - 36F-003.02 Làm mới In…" at bounding box center [492, 211] width 984 height 422
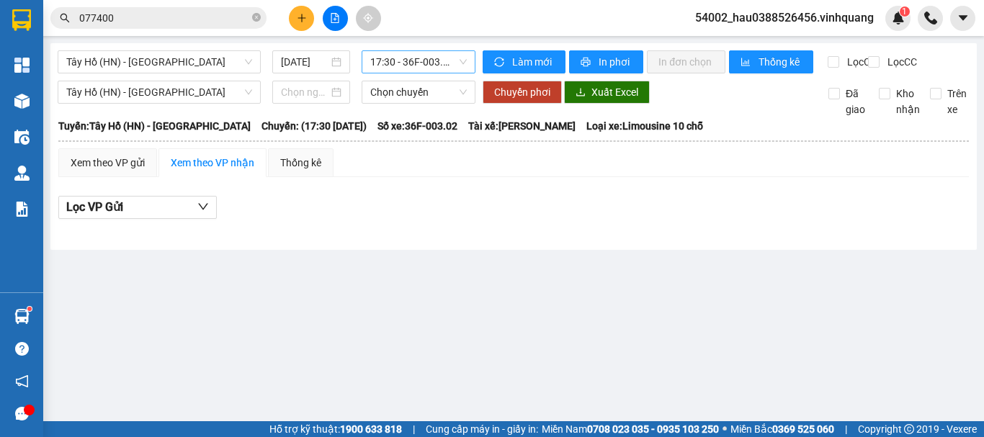
click at [432, 60] on span "17:30 - 36F-003.02" at bounding box center [418, 62] width 97 height 22
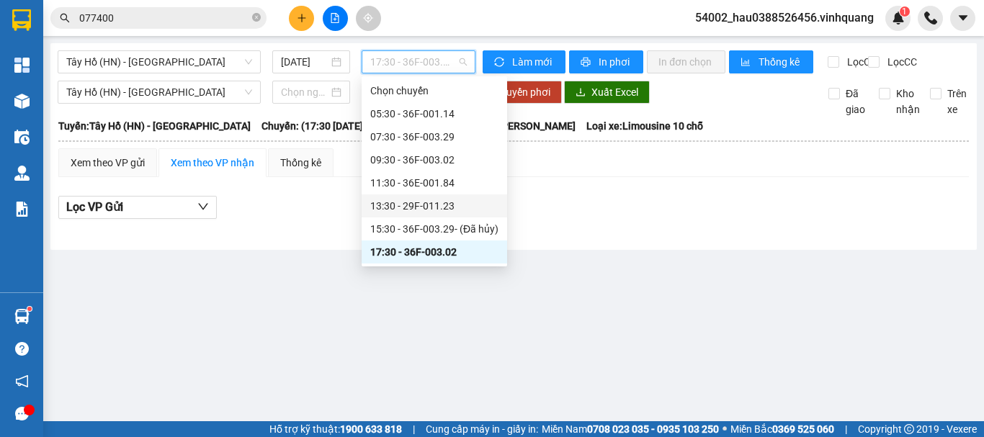
click at [415, 205] on div "13:30 - 29F-011.23" at bounding box center [434, 206] width 128 height 16
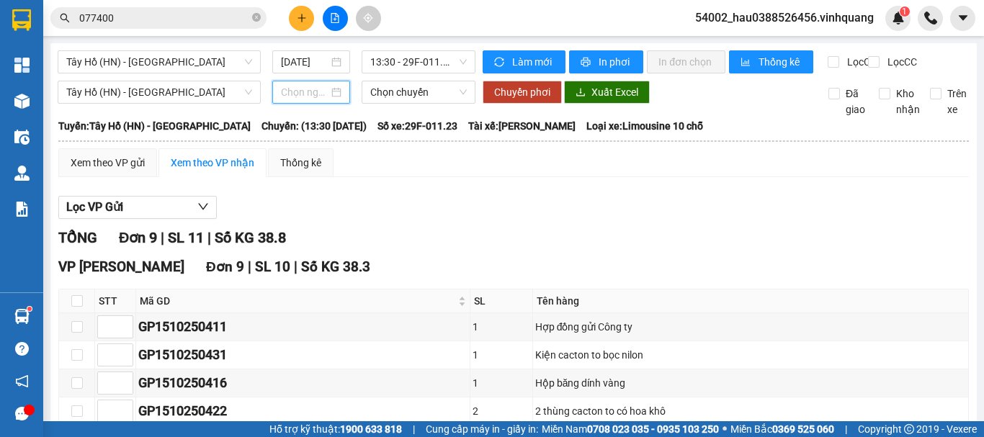
click at [294, 100] on input at bounding box center [305, 92] width 48 height 16
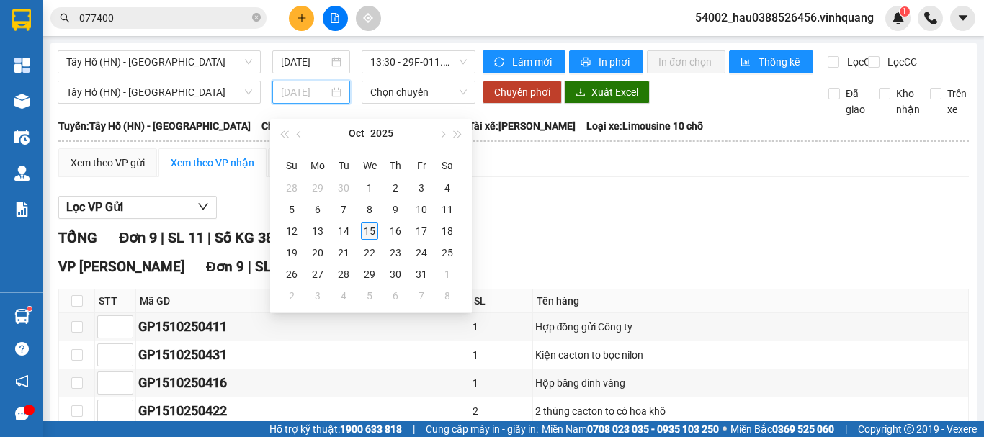
type input "[DATE]"
click at [373, 231] on div "15" at bounding box center [369, 231] width 17 height 17
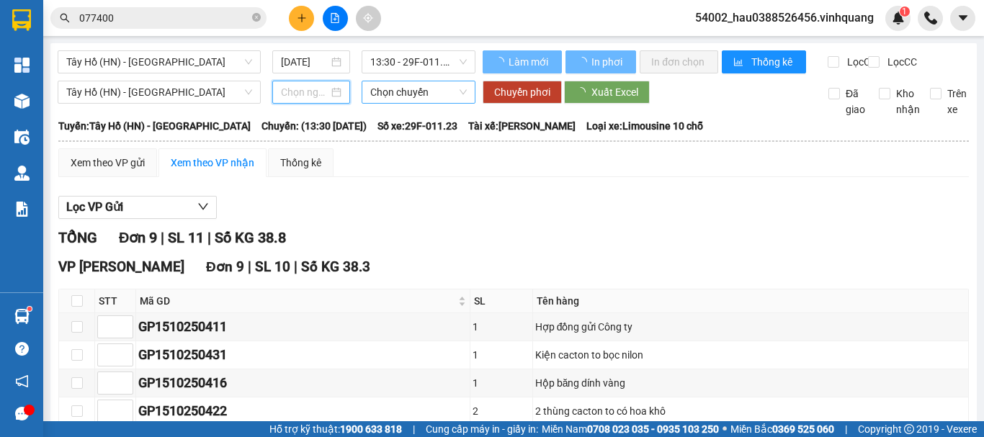
type input "[DATE]"
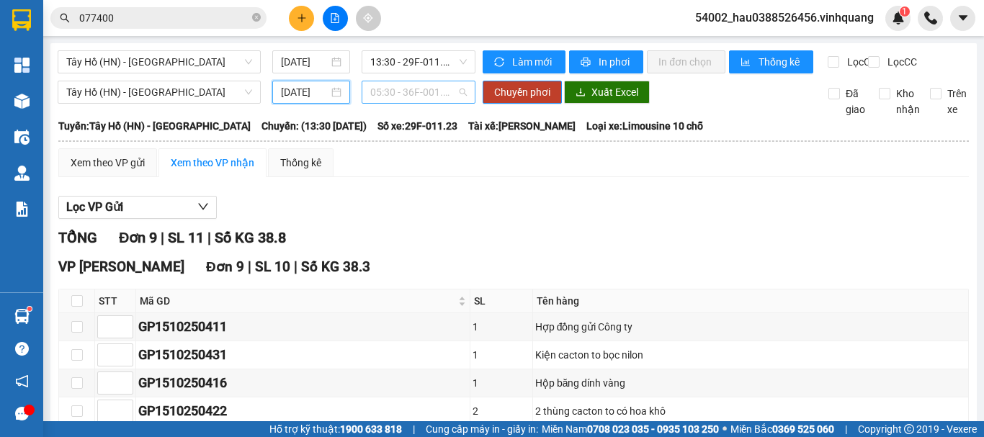
click at [416, 103] on span "05:30 - 36F-001.14" at bounding box center [418, 92] width 97 height 22
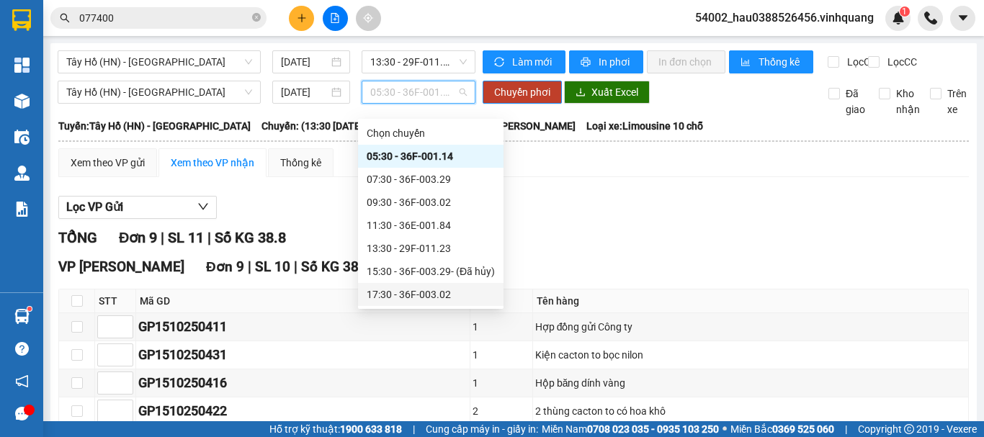
click at [439, 295] on div "17:30 - 36F-003.02" at bounding box center [431, 295] width 128 height 16
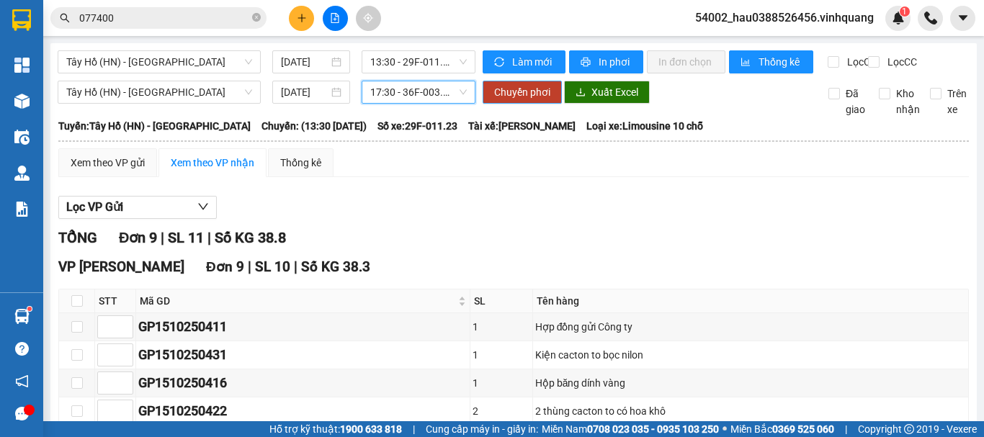
click at [500, 100] on span "Chuyển phơi" at bounding box center [522, 92] width 56 height 16
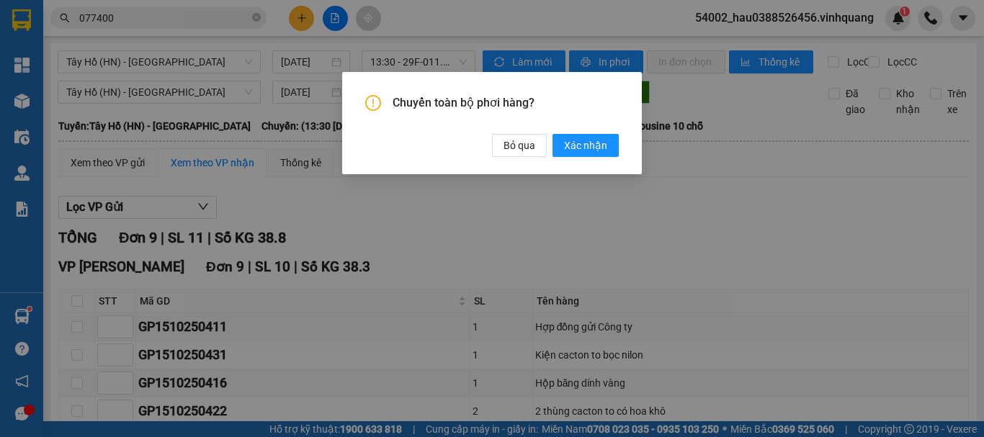
click at [507, 178] on div "Chuyển toàn bộ phơi hàng? Bỏ qua Xác nhận" at bounding box center [492, 218] width 984 height 437
click at [532, 148] on span "Bỏ qua" at bounding box center [520, 146] width 32 height 16
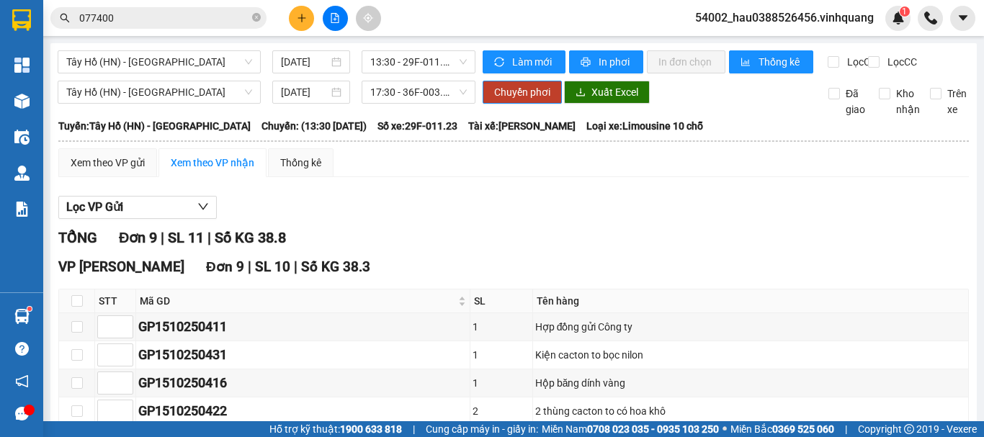
scroll to position [368, 0]
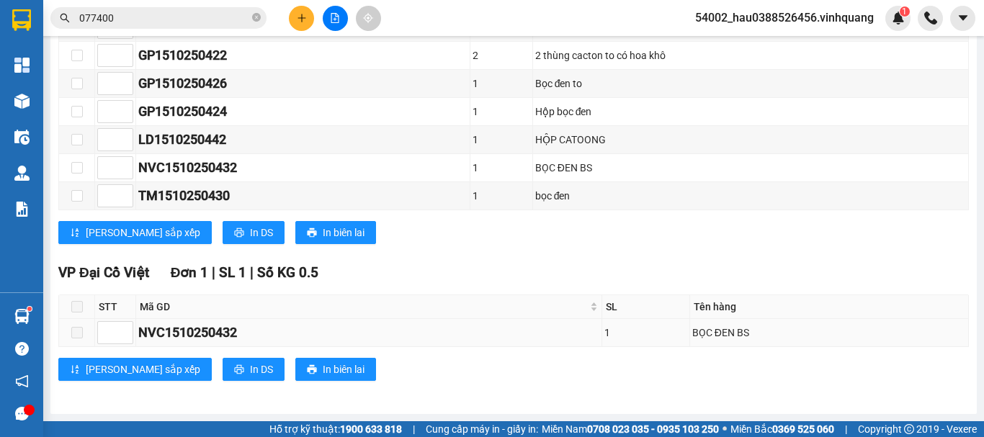
click at [79, 329] on span at bounding box center [77, 333] width 12 height 12
click at [80, 334] on span at bounding box center [77, 333] width 12 height 12
click at [142, 331] on div "NVC1510250432" at bounding box center [368, 333] width 461 height 20
click at [499, 254] on div "VP [PERSON_NAME] Đơn 9 | SL 10 | Số KG 38.3 STT Mã GD SL Tên hàng Ký nhận GP151…" at bounding box center [513, 78] width 911 height 355
click at [79, 336] on span at bounding box center [77, 333] width 12 height 12
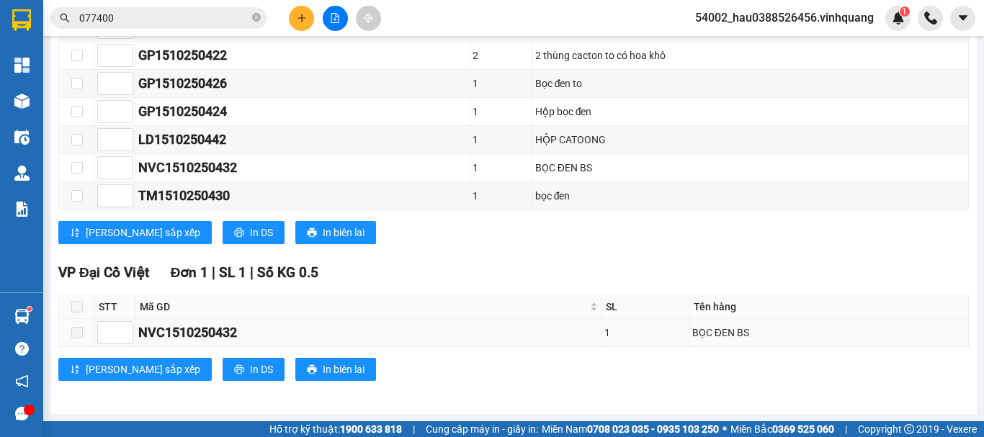
click at [74, 333] on span at bounding box center [77, 333] width 12 height 12
click at [89, 335] on td at bounding box center [77, 333] width 36 height 28
click at [84, 303] on th at bounding box center [77, 307] width 36 height 24
click at [78, 306] on span at bounding box center [77, 307] width 12 height 12
click at [366, 339] on div "NVC1510250432" at bounding box center [368, 333] width 461 height 20
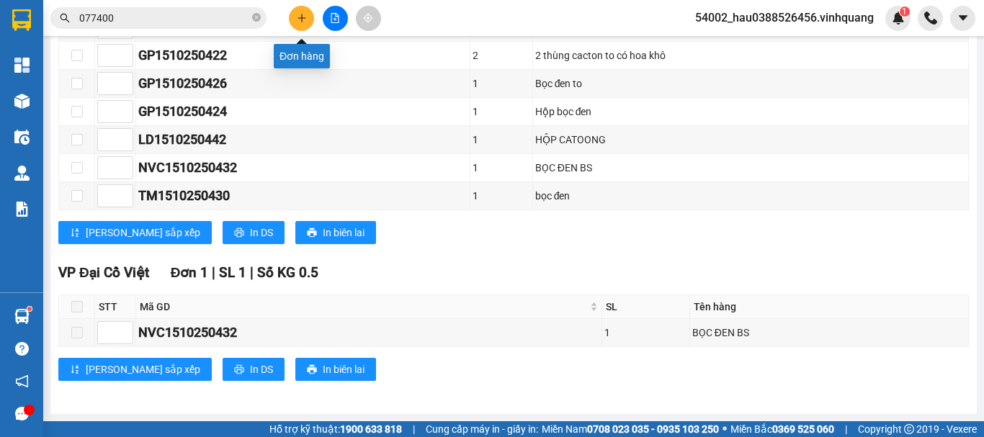
click at [304, 22] on icon "plus" at bounding box center [302, 18] width 10 height 10
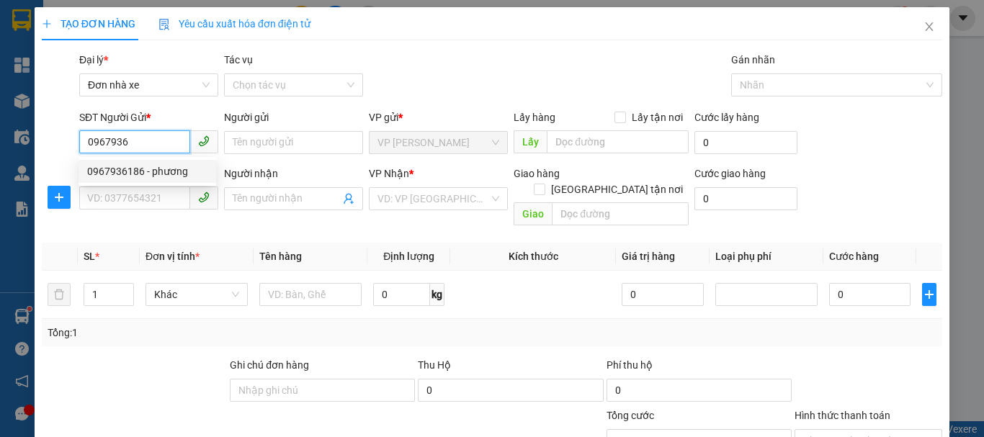
click at [164, 166] on div "0967936186 - phương" at bounding box center [147, 172] width 120 height 16
type input "0967936186"
type input "phương"
type input "0333841116"
type input "hùng"
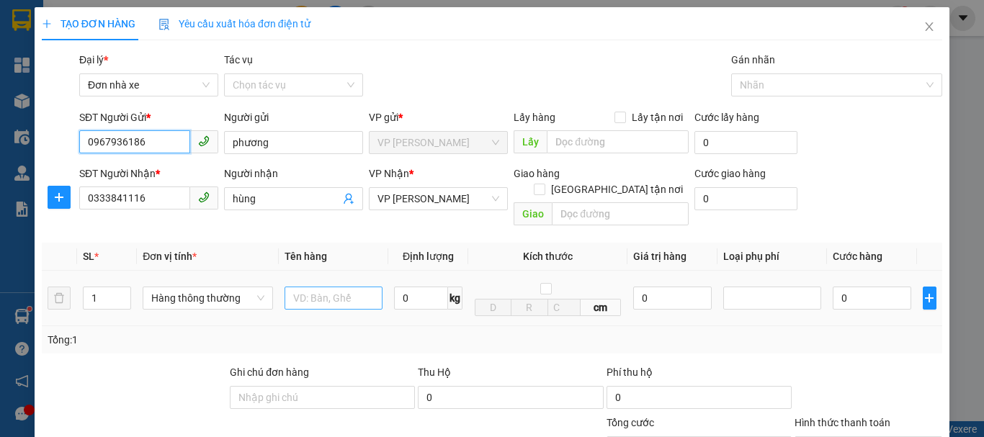
type input "0967936186"
click at [336, 287] on input "text" at bounding box center [334, 298] width 98 height 23
type input "HỘP CATOONG"
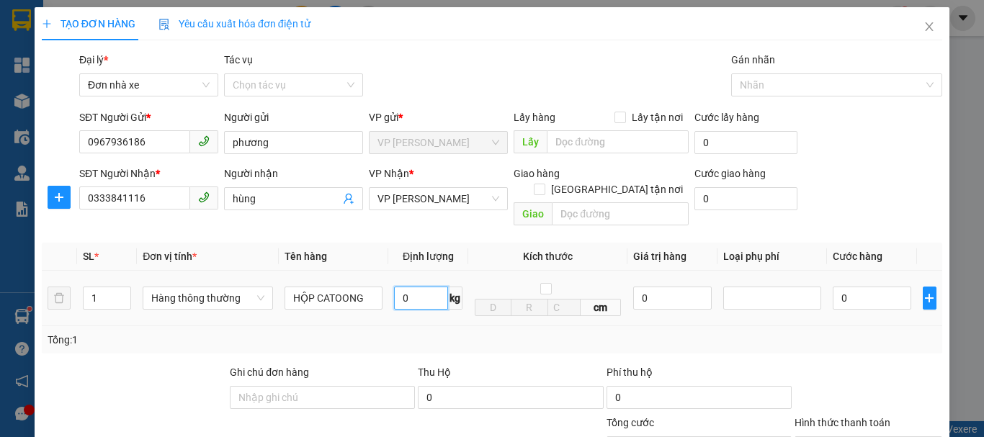
click at [424, 287] on input "0" at bounding box center [421, 298] width 54 height 23
type input "2"
drag, startPoint x: 475, startPoint y: 318, endPoint x: 512, endPoint y: 320, distance: 36.8
click at [476, 332] on div "Tổng: 1" at bounding box center [492, 340] width 889 height 16
type input "30.000"
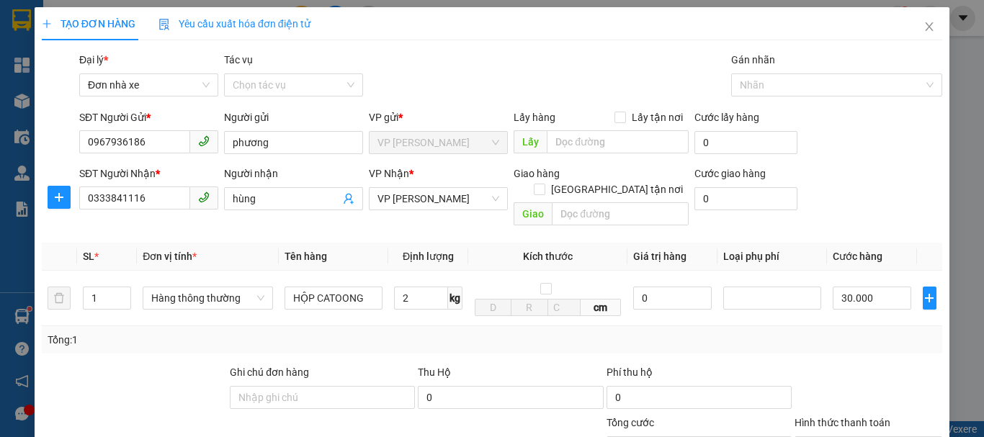
type input "30.000"
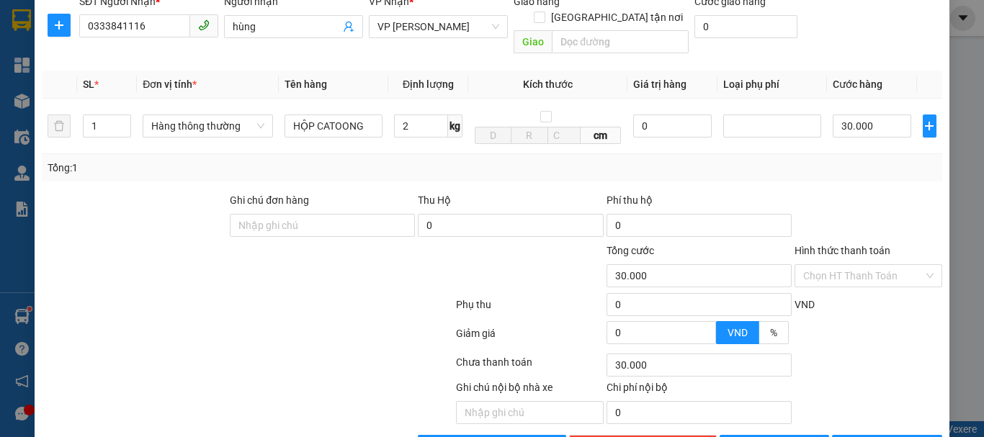
scroll to position [206, 0]
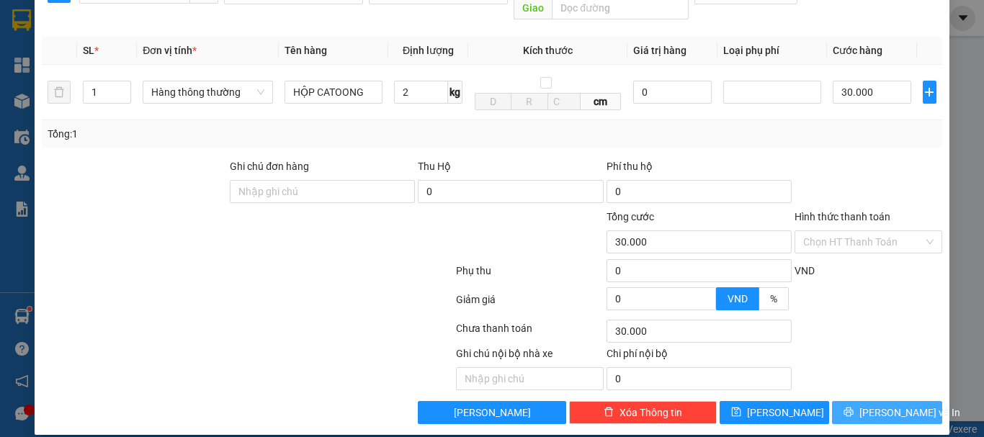
click at [866, 405] on span "[PERSON_NAME] và In" at bounding box center [910, 413] width 101 height 16
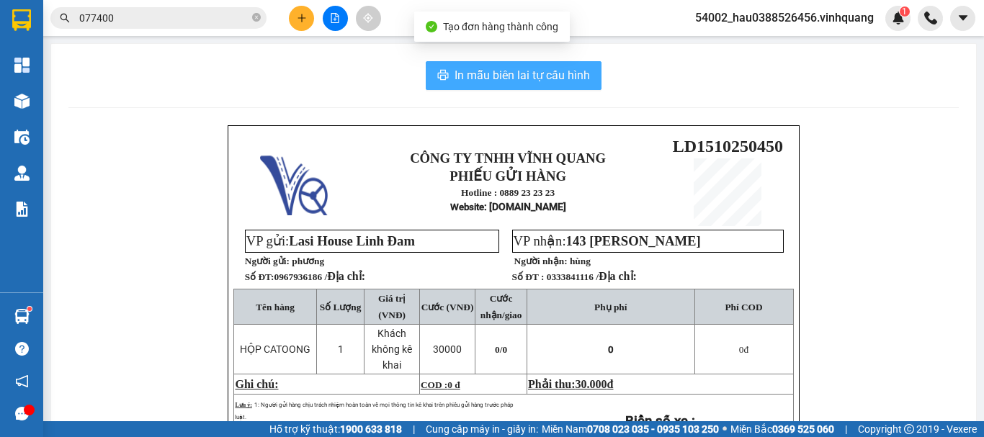
click at [465, 73] on span "In mẫu biên lai tự cấu hình" at bounding box center [522, 75] width 135 height 18
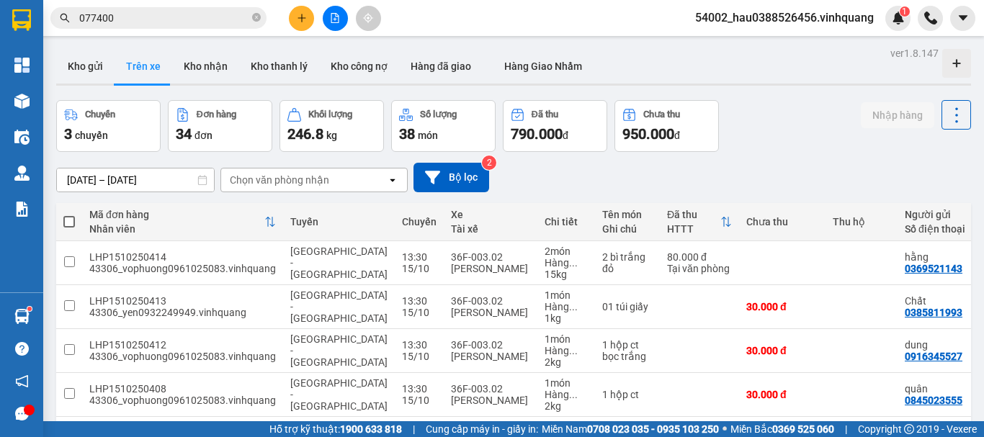
click at [284, 180] on div "Chọn văn phòng nhận" at bounding box center [279, 180] width 99 height 14
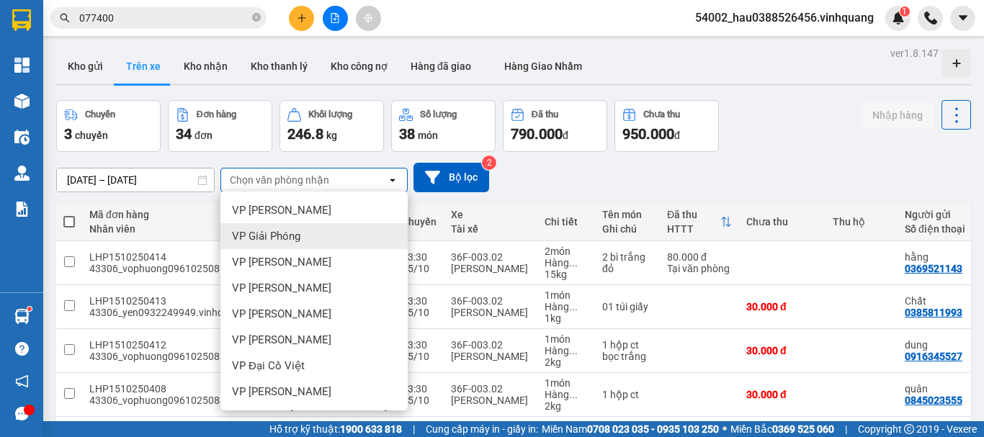
click at [302, 239] on div "VP Giải Phóng" at bounding box center [313, 236] width 187 height 26
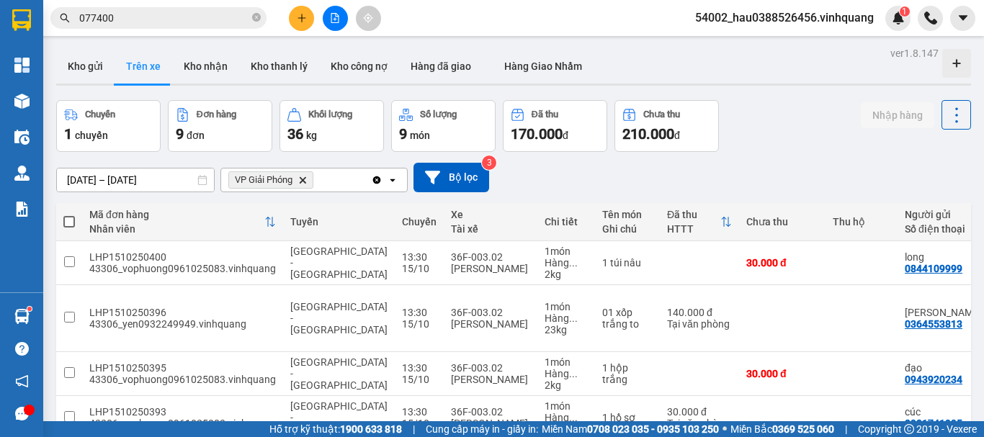
click at [293, 181] on span "VP Giải Phóng" at bounding box center [264, 180] width 58 height 12
click at [306, 179] on icon "VP Giải Phóng, close by backspace" at bounding box center [303, 180] width 6 height 6
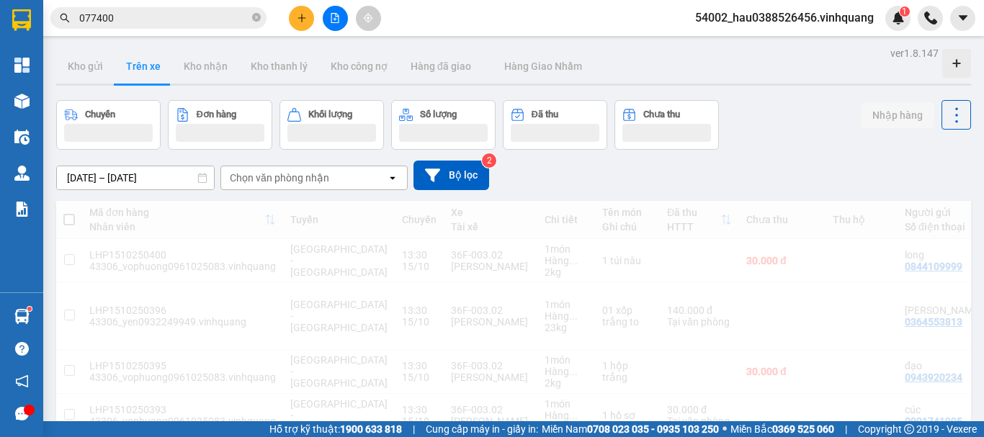
click at [306, 179] on div "Chọn văn phòng nhận" at bounding box center [279, 178] width 99 height 14
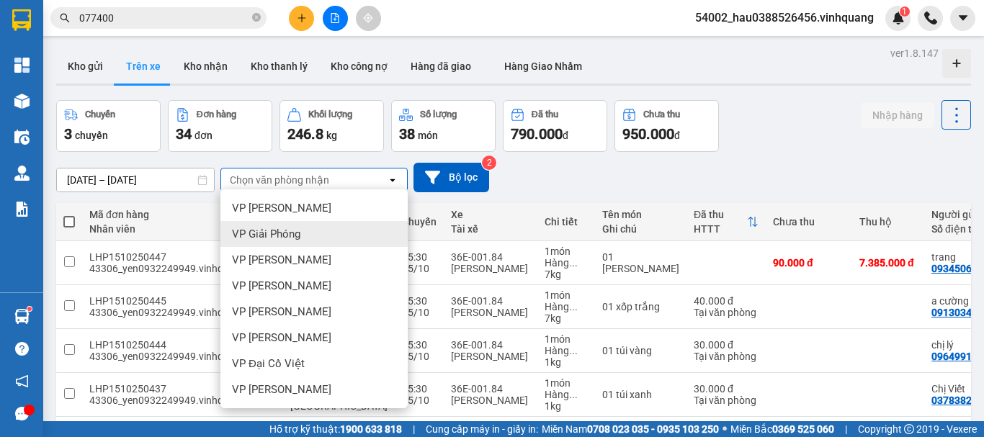
scroll to position [104, 0]
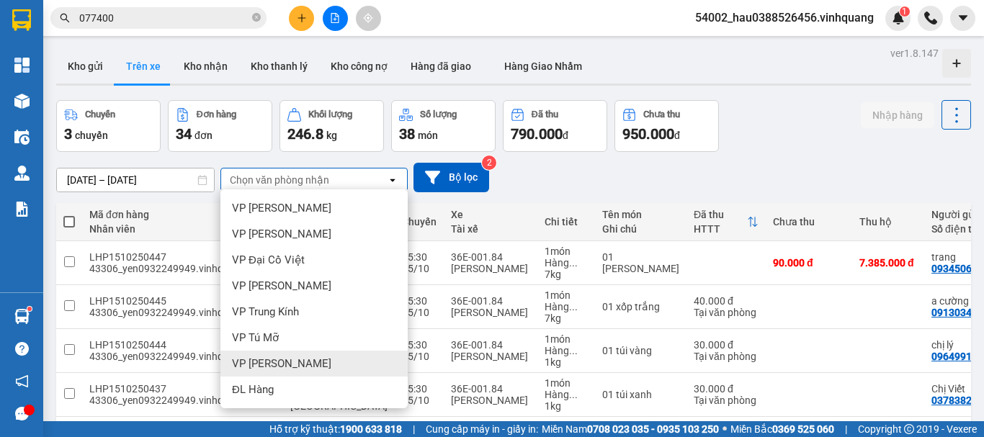
click at [298, 363] on div "VP [PERSON_NAME]" at bounding box center [313, 364] width 187 height 26
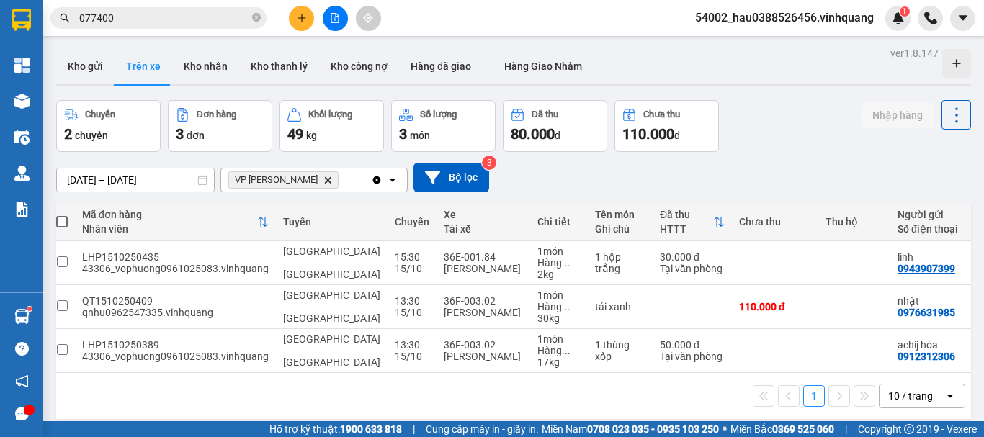
scroll to position [0, 0]
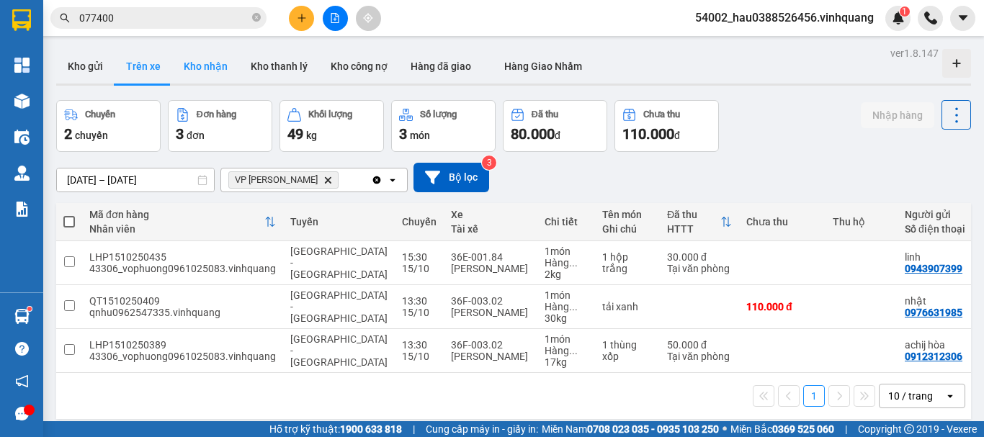
click at [213, 66] on button "Kho nhận" at bounding box center [205, 66] width 67 height 35
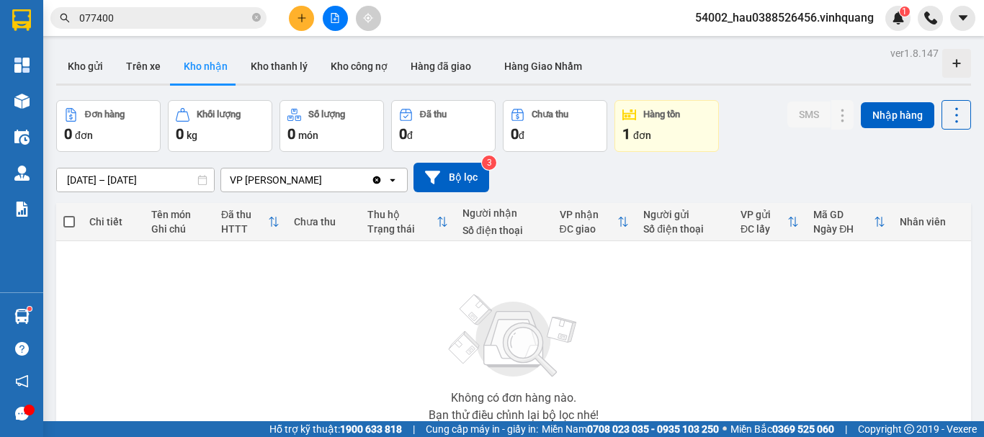
click at [381, 184] on icon "Clear value" at bounding box center [377, 180] width 12 height 12
click at [342, 182] on div "Chọn văn phòng nhận" at bounding box center [304, 180] width 166 height 23
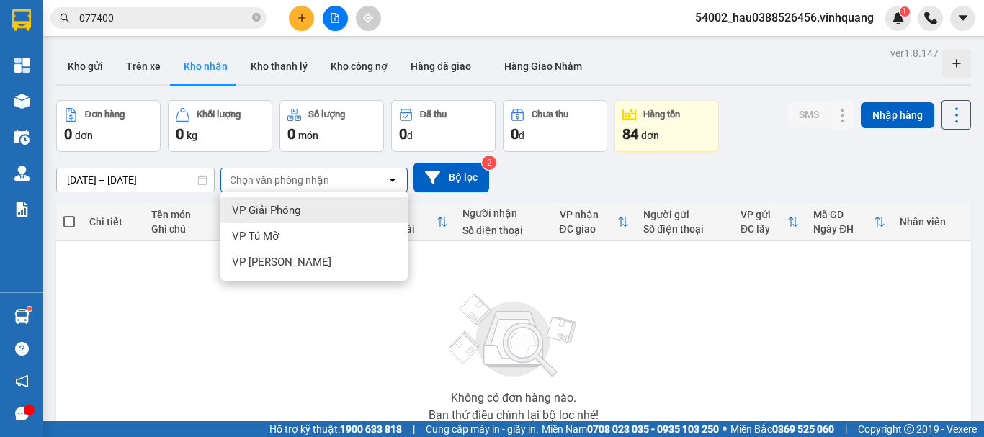
click at [302, 208] on div "VP Giải Phóng" at bounding box center [313, 210] width 187 height 26
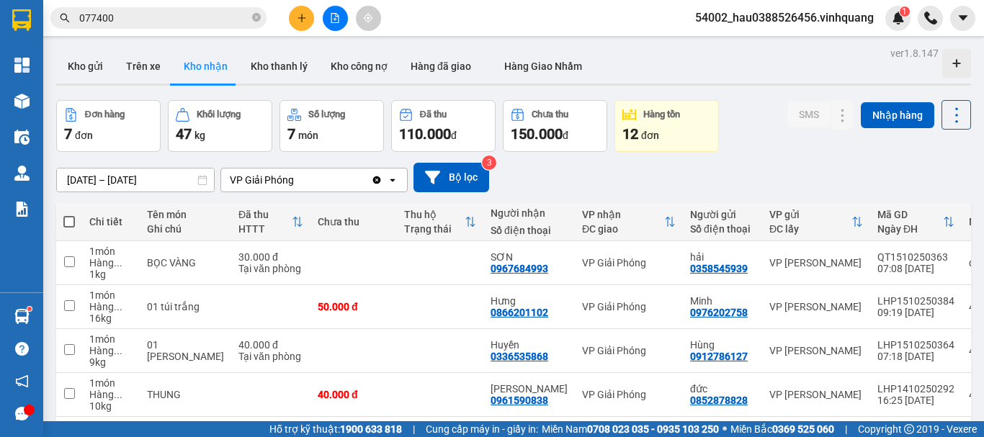
click at [84, 185] on div "ver 1.8.147 Kho gửi Trên xe Kho nhận Kho thanh lý Kho công nợ Hàng đã giao Hàng…" at bounding box center [513, 322] width 927 height 558
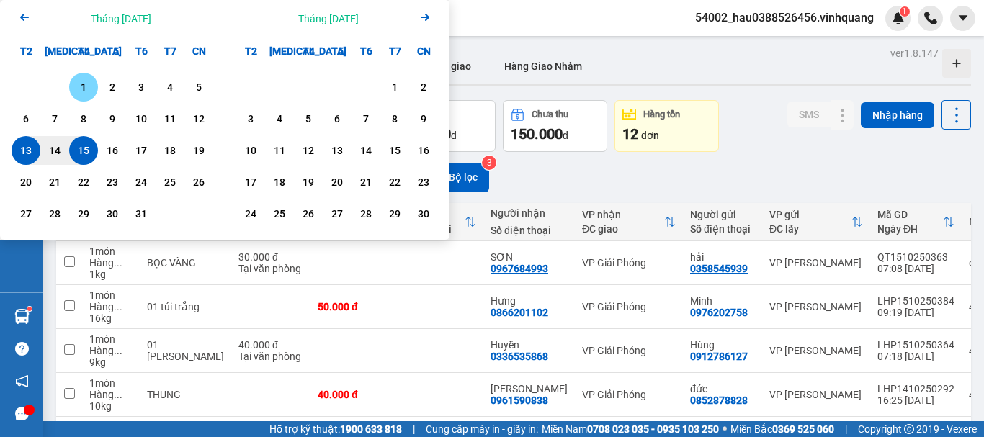
click at [84, 82] on div "1" at bounding box center [83, 87] width 20 height 17
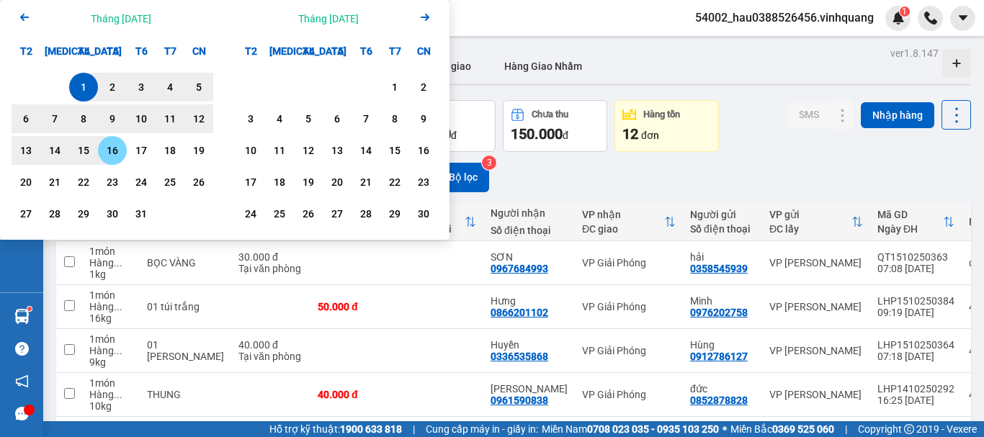
click at [114, 147] on div "16" at bounding box center [112, 150] width 20 height 17
type input "[DATE] – [DATE]"
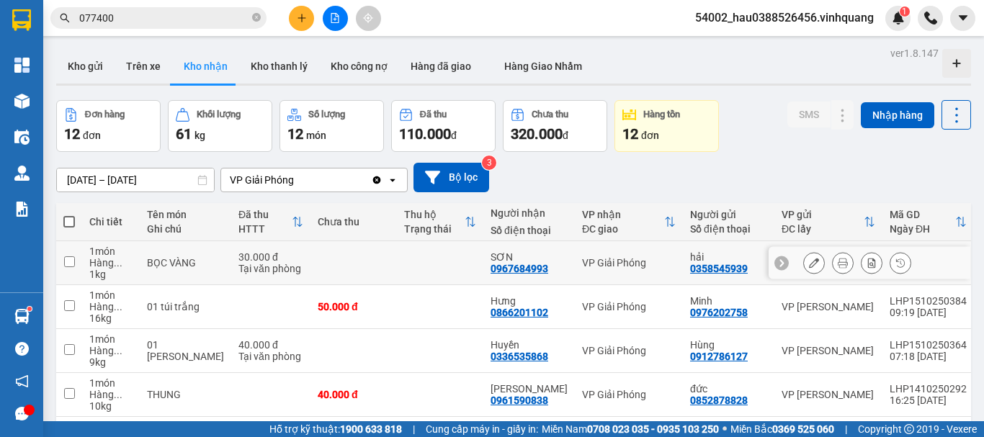
scroll to position [324, 0]
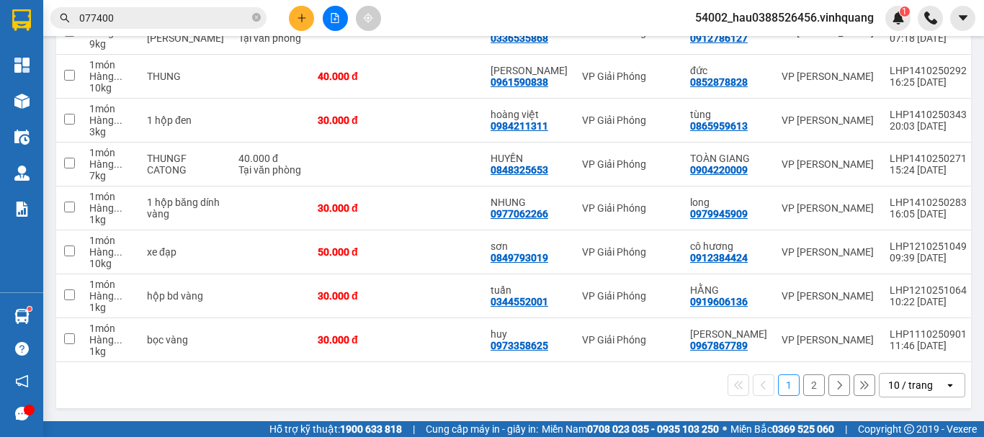
click at [803, 381] on button "2" at bounding box center [814, 386] width 22 height 22
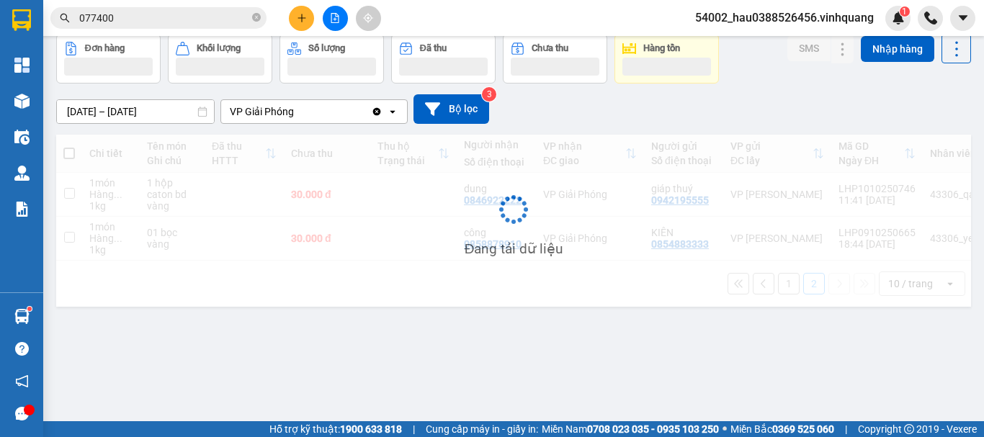
scroll to position [66, 0]
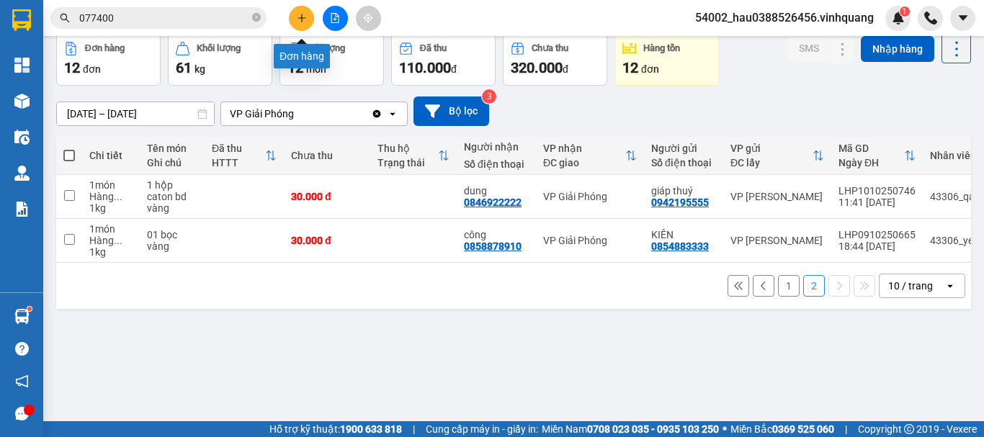
click at [301, 22] on icon "plus" at bounding box center [302, 18] width 10 height 10
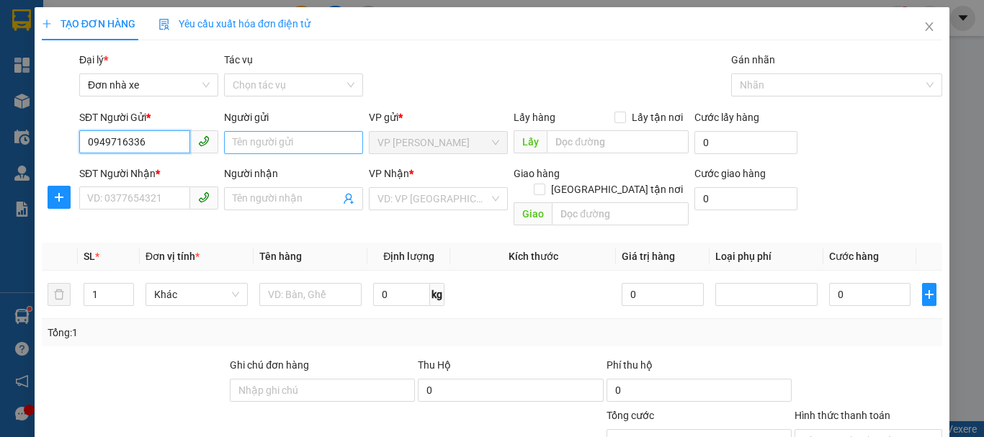
type input "0949716336"
click at [280, 143] on input "Người gửi" at bounding box center [293, 142] width 139 height 23
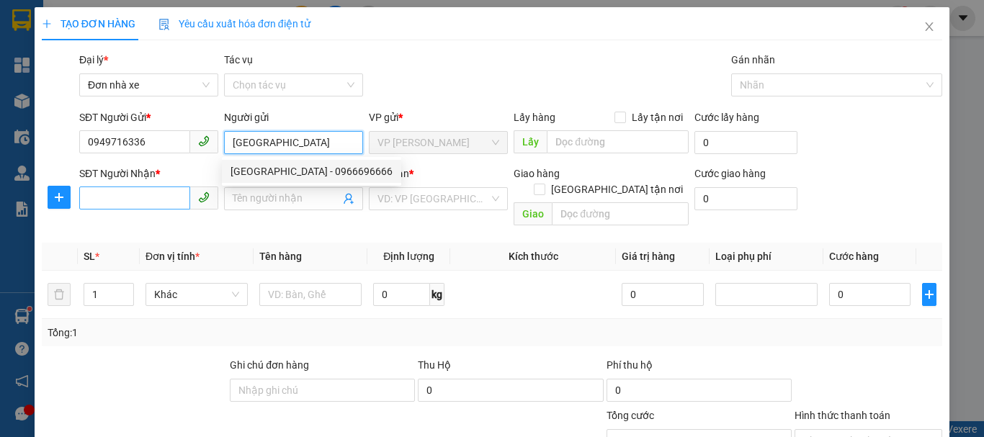
type input "[GEOGRAPHIC_DATA]"
click at [143, 201] on input "SĐT Người Nhận *" at bounding box center [134, 198] width 111 height 23
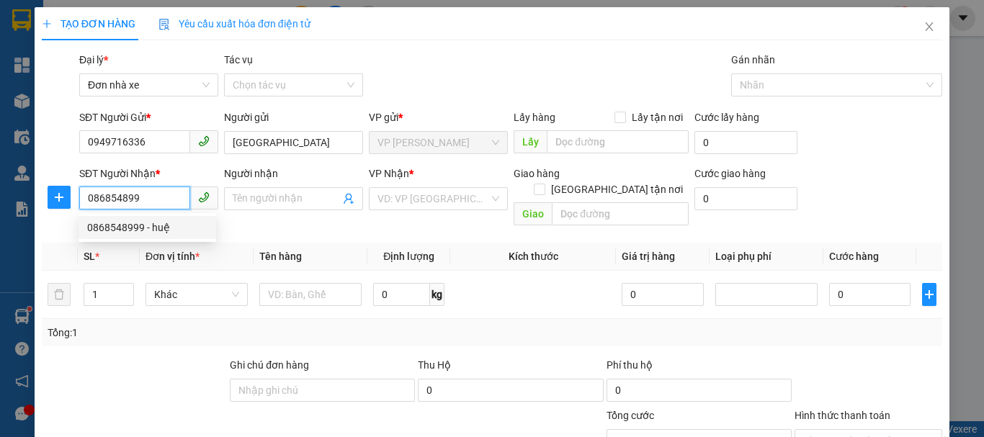
click at [136, 233] on div "0868548999 - huệ" at bounding box center [147, 228] width 120 height 16
type input "0868548999"
type input "huệ"
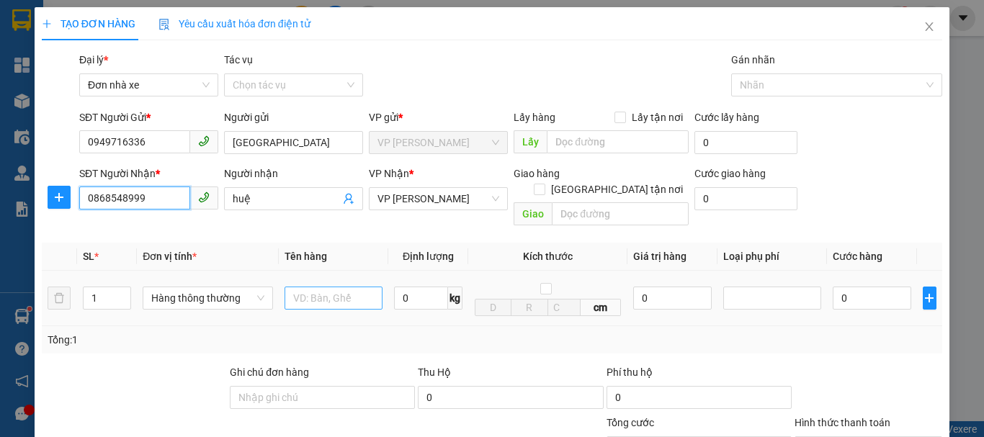
type input "0868548999"
click at [334, 287] on input "text" at bounding box center [334, 298] width 98 height 23
type input "BAO TẢI TRẮNG"
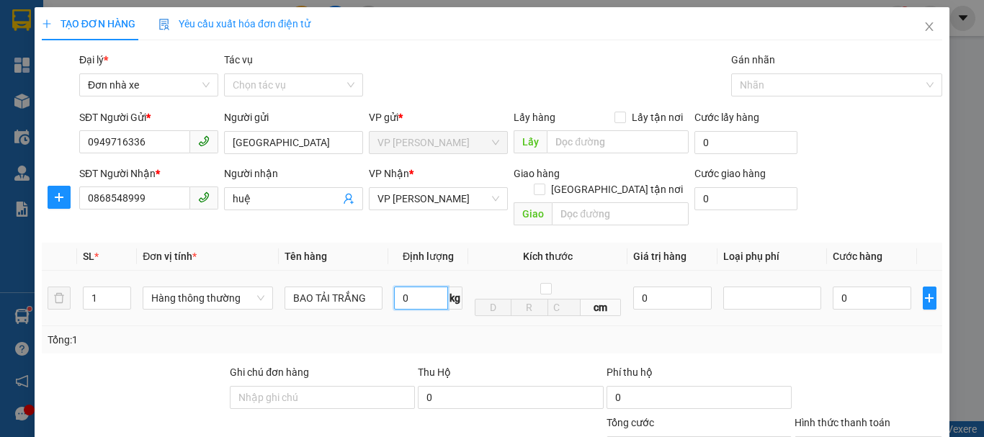
click at [416, 288] on input "0" at bounding box center [421, 298] width 54 height 23
type input "14"
click at [682, 332] on div "Tổng: 1" at bounding box center [492, 340] width 889 height 16
type input "40.000"
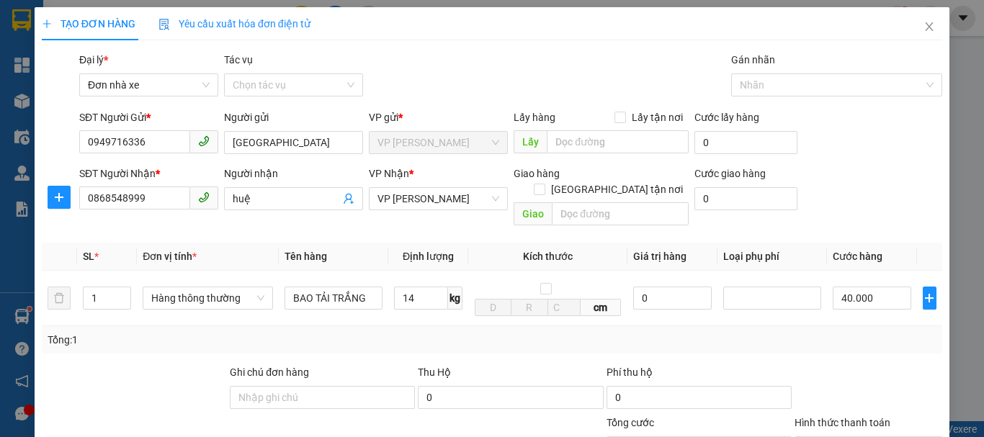
type input "40.000"
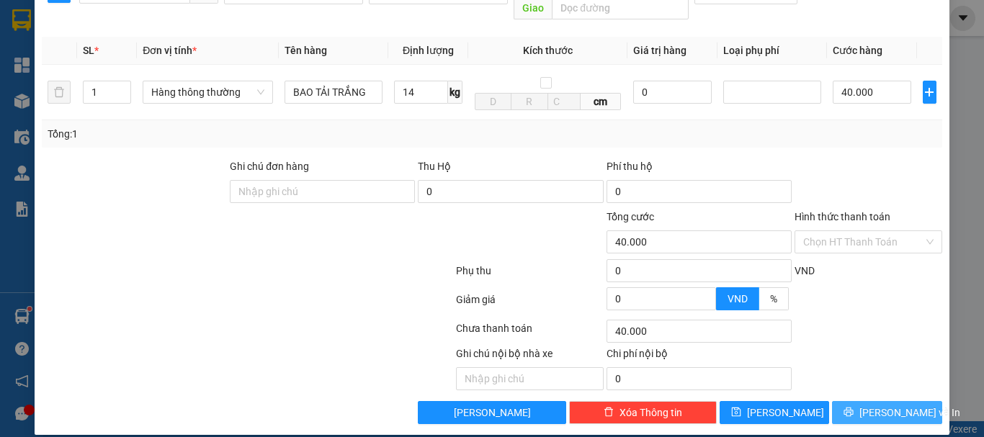
click at [889, 406] on button "[PERSON_NAME] và In" at bounding box center [887, 412] width 110 height 23
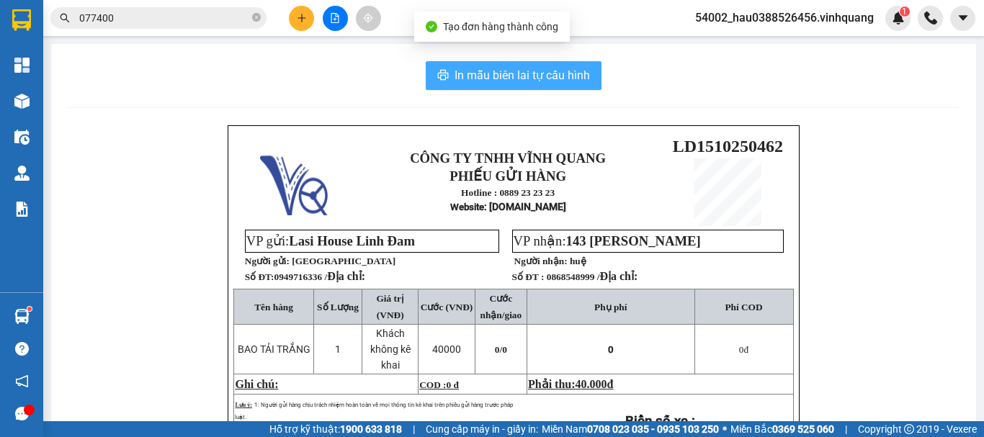
click at [471, 67] on span "In mẫu biên lai tự cấu hình" at bounding box center [522, 75] width 135 height 18
